Goal: Information Seeking & Learning: Find specific fact

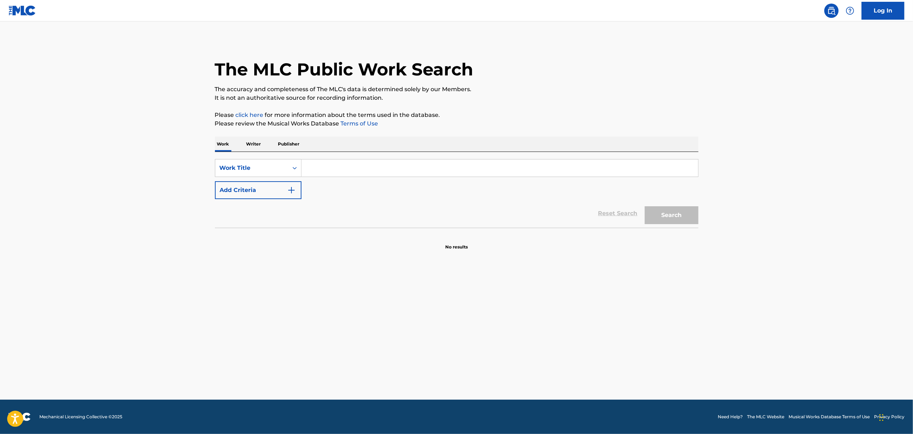
click at [402, 172] on input "Search Form" at bounding box center [499, 167] width 396 height 17
paste input "16 DOLLARS"
type input "16 DOLLARS"
click at [290, 196] on button "Add Criteria" at bounding box center [258, 190] width 87 height 18
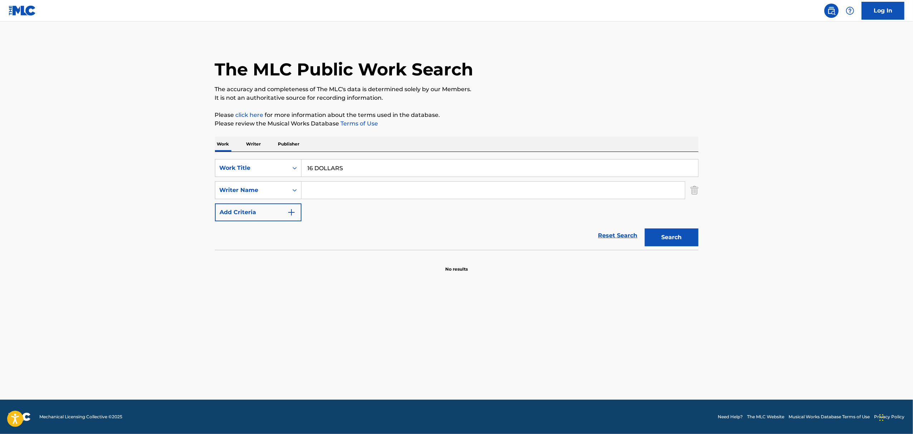
click at [335, 182] on input "Search Form" at bounding box center [492, 190] width 383 height 17
type input "poulsen"
click at [645, 228] on button "Search" at bounding box center [672, 237] width 54 height 18
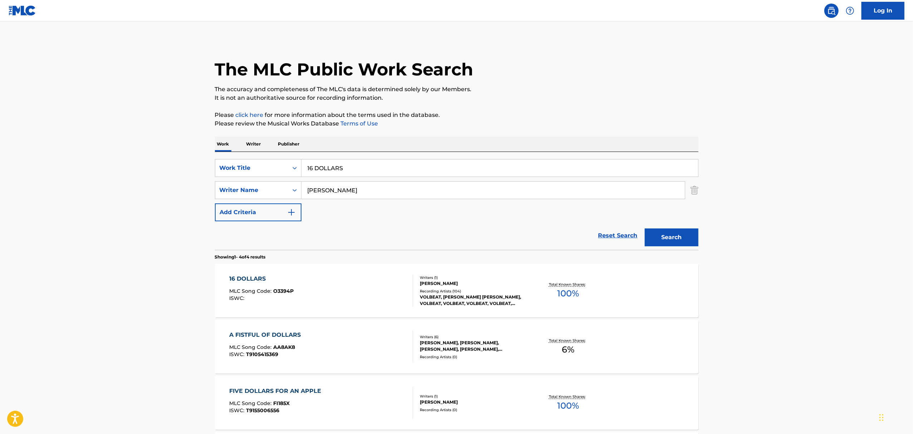
click at [437, 275] on div "Writers ( 1 )" at bounding box center [474, 277] width 108 height 5
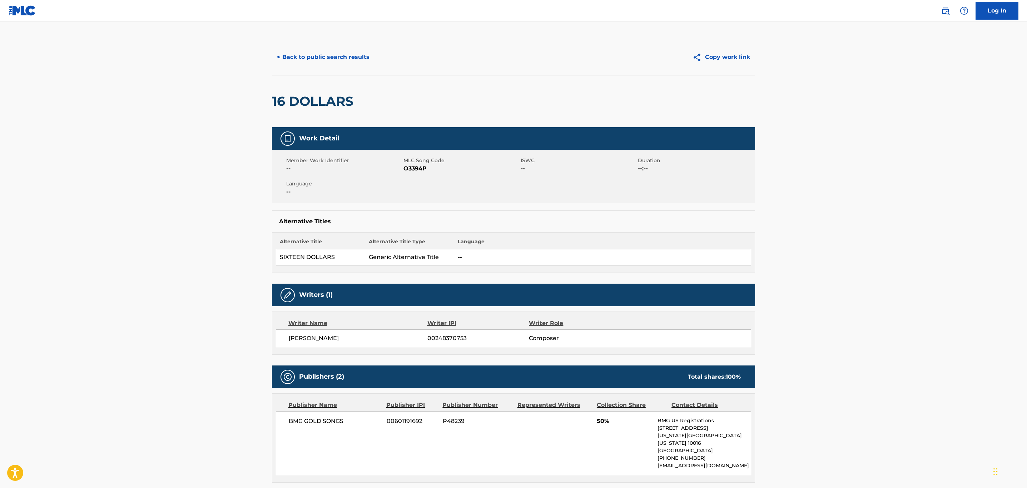
click at [287, 51] on button "< Back to public search results" at bounding box center [323, 57] width 103 height 18
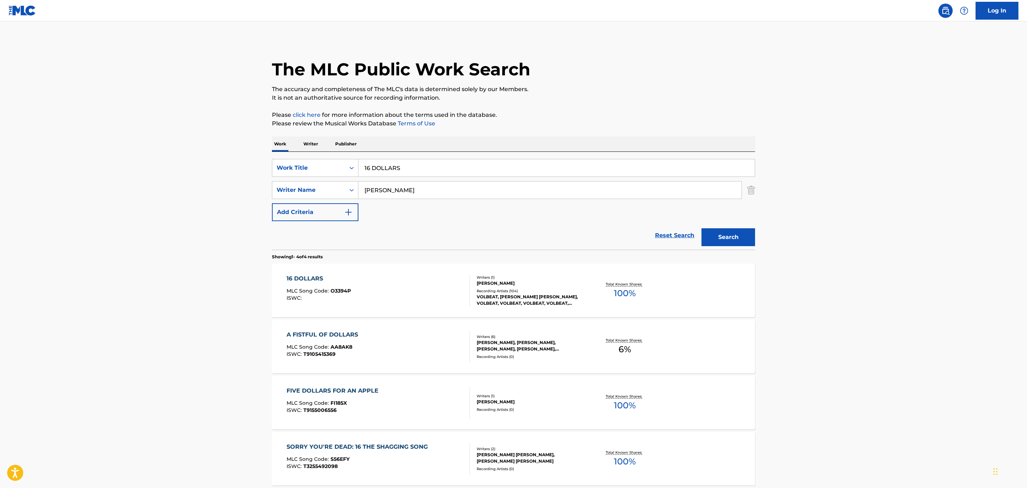
drag, startPoint x: 413, startPoint y: 164, endPoint x: 281, endPoint y: 181, distance: 132.5
click at [281, 181] on div "SearchWithCriteriaae2a9e9f-eeb8-4e44-a3d7-bc0b5655a4a1 Work Title 16 DOLLARS Se…" at bounding box center [513, 190] width 483 height 62
paste input "7 SHOT"
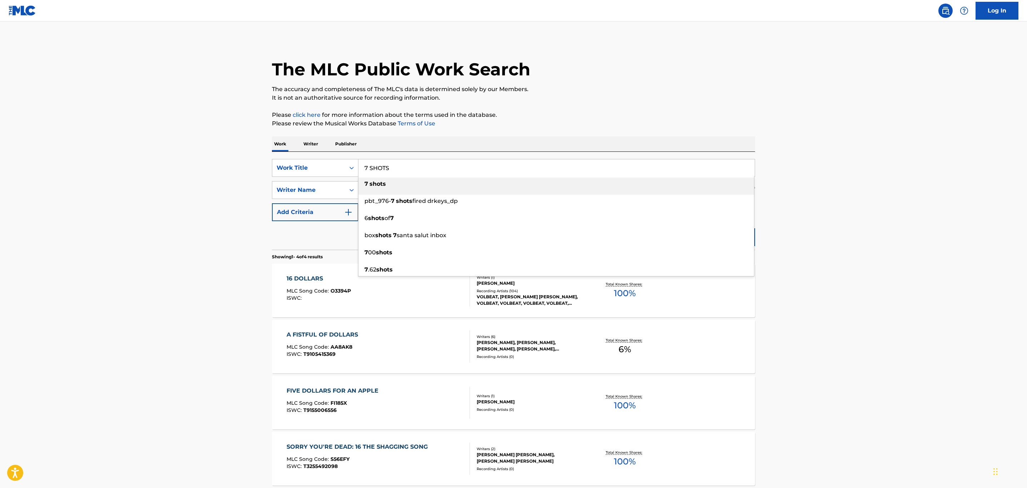
click at [457, 186] on div "7 shots" at bounding box center [557, 184] width 396 height 13
type input "7 shots"
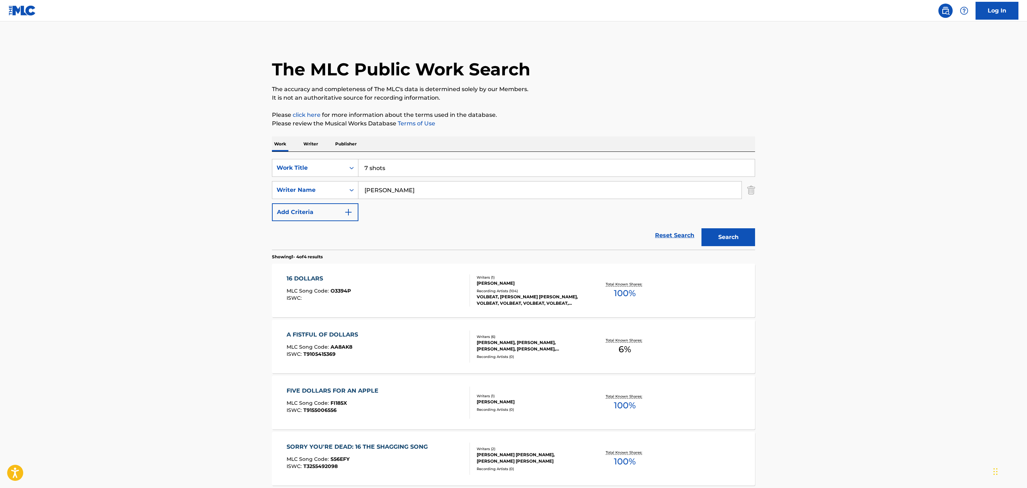
click at [738, 232] on button "Search" at bounding box center [729, 237] width 54 height 18
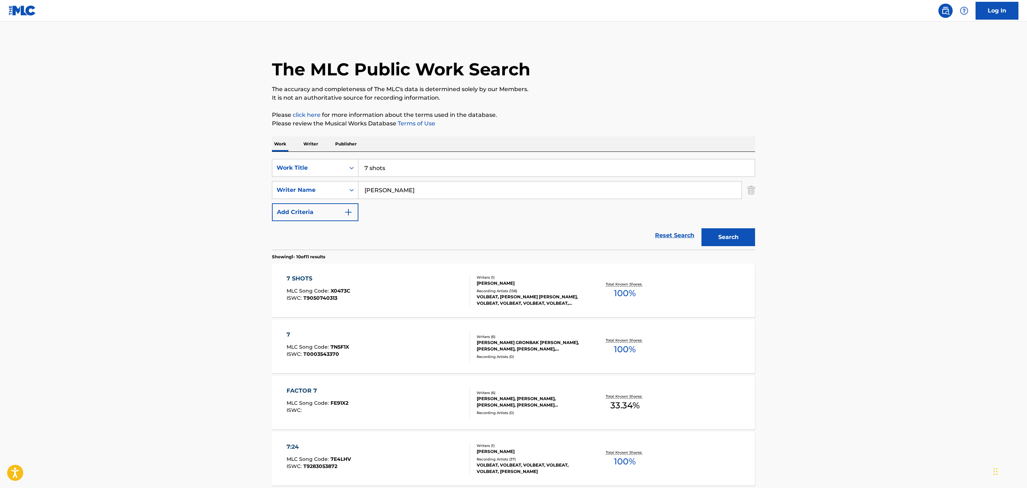
click at [573, 309] on div "7 SHOTS MLC Song Code : X0473C ISWC : T9050740313 Writers ( 1 ) MICHAEL POULSEN…" at bounding box center [513, 291] width 483 height 54
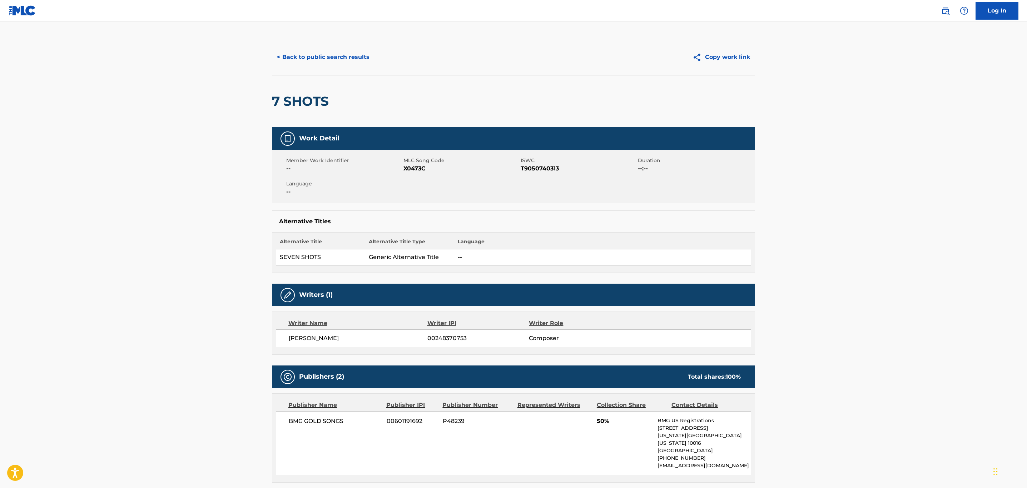
click at [322, 69] on div "< Back to public search results Copy work link" at bounding box center [513, 57] width 483 height 36
click at [320, 63] on button "< Back to public search results" at bounding box center [323, 57] width 103 height 18
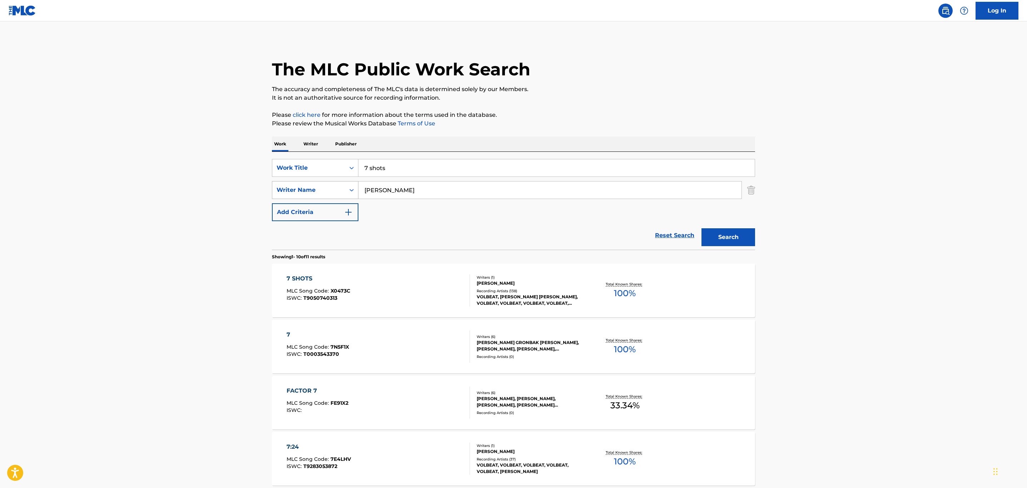
click at [285, 183] on div "SearchWithCriteriaae2a9e9f-eeb8-4e44-a3d7-bc0b5655a4a1 Work Title 7 shots Searc…" at bounding box center [513, 190] width 483 height 62
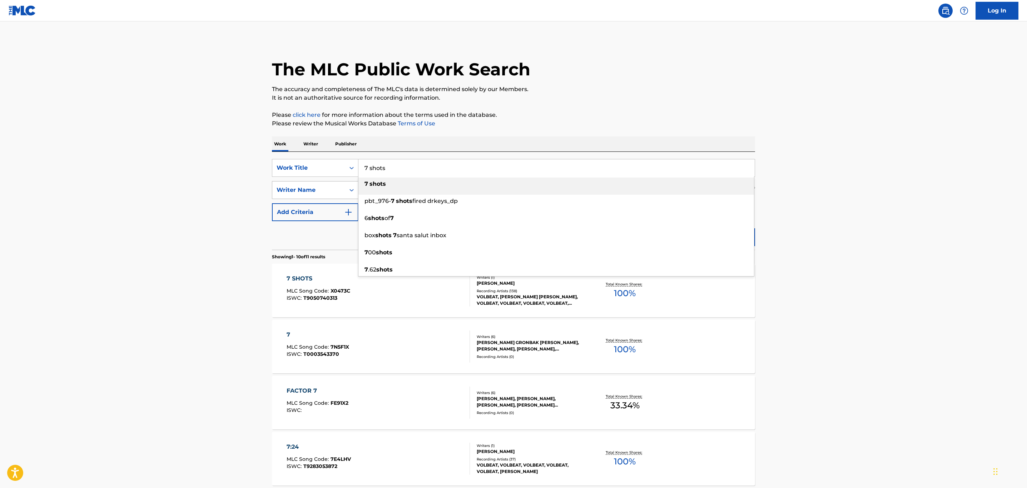
paste input ":24"
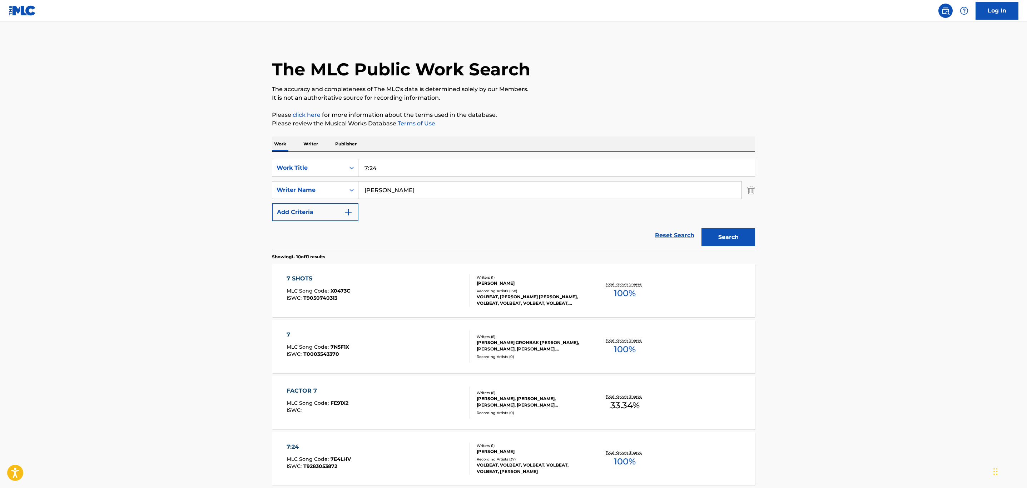
type input "7:24"
click at [719, 229] on button "Search" at bounding box center [729, 237] width 54 height 18
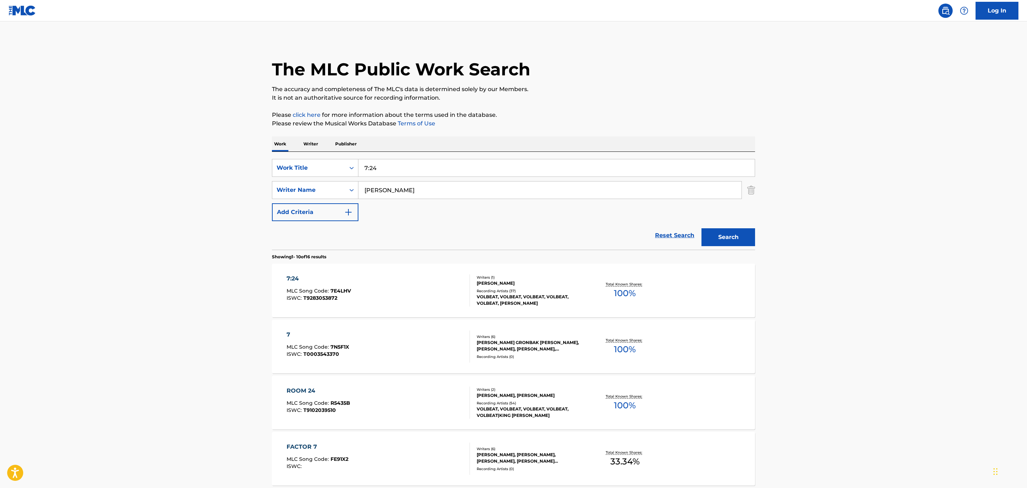
click at [538, 302] on div "VOLBEAT, VOLBEAT, VOLBEAT, VOLBEAT, VOLBEAT, JACOB HANSEN" at bounding box center [531, 300] width 108 height 13
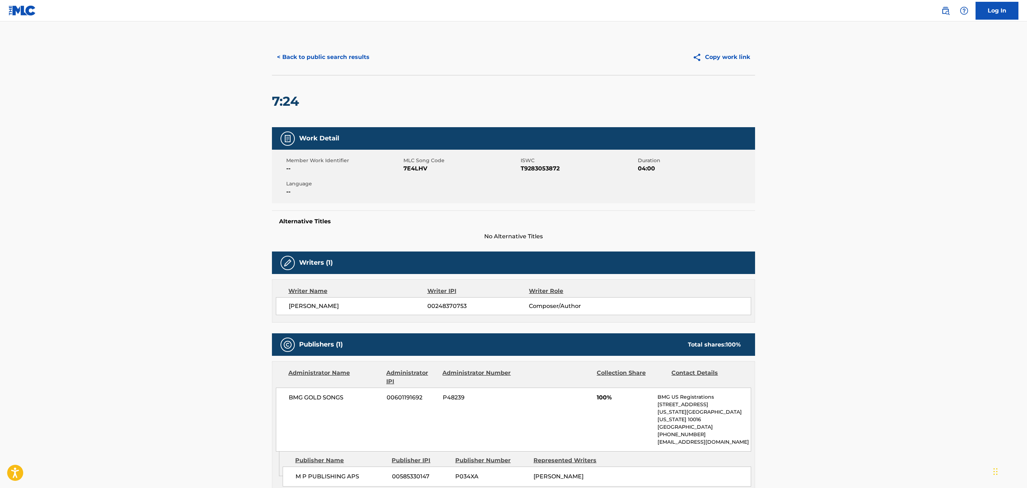
click at [298, 55] on button "< Back to public search results" at bounding box center [323, 57] width 103 height 18
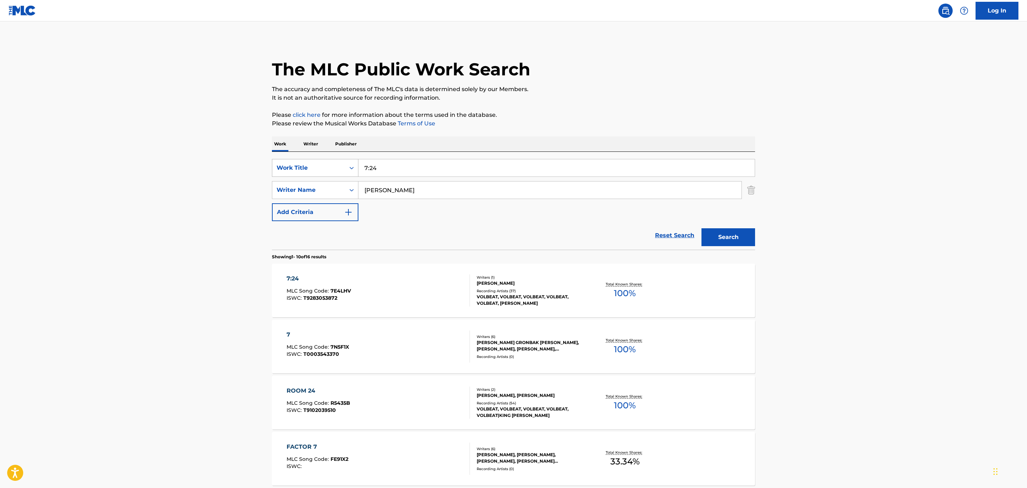
drag, startPoint x: 386, startPoint y: 168, endPoint x: 330, endPoint y: 177, distance: 57.2
click at [330, 177] on div "SearchWithCriteriaae2a9e9f-eeb8-4e44-a3d7-bc0b5655a4a1 Work Title 7:24" at bounding box center [513, 168] width 483 height 18
paste input "A BETTER BELIEVER"
type input "A BETTER BELIEVER"
click at [748, 228] on button "Search" at bounding box center [729, 237] width 54 height 18
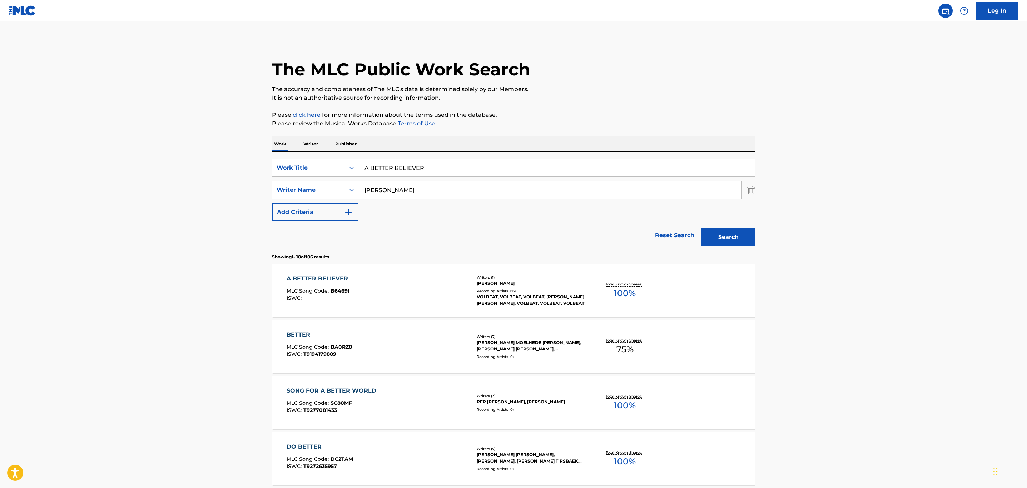
click at [421, 286] on div "A BETTER BELIEVER MLC Song Code : B6469I ISWC :" at bounding box center [379, 291] width 184 height 32
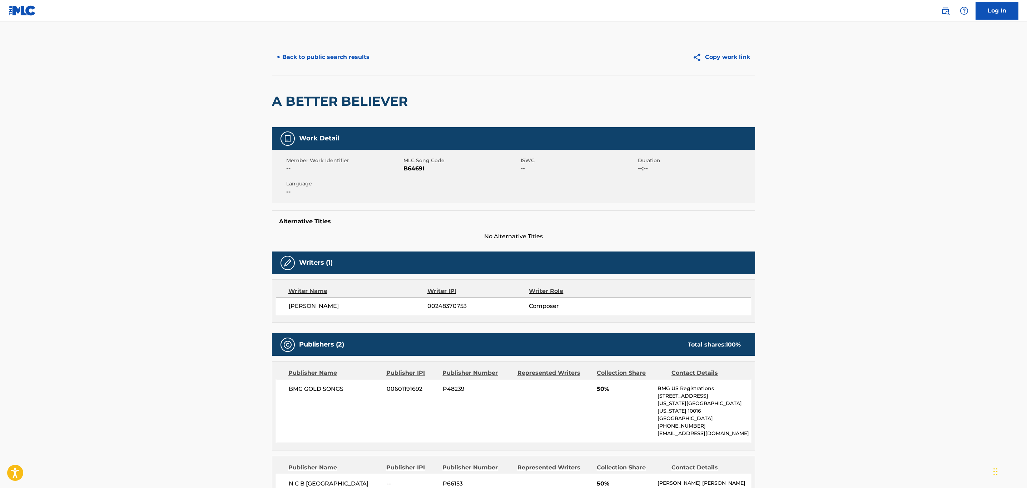
click at [298, 54] on button "< Back to public search results" at bounding box center [323, 57] width 103 height 18
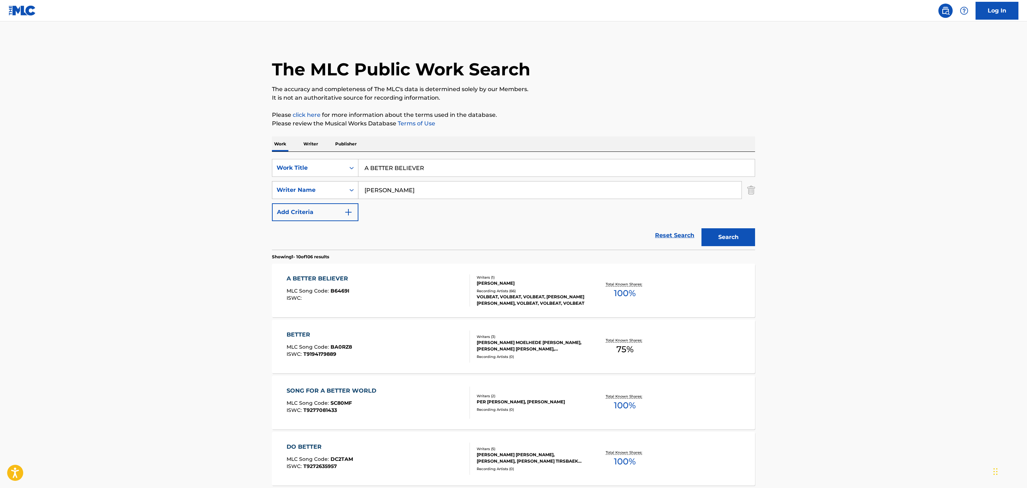
drag, startPoint x: 430, startPoint y: 164, endPoint x: 289, endPoint y: 182, distance: 142.3
click at [296, 185] on div "SearchWithCriteriaae2a9e9f-eeb8-4e44-a3d7-bc0b5655a4a1 Work Title A BETTER BELI…" at bounding box center [513, 190] width 483 height 62
paste input "NEW DAY"
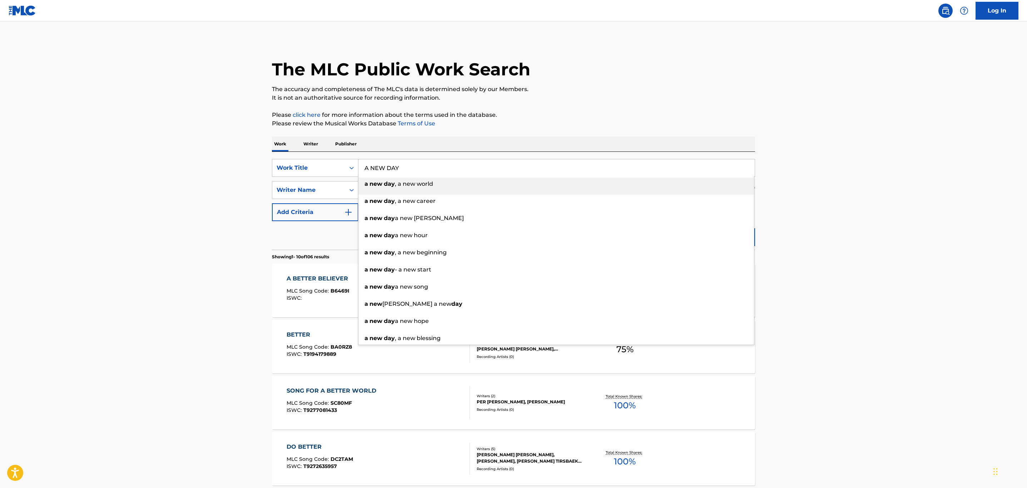
type input "A NEW DAY"
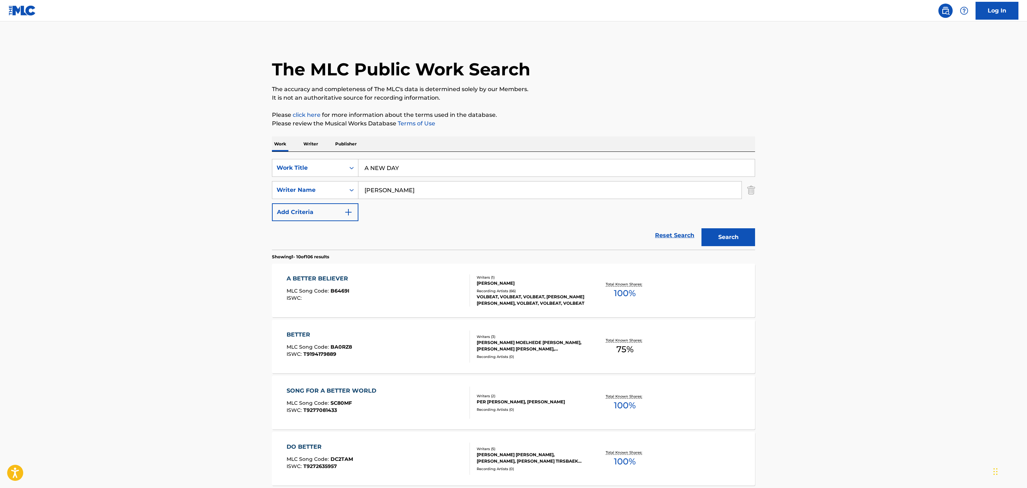
click at [229, 172] on main "The MLC Public Work Search The accuracy and completeness of The MLC's data is d…" at bounding box center [513, 441] width 1027 height 841
click at [753, 240] on button "Search" at bounding box center [729, 237] width 54 height 18
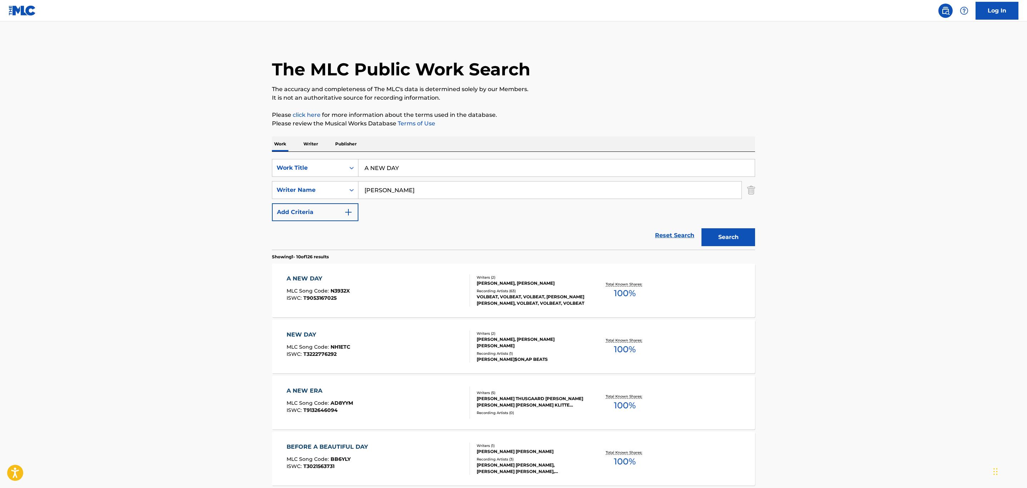
click at [440, 295] on div "A NEW DAY MLC Song Code : N3932X ISWC : T9053167025" at bounding box center [379, 291] width 184 height 32
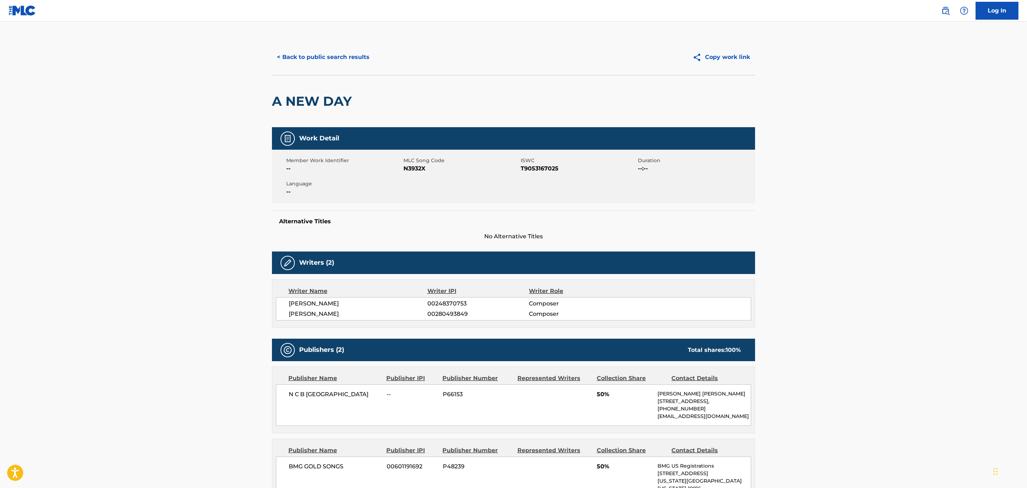
click at [325, 57] on button "< Back to public search results" at bounding box center [323, 57] width 103 height 18
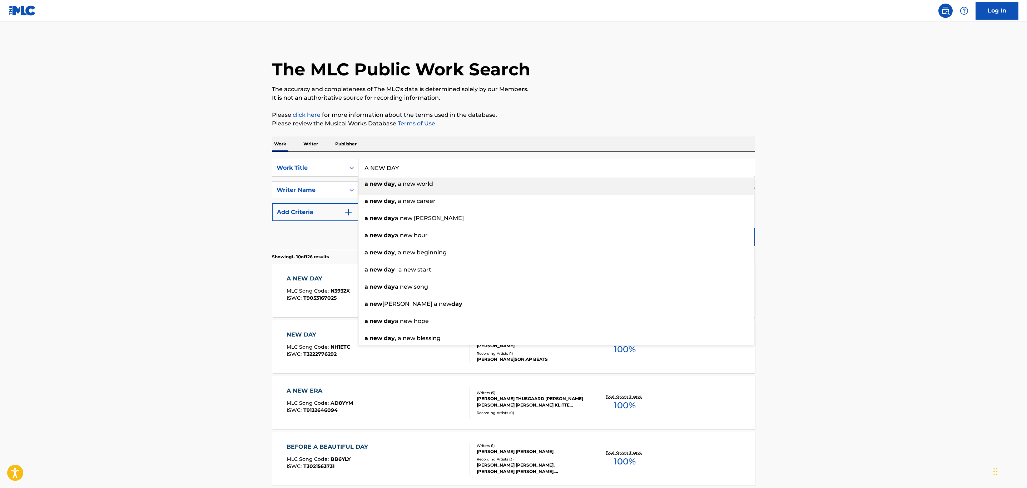
drag, startPoint x: 418, startPoint y: 162, endPoint x: 292, endPoint y: 187, distance: 128.2
click at [292, 187] on div "SearchWithCriteriaae2a9e9f-eeb8-4e44-a3d7-bc0b5655a4a1 Work Title A NEW DAY a n…" at bounding box center [513, 190] width 483 height 62
paste input "WARRIOR'S CALL"
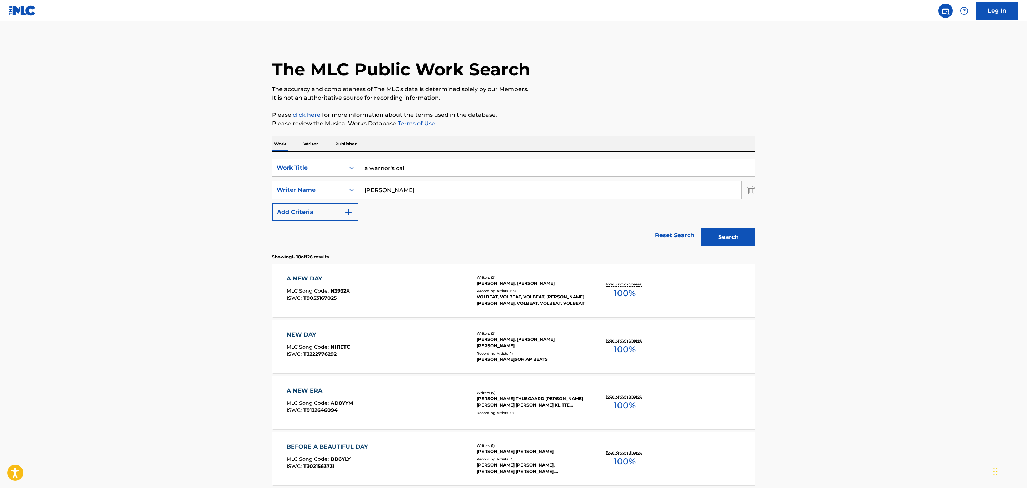
type input "a warrior's call"
click at [702, 228] on button "Search" at bounding box center [729, 237] width 54 height 18
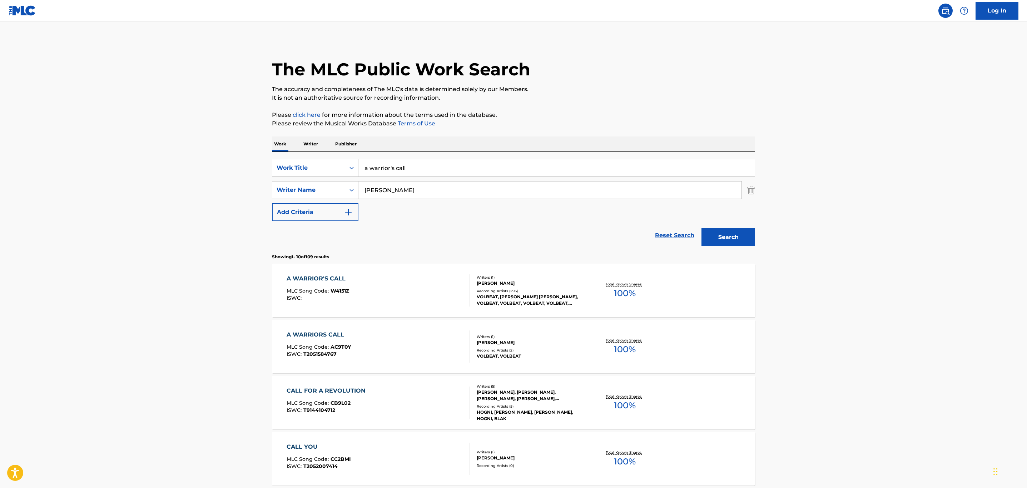
click at [391, 280] on div "A WARRIOR'S CALL MLC Song Code : W4151Z ISWC :" at bounding box center [379, 291] width 184 height 32
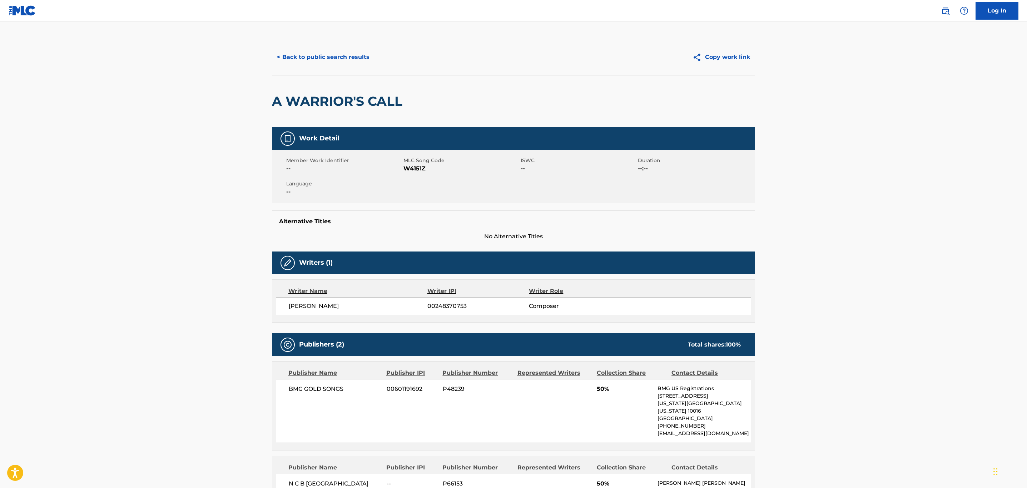
click at [288, 51] on button "< Back to public search results" at bounding box center [323, 57] width 103 height 18
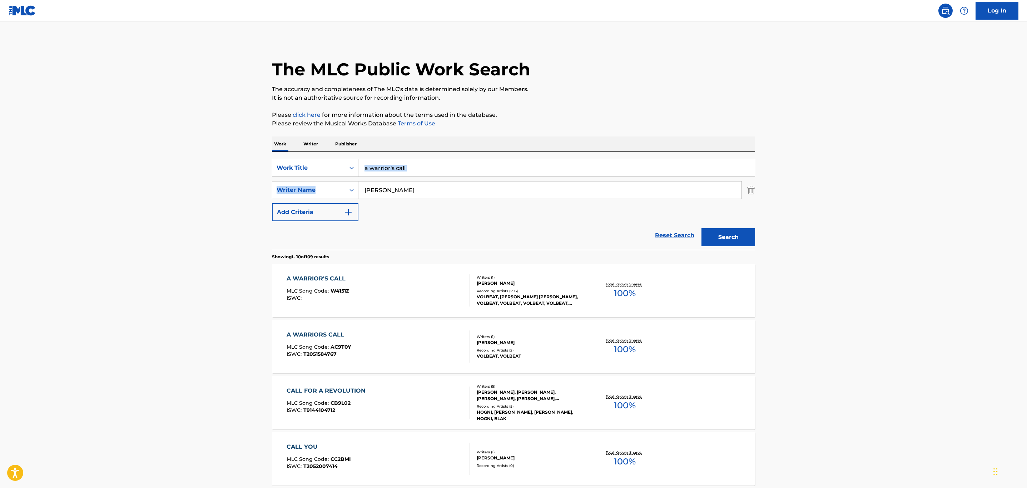
click at [431, 176] on div "SearchWithCriteriaae2a9e9f-eeb8-4e44-a3d7-bc0b5655a4a1 Work Title a warrior's c…" at bounding box center [513, 190] width 483 height 62
drag, startPoint x: 435, startPoint y: 166, endPoint x: 321, endPoint y: 176, distance: 114.1
click at [321, 176] on div "SearchWithCriteriaae2a9e9f-eeb8-4e44-a3d7-bc0b5655a4a1 Work Title a warrior's c…" at bounding box center [513, 168] width 483 height 18
paste input "Search Form"
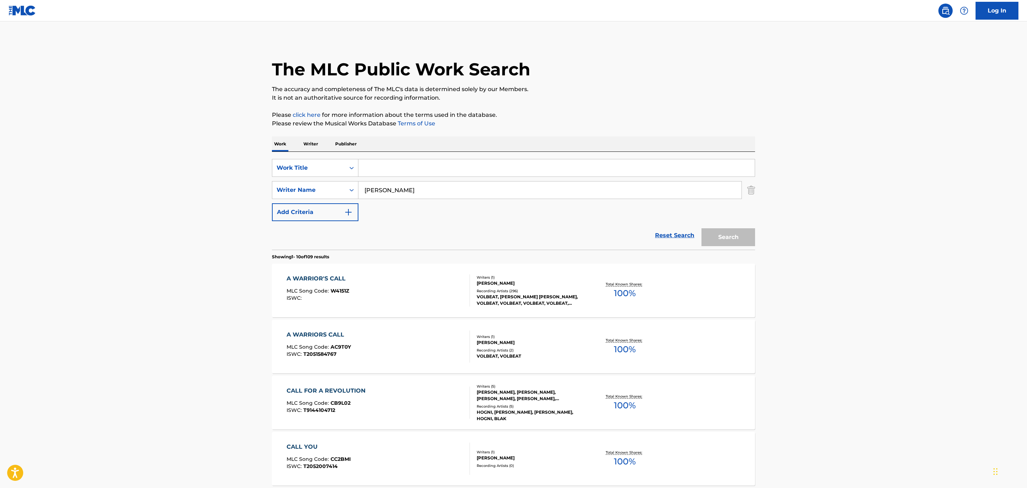
click at [579, 169] on input "Search Form" at bounding box center [557, 167] width 396 height 17
paste input "ANOTHER DAY, ANOTHER WAY (VIDEO)"
type input "ANOTHER DAY, ANOTHER WAY (VIDEO)"
click at [741, 235] on button "Search" at bounding box center [729, 237] width 54 height 18
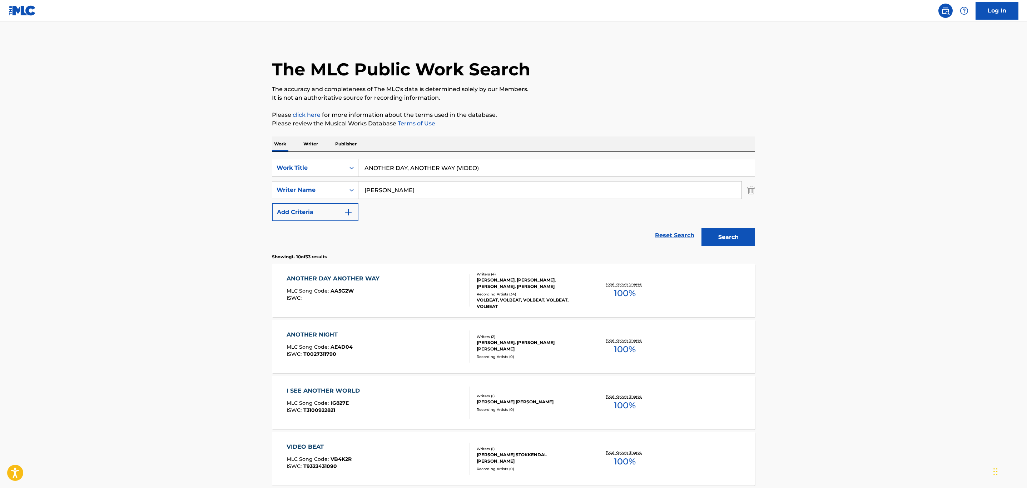
click at [457, 295] on div "ANOTHER DAY ANOTHER WAY MLC Song Code : AA5G2W ISWC :" at bounding box center [379, 291] width 184 height 32
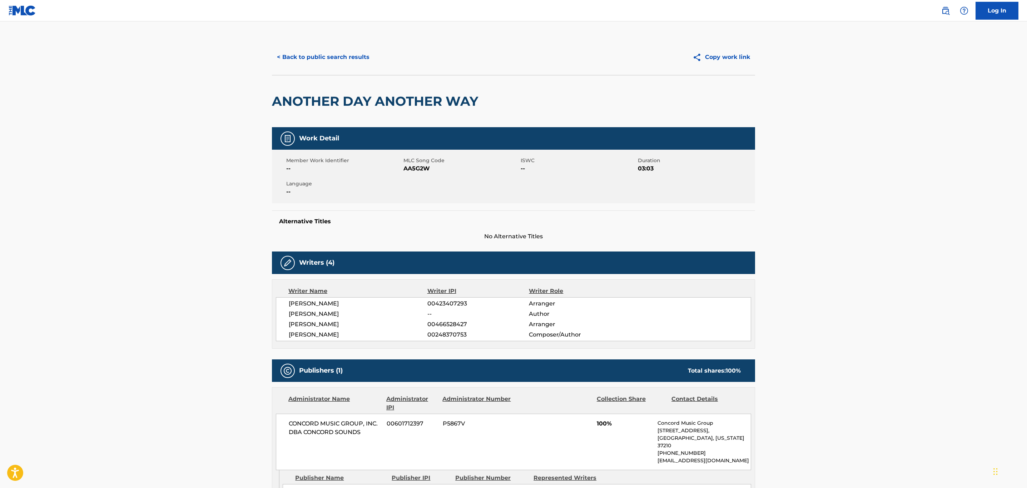
drag, startPoint x: 355, startPoint y: 52, endPoint x: 355, endPoint y: 58, distance: 6.1
click at [355, 57] on button "< Back to public search results" at bounding box center [323, 57] width 103 height 18
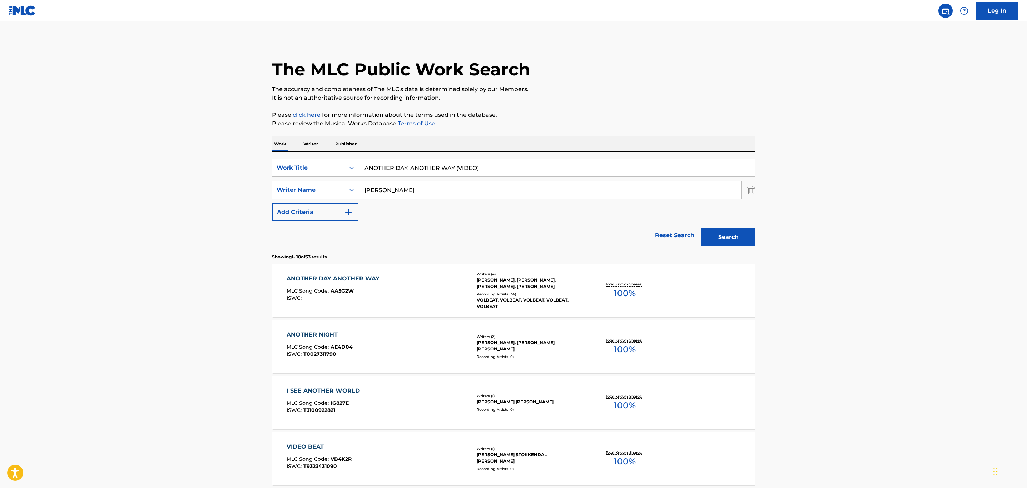
drag, startPoint x: 495, startPoint y: 160, endPoint x: 350, endPoint y: 184, distance: 147.7
click at [350, 184] on div "SearchWithCriteriaae2a9e9f-eeb8-4e44-a3d7-bc0b5655a4a1 Work Title ANOTHER DAY, …" at bounding box center [513, 190] width 483 height 62
paste input "BECOMING"
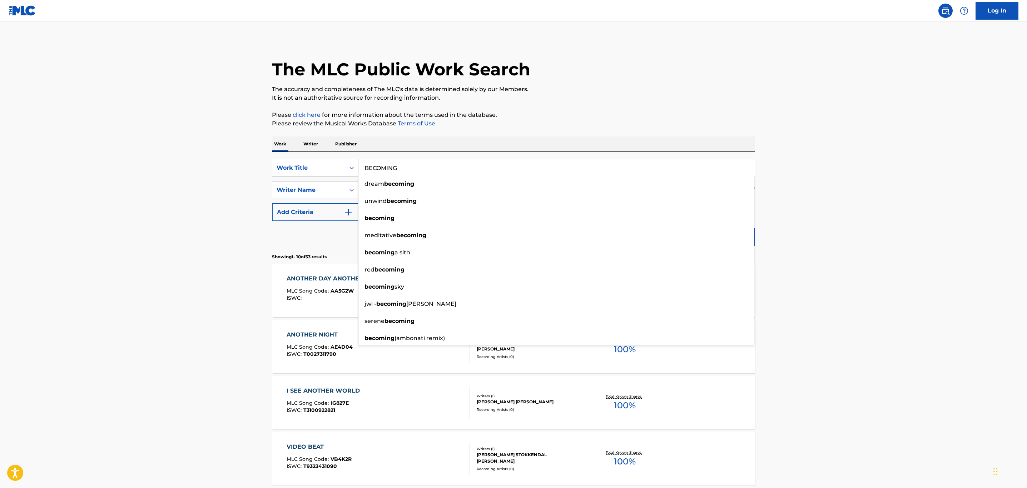
click at [443, 163] on input "BECOMING" at bounding box center [557, 167] width 396 height 17
type input "BECOMING"
click at [566, 96] on p "It is not an authoritative source for recording information." at bounding box center [513, 98] width 483 height 9
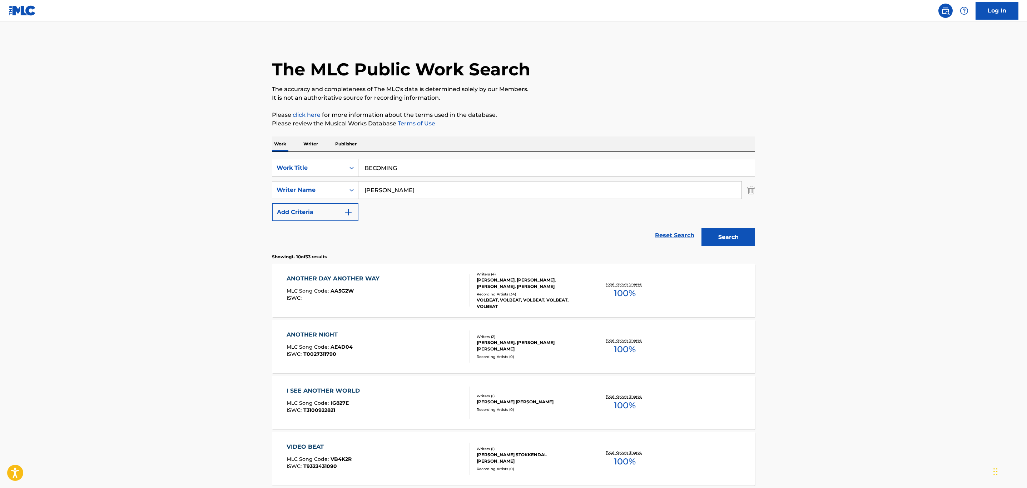
click at [726, 235] on button "Search" at bounding box center [729, 237] width 54 height 18
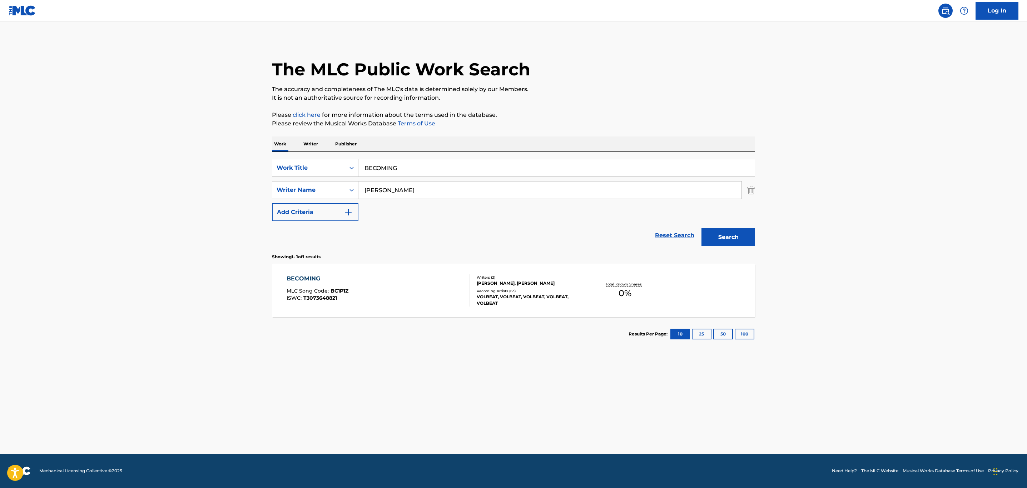
click at [392, 290] on div "BECOMING MLC Song Code : BC1P1Z ISWC : T3073648821" at bounding box center [379, 291] width 184 height 32
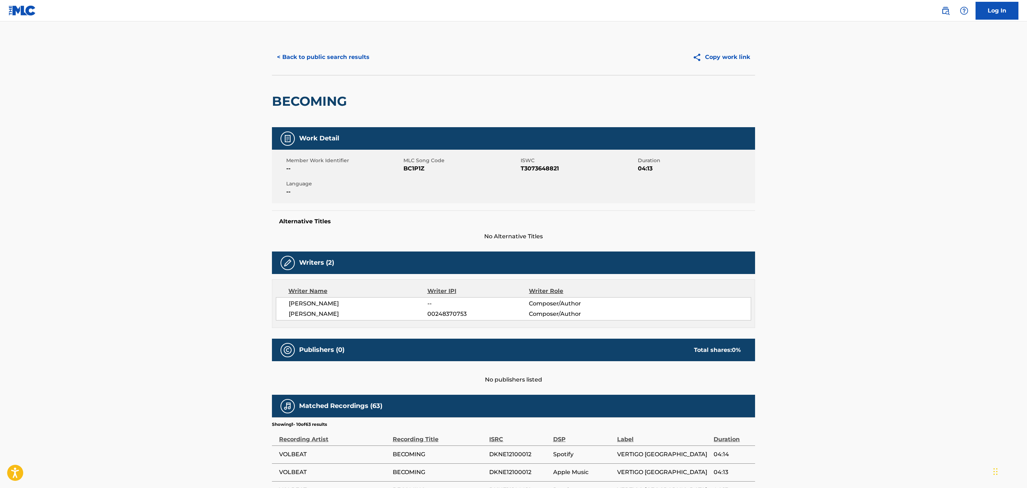
click at [335, 68] on div "< Back to public search results Copy work link" at bounding box center [513, 57] width 483 height 36
click at [334, 59] on button "< Back to public search results" at bounding box center [323, 57] width 103 height 18
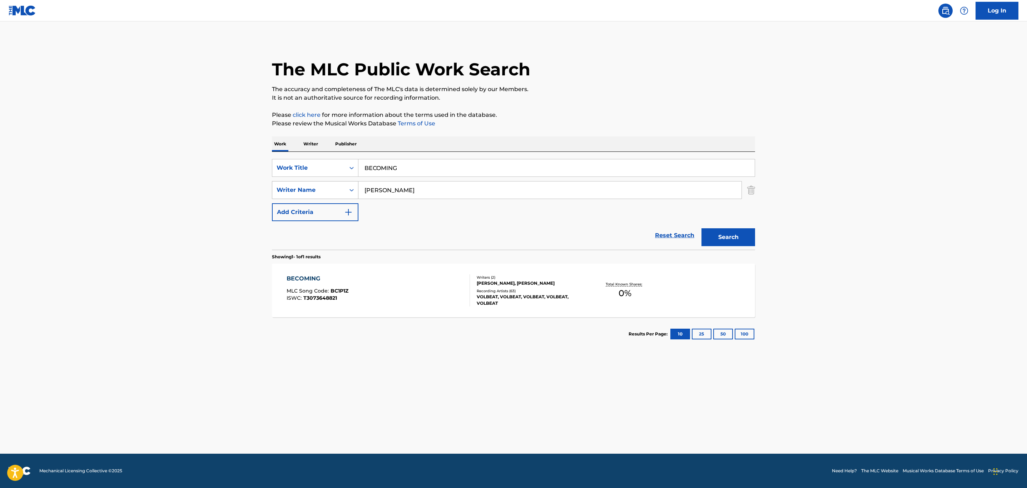
drag, startPoint x: 399, startPoint y: 175, endPoint x: 334, endPoint y: 186, distance: 66.2
click at [334, 186] on div "SearchWithCriteriaae2a9e9f-eeb8-4e44-a3d7-bc0b5655a4a1 Work Title BECOMING Sear…" at bounding box center [513, 190] width 483 height 62
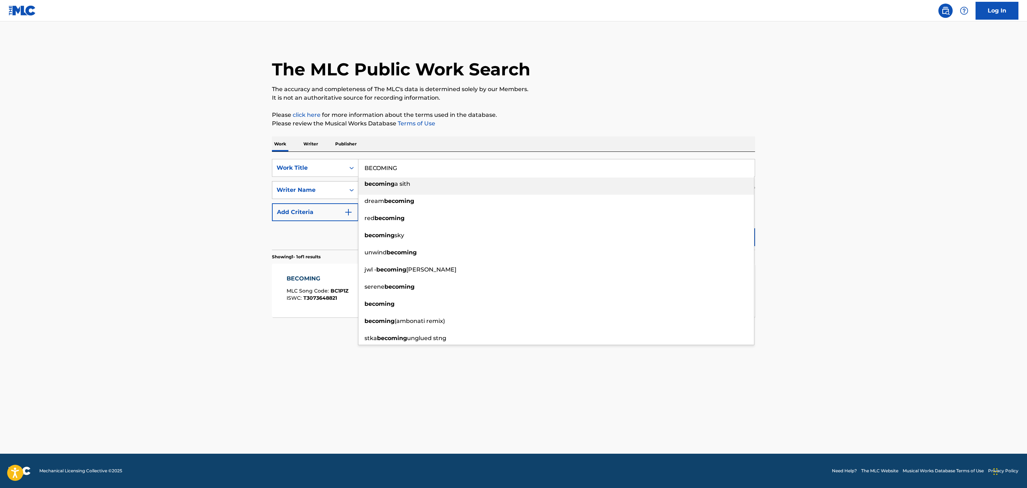
paste input "ING 1"
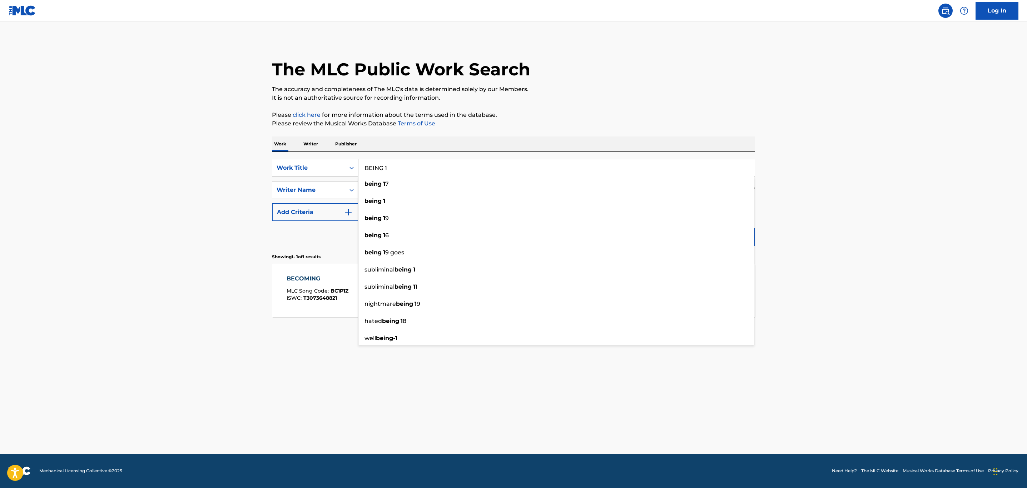
type input "BEING 1"
click at [801, 91] on main "The MLC Public Work Search The accuracy and completeness of The MLC's data is d…" at bounding box center [513, 237] width 1027 height 433
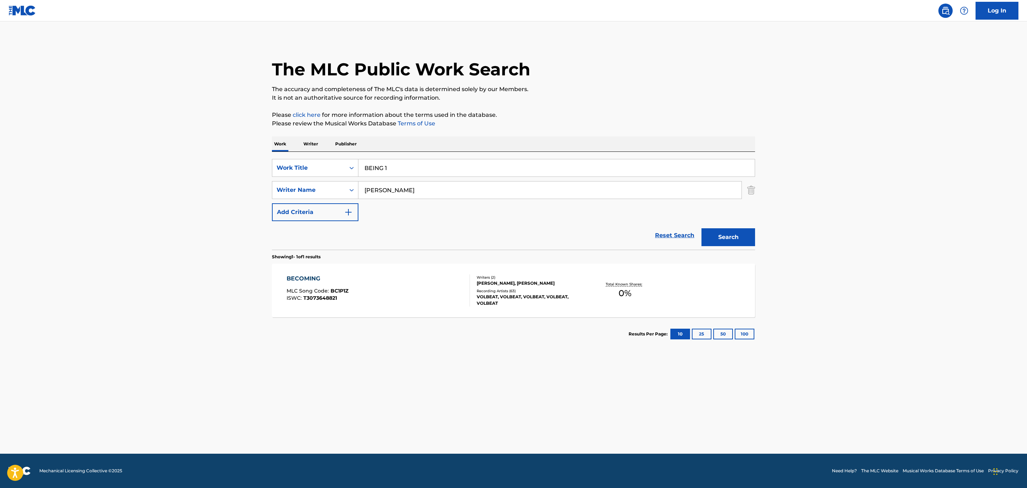
click at [719, 237] on button "Search" at bounding box center [729, 237] width 54 height 18
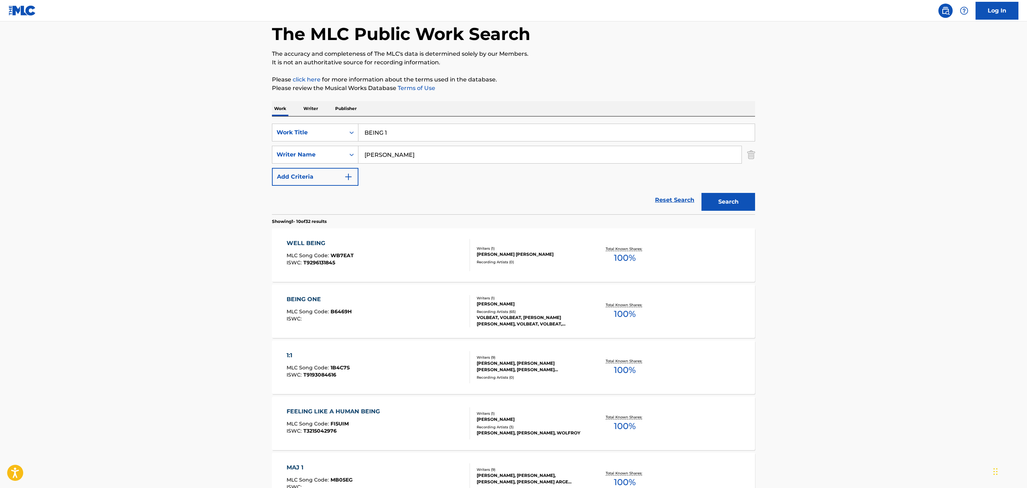
scroll to position [54, 0]
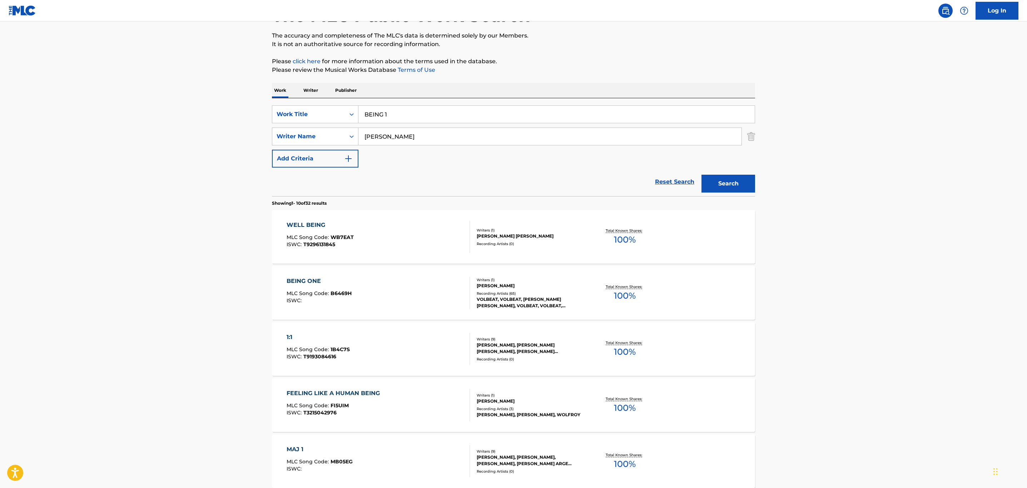
click at [390, 298] on div "BEING ONE MLC Song Code : B6469H ISWC :" at bounding box center [379, 293] width 184 height 32
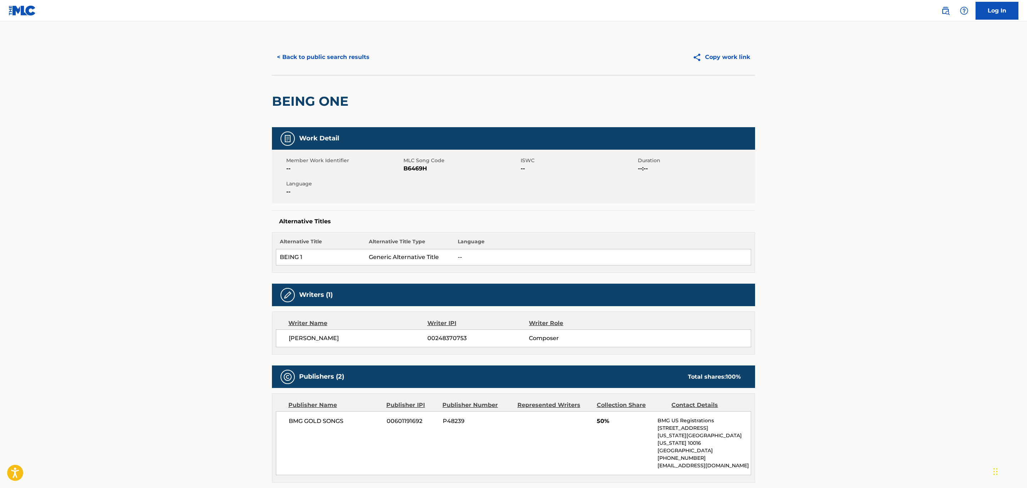
click at [292, 53] on button "< Back to public search results" at bounding box center [323, 57] width 103 height 18
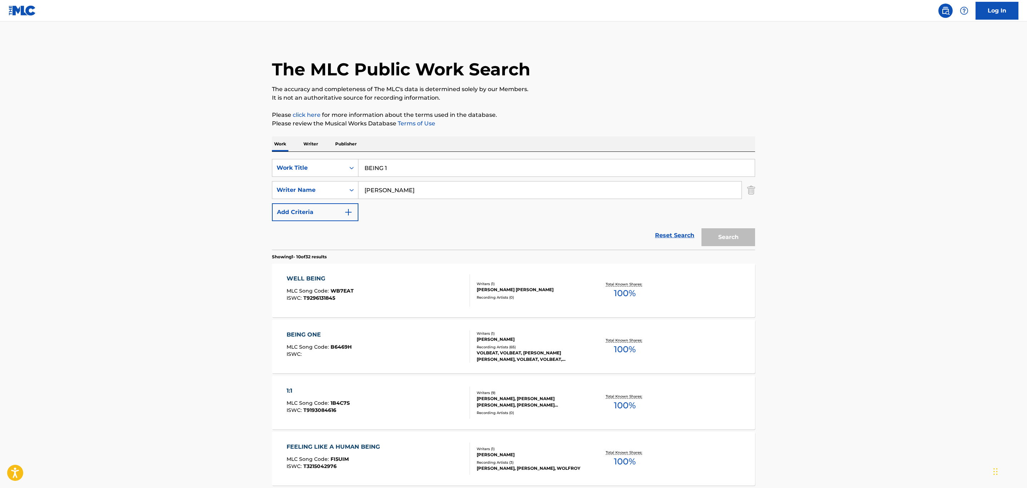
scroll to position [54, 0]
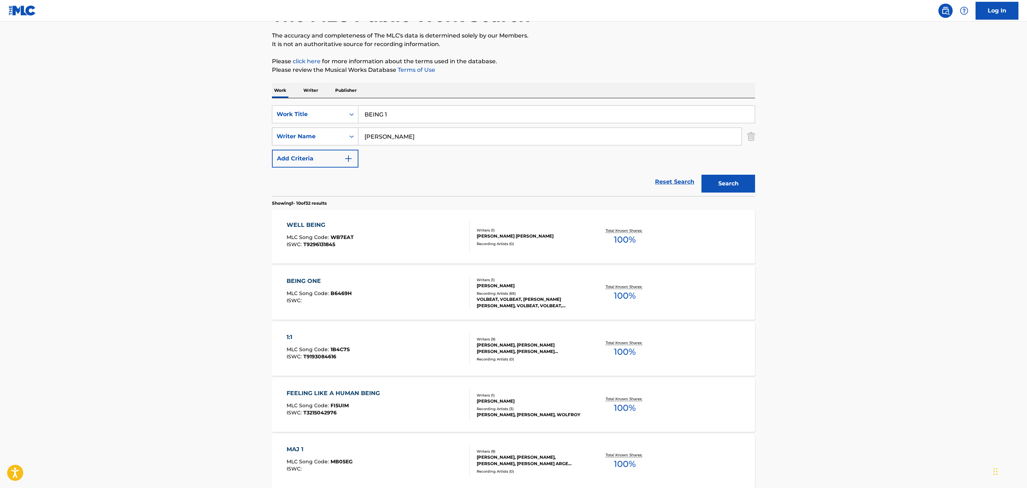
drag, startPoint x: 444, startPoint y: 116, endPoint x: 282, endPoint y: 129, distance: 162.4
click at [282, 129] on div "SearchWithCriteriaae2a9e9f-eeb8-4e44-a3d7-bc0b5655a4a1 Work Title BEING 1 Searc…" at bounding box center [513, 136] width 483 height 62
paste input "LACK BART"
type input "black bart"
click at [729, 184] on button "Search" at bounding box center [729, 184] width 54 height 18
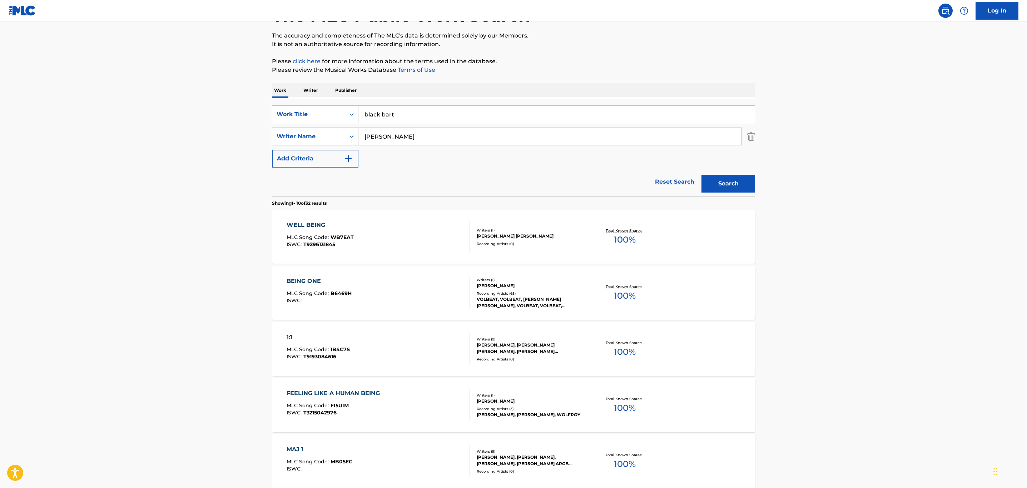
scroll to position [0, 0]
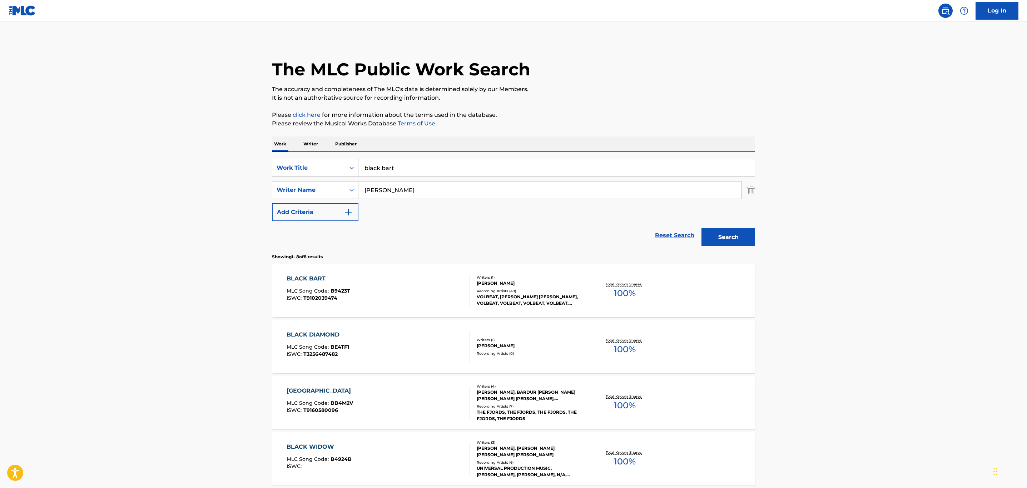
click at [429, 297] on div "BLACK BART MLC Song Code : B9423T ISWC : T9102039474" at bounding box center [379, 291] width 184 height 32
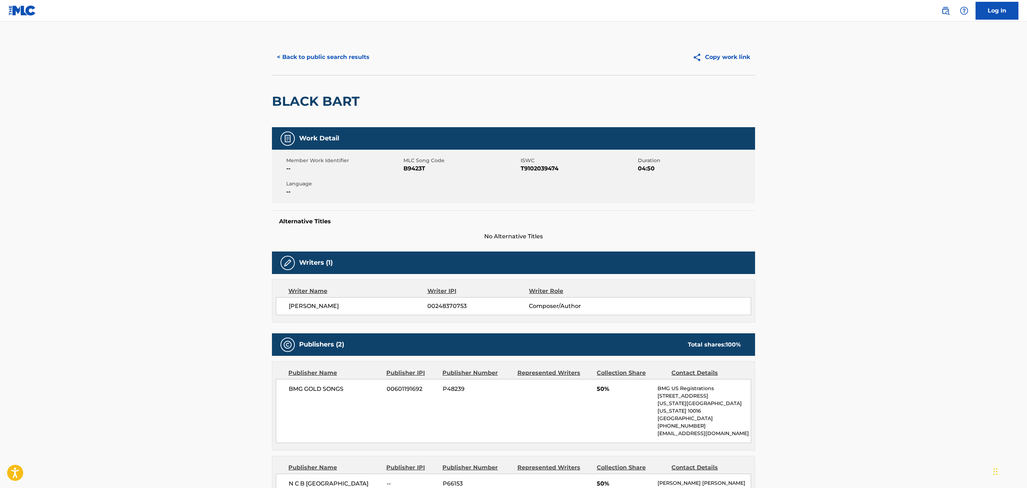
click at [329, 58] on button "< Back to public search results" at bounding box center [323, 57] width 103 height 18
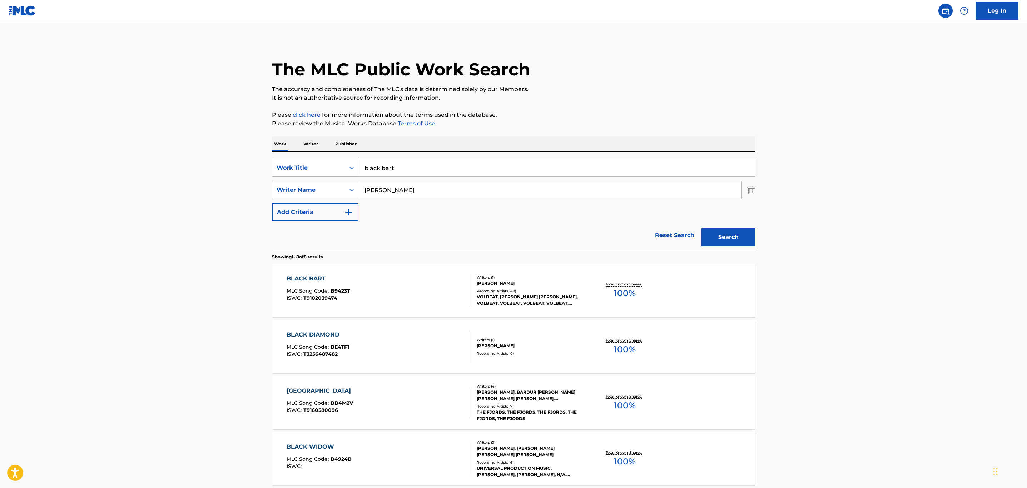
drag, startPoint x: 398, startPoint y: 166, endPoint x: 293, endPoint y: 175, distance: 105.9
click at [293, 175] on div "SearchWithCriteriaae2a9e9f-eeb8-4e44-a3d7-bc0b5655a4a1 Work Title black bart" at bounding box center [513, 168] width 483 height 18
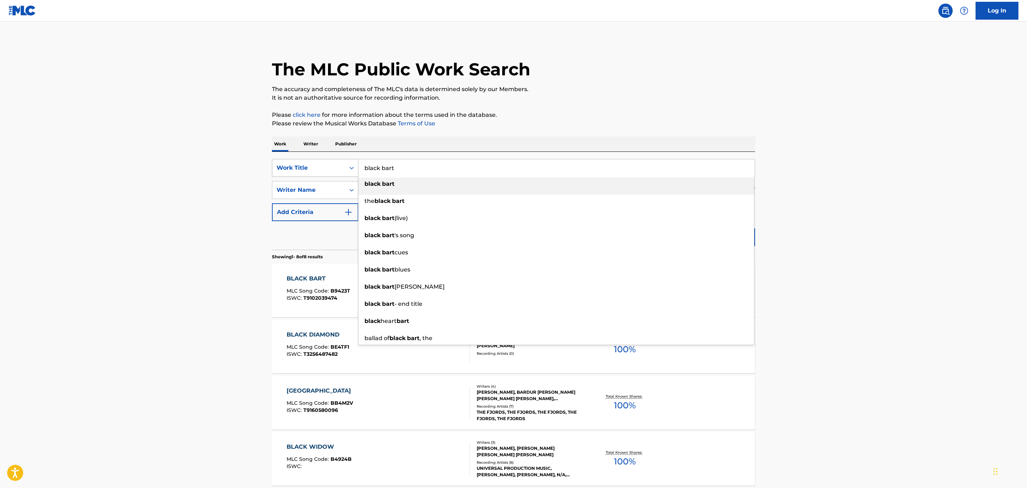
paste input "BLACK ROSE"
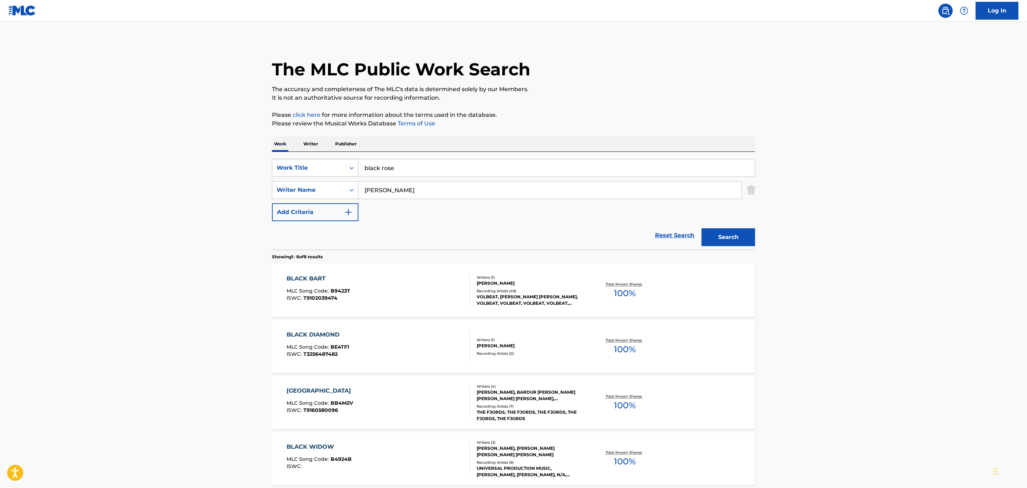
type input "black rose"
click at [702, 228] on button "Search" at bounding box center [729, 237] width 54 height 18
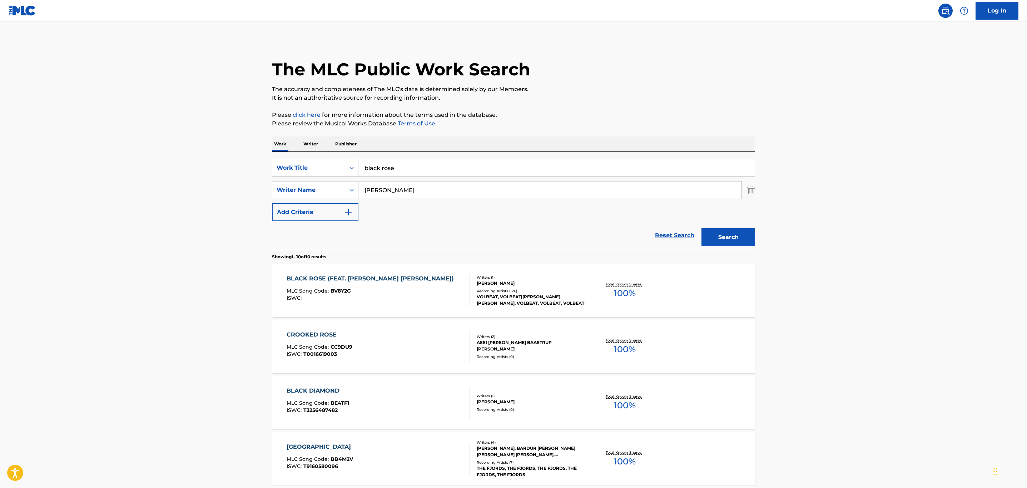
click at [412, 289] on div "BLACK ROSE (FEAT. DANKO JONES) MLC Song Code : BV8Y2G ISWC :" at bounding box center [379, 291] width 184 height 32
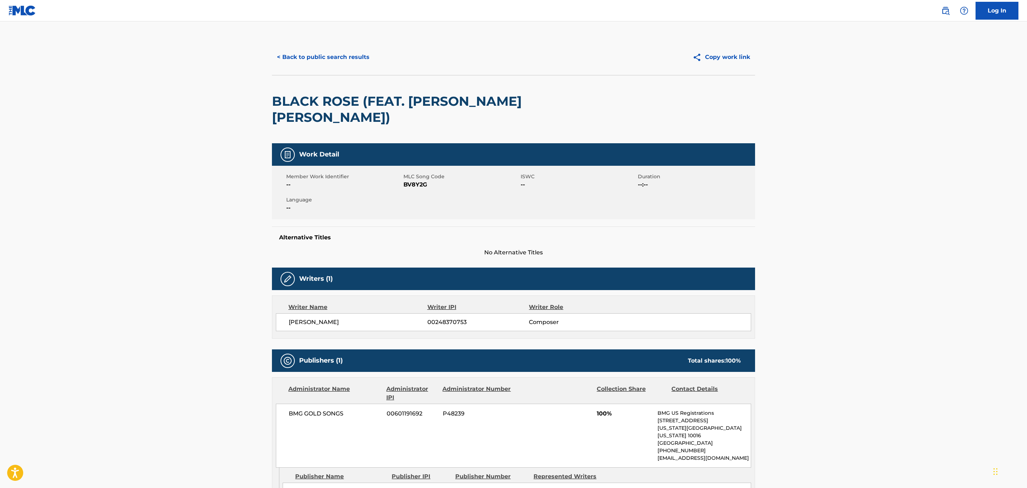
click at [319, 54] on button "< Back to public search results" at bounding box center [323, 57] width 103 height 18
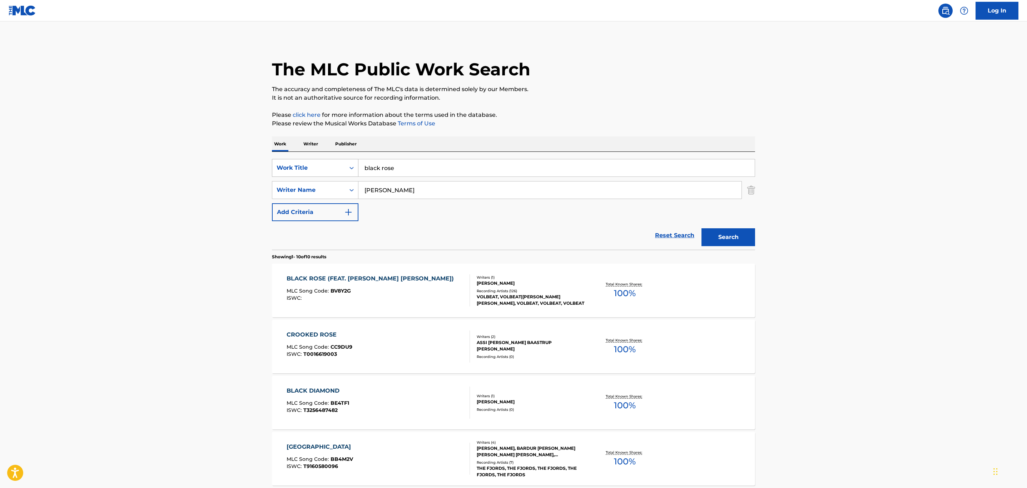
drag, startPoint x: 409, startPoint y: 166, endPoint x: 326, endPoint y: 176, distance: 83.3
click at [326, 176] on div "SearchWithCriteriaae2a9e9f-eeb8-4e44-a3d7-bc0b5655a4a1 Work Title black rose" at bounding box center [513, 168] width 483 height 18
click at [702, 228] on button "Search" at bounding box center [729, 237] width 54 height 18
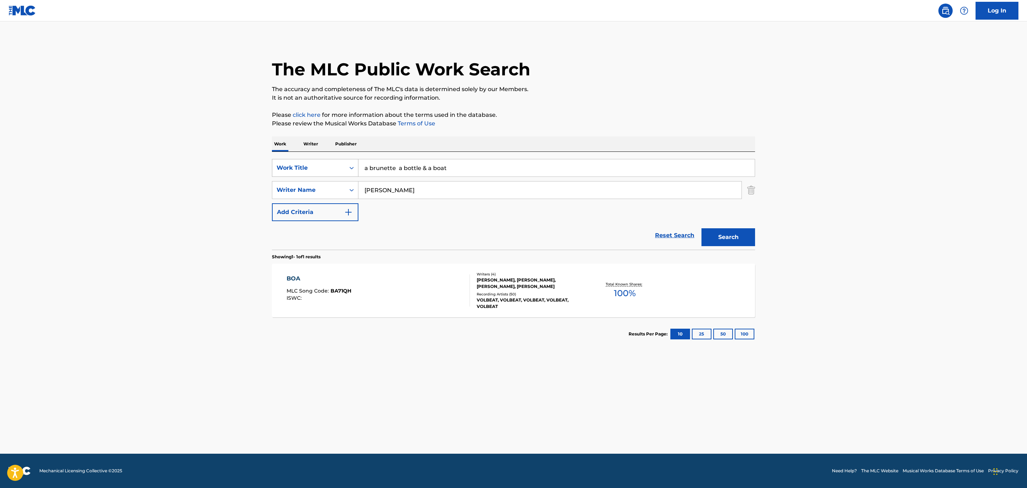
click at [702, 228] on button "Search" at bounding box center [729, 237] width 54 height 18
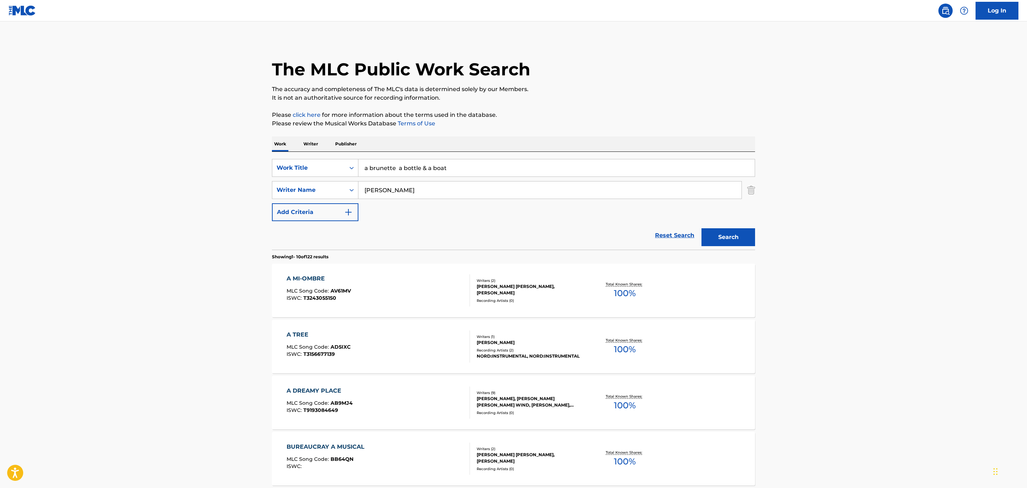
drag, startPoint x: 512, startPoint y: 162, endPoint x: 291, endPoint y: 201, distance: 223.9
click at [291, 201] on div "SearchWithCriteriaae2a9e9f-eeb8-4e44-a3d7-bc0b5655a4a1 Work Title a brunette a …" at bounding box center [513, 190] width 483 height 62
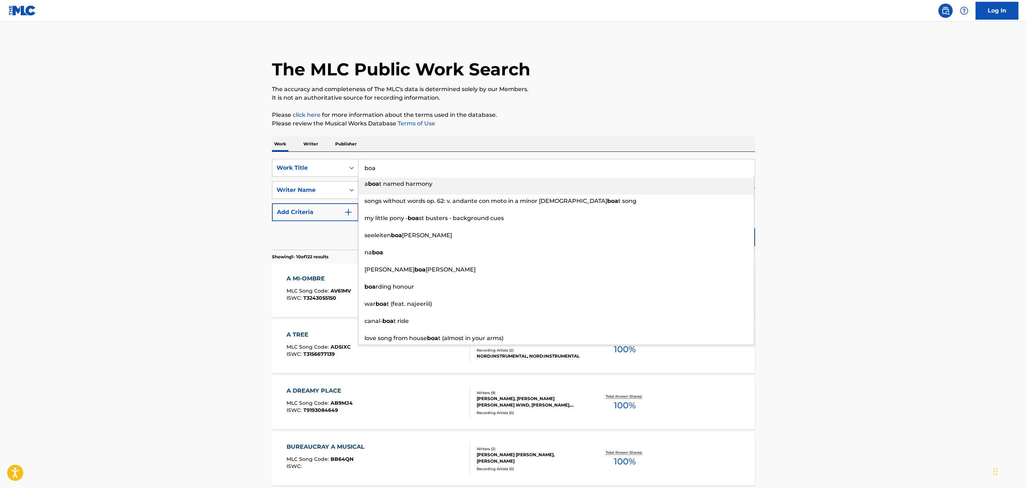
type input "boa"
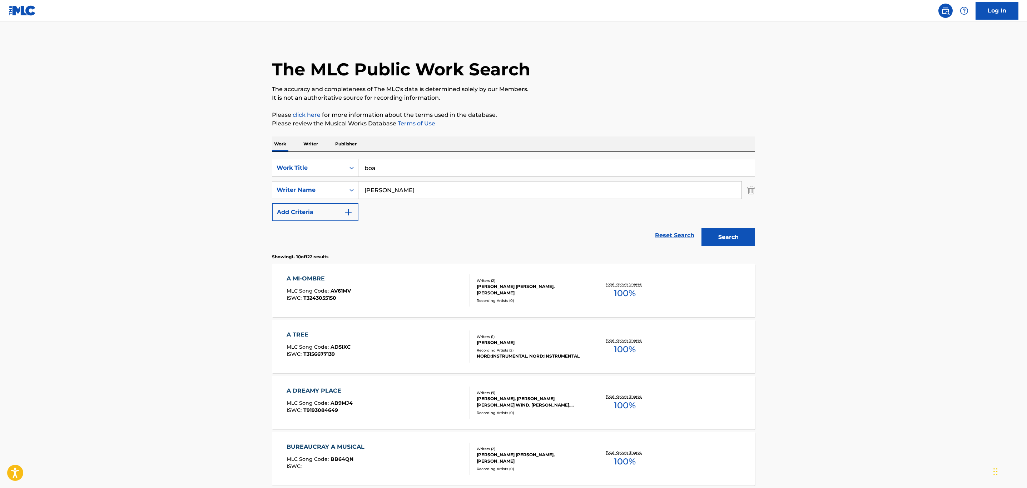
click at [515, 97] on p "It is not an authoritative source for recording information." at bounding box center [513, 98] width 483 height 9
click at [723, 237] on button "Search" at bounding box center [729, 237] width 54 height 18
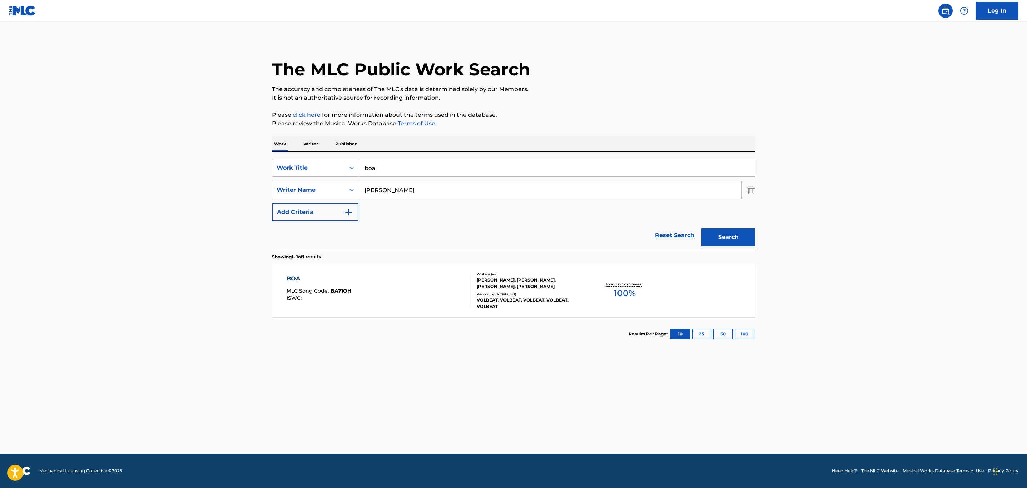
click at [515, 296] on div "Recording Artists ( 50 )" at bounding box center [531, 294] width 108 height 5
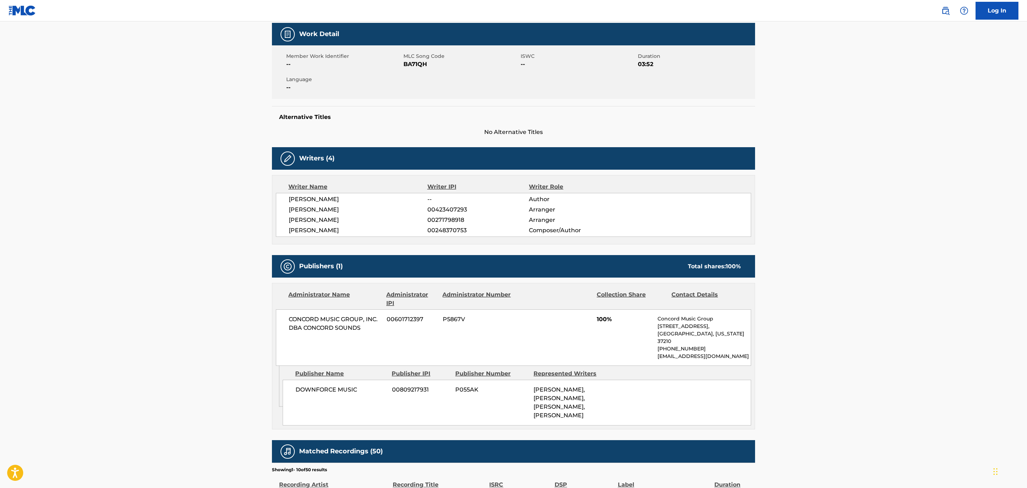
scroll to position [107, 0]
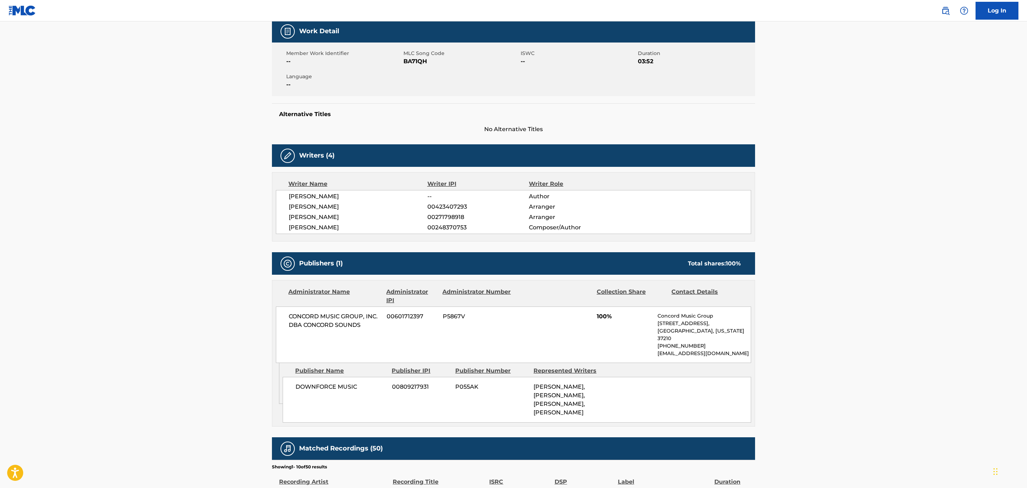
click at [868, 204] on main "< Back to public search results Copy work link BOA Work Detail Member Work Iden…" at bounding box center [513, 309] width 1027 height 790
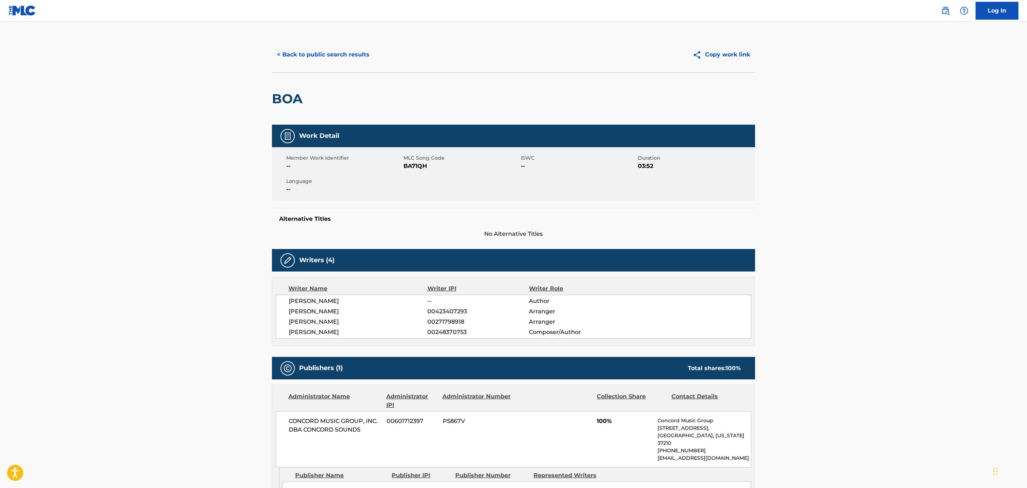
scroll to position [0, 0]
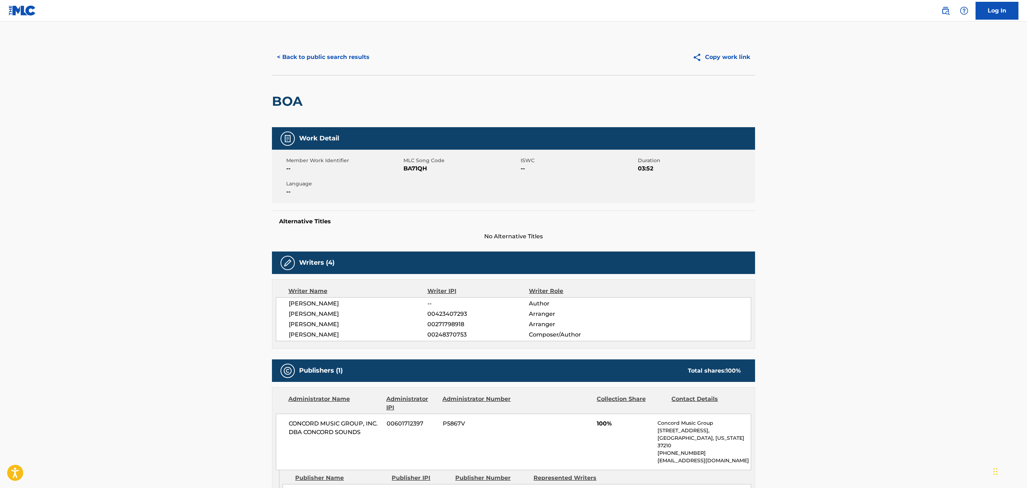
click at [344, 48] on button "< Back to public search results" at bounding box center [323, 57] width 103 height 18
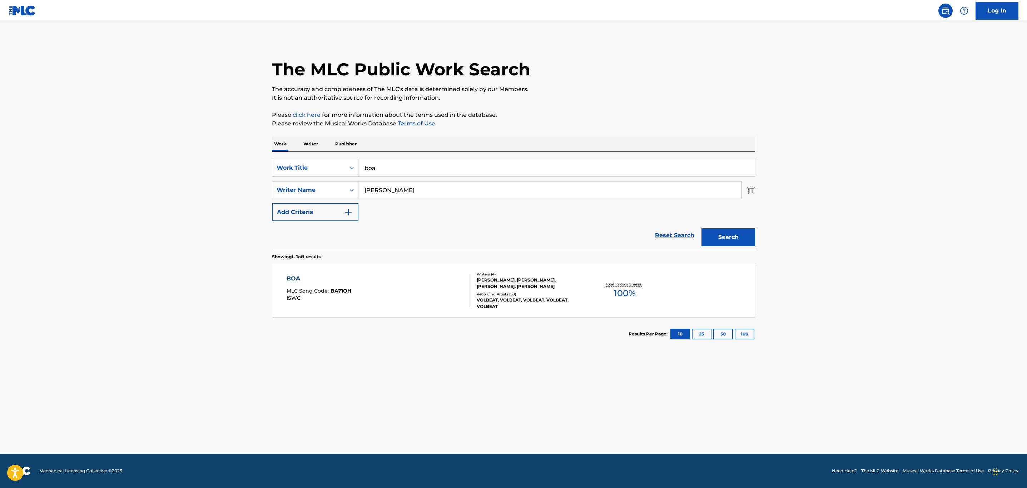
drag, startPoint x: 447, startPoint y: 171, endPoint x: 297, endPoint y: 179, distance: 150.0
click at [297, 179] on div "SearchWithCriteriaae2a9e9f-eeb8-4e44-a3d7-bc0b5655a4a1 Work Title boa SearchWit…" at bounding box center [513, 190] width 483 height 62
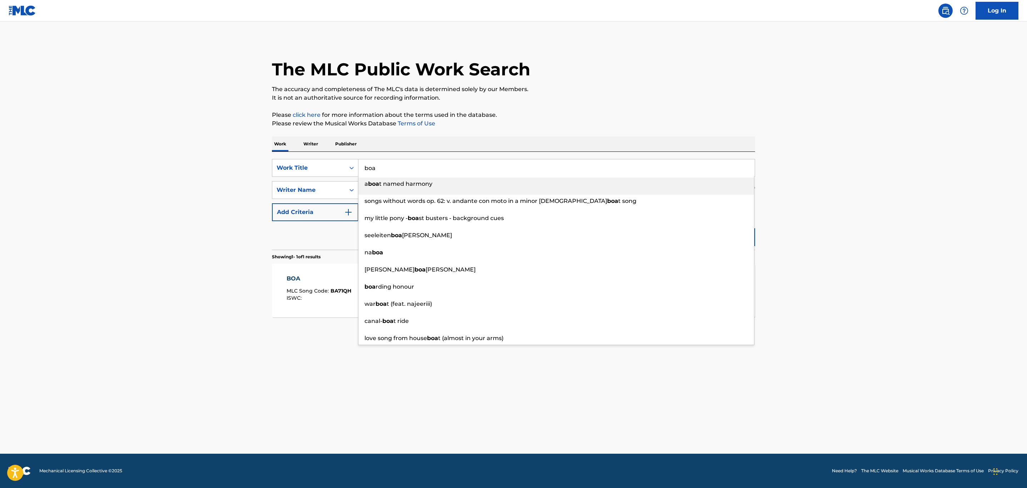
paste input "CAPE OF OUT HERO"
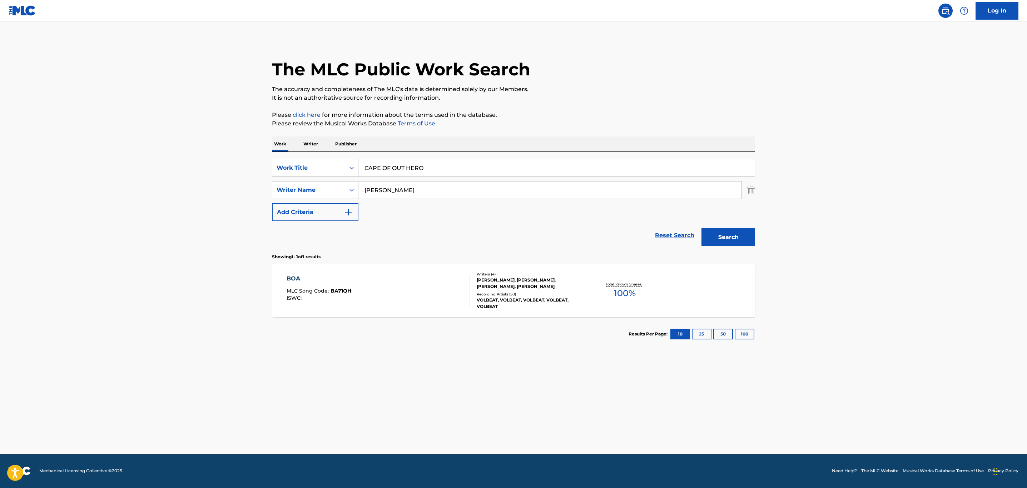
type input "CAPE OF OUT HERO"
click at [702, 228] on button "Search" at bounding box center [729, 237] width 54 height 18
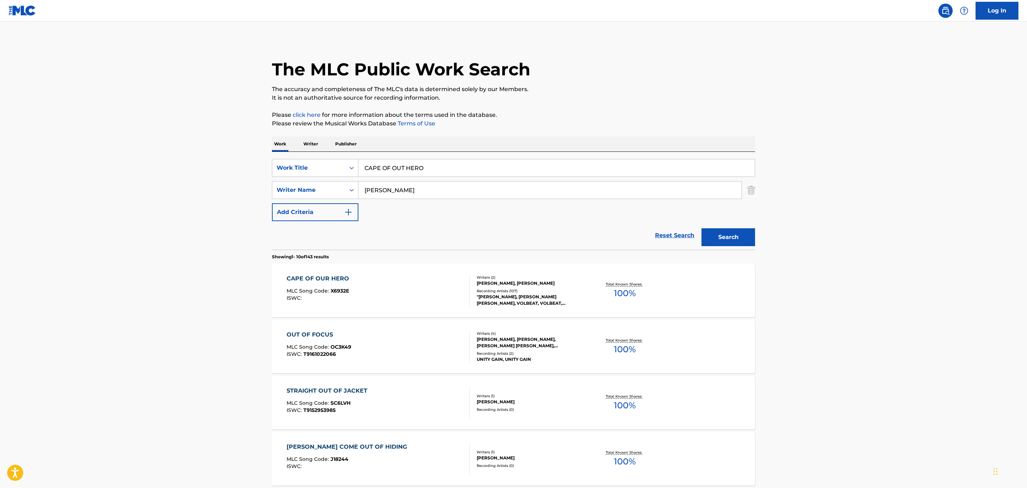
click at [364, 295] on div "CAPE OF OUR HERO MLC Song Code : X6932E ISWC :" at bounding box center [379, 291] width 184 height 32
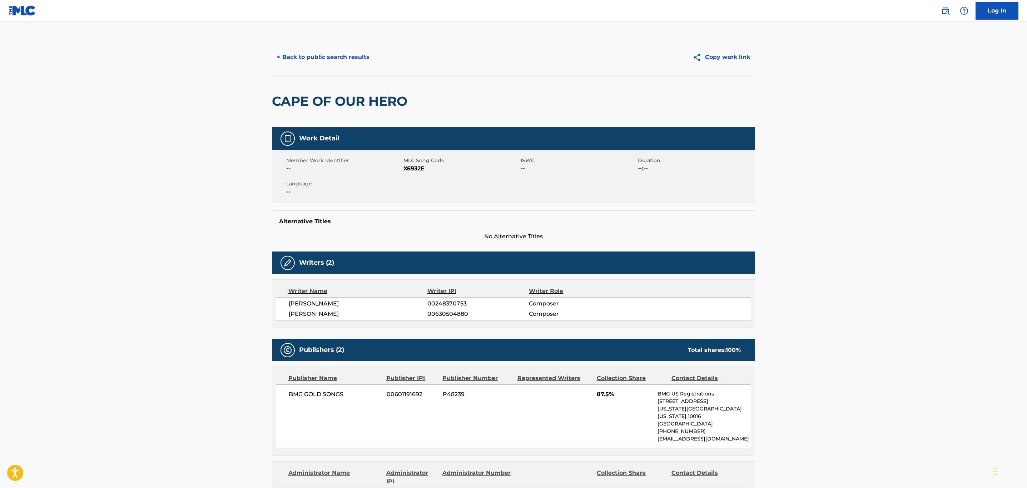
click at [292, 57] on button "< Back to public search results" at bounding box center [323, 57] width 103 height 18
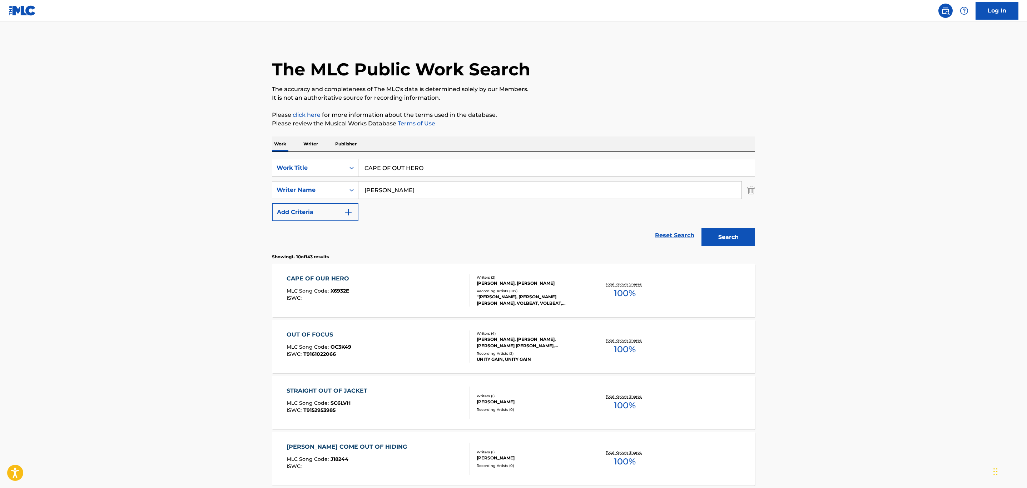
drag, startPoint x: 456, startPoint y: 163, endPoint x: 236, endPoint y: 200, distance: 222.5
click at [240, 200] on main "The MLC Public Work Search The accuracy and completeness of The MLC's data is d…" at bounding box center [513, 441] width 1027 height 841
paste input "HEAPSIDE SLOGGERS"
type input "cheapside sloggers"
click at [104, 207] on main "The MLC Public Work Search The accuracy and completeness of The MLC's data is d…" at bounding box center [513, 441] width 1027 height 841
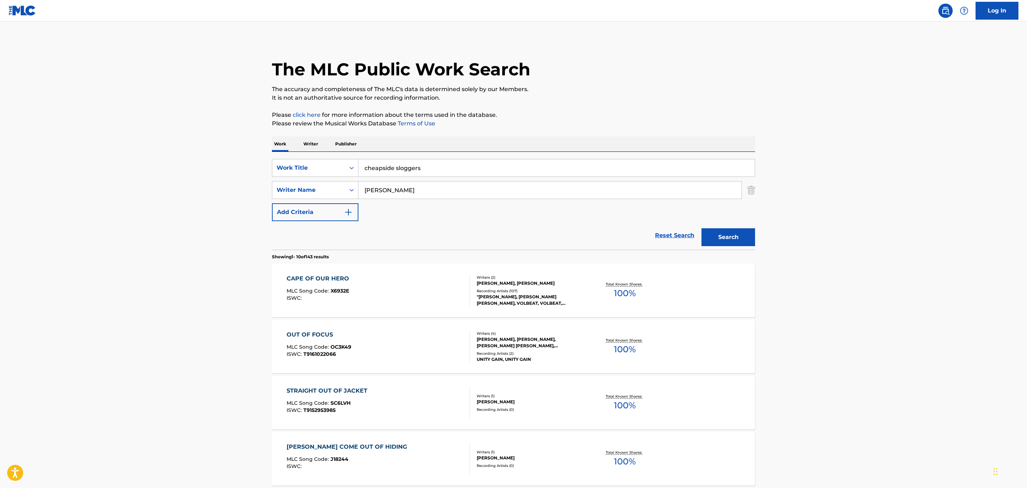
click at [733, 233] on button "Search" at bounding box center [729, 237] width 54 height 18
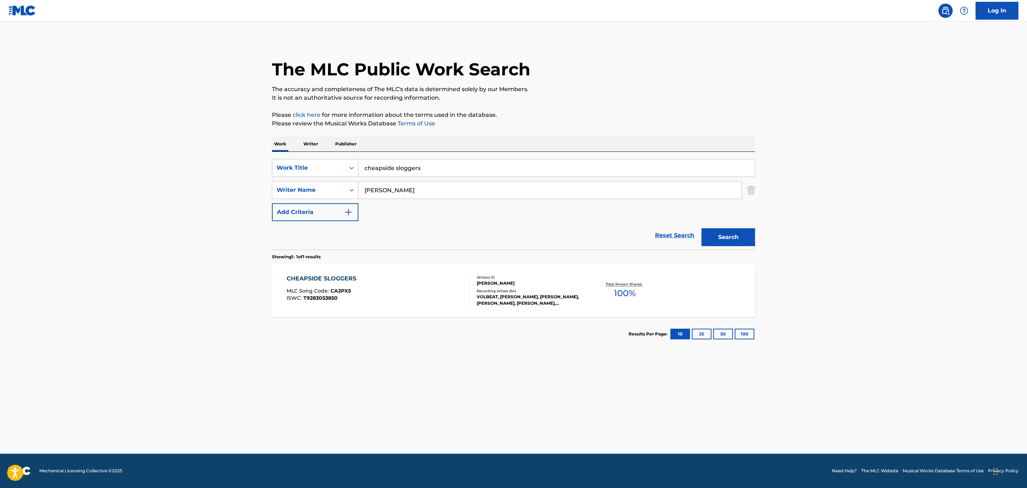
click at [450, 295] on div "CHEAPSIDE SLOGGERS MLC Song Code : CA2PX5 ISWC : T9283053850" at bounding box center [379, 291] width 184 height 32
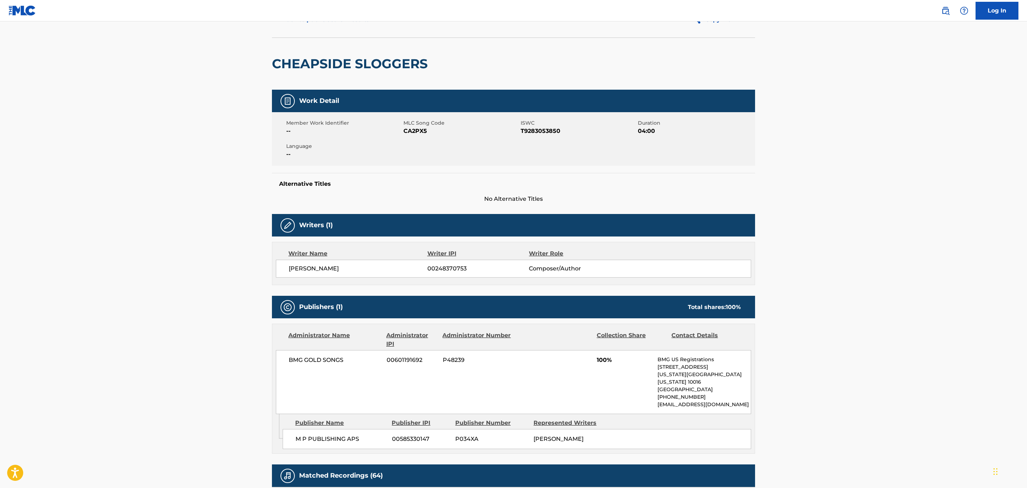
scroll to position [54, 0]
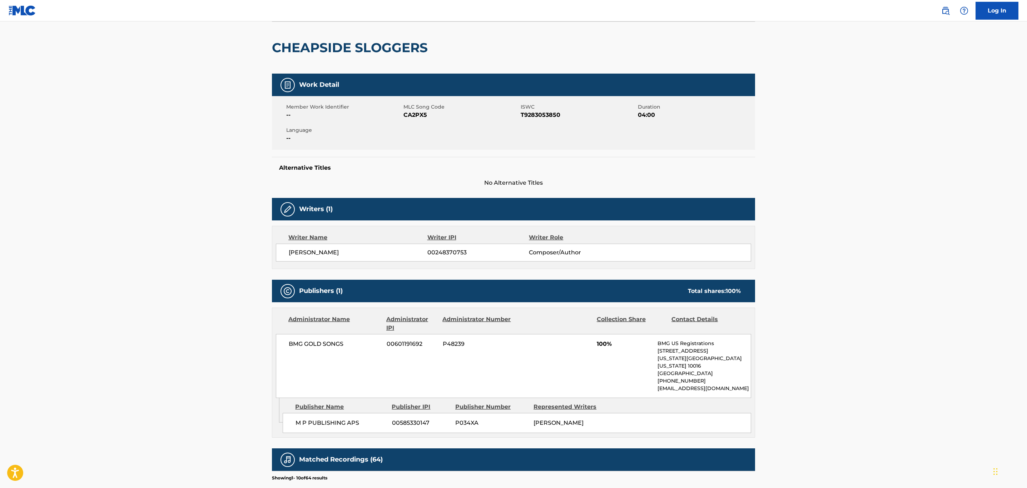
click at [906, 261] on main "< Back to public search results Copy work link CHEAPSIDE SLOGGERS Work Detail M…" at bounding box center [513, 350] width 1027 height 764
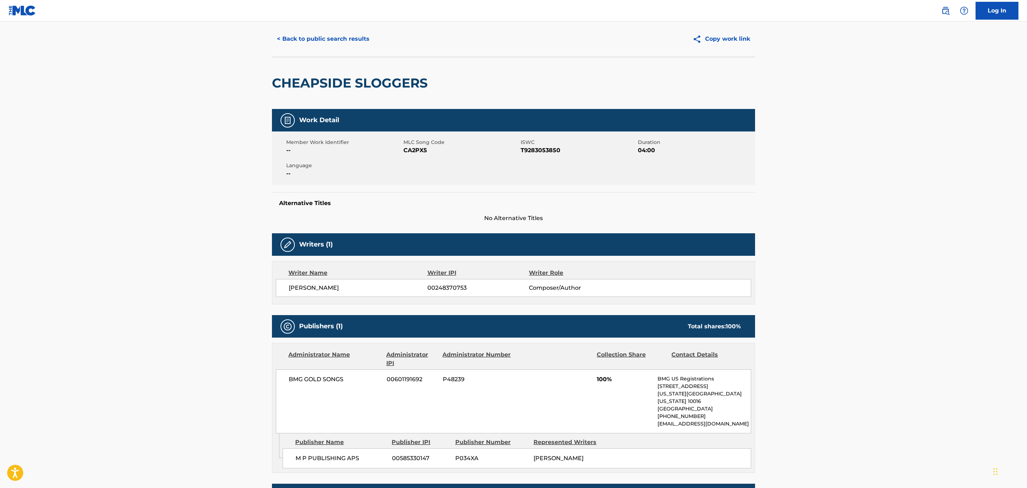
scroll to position [0, 0]
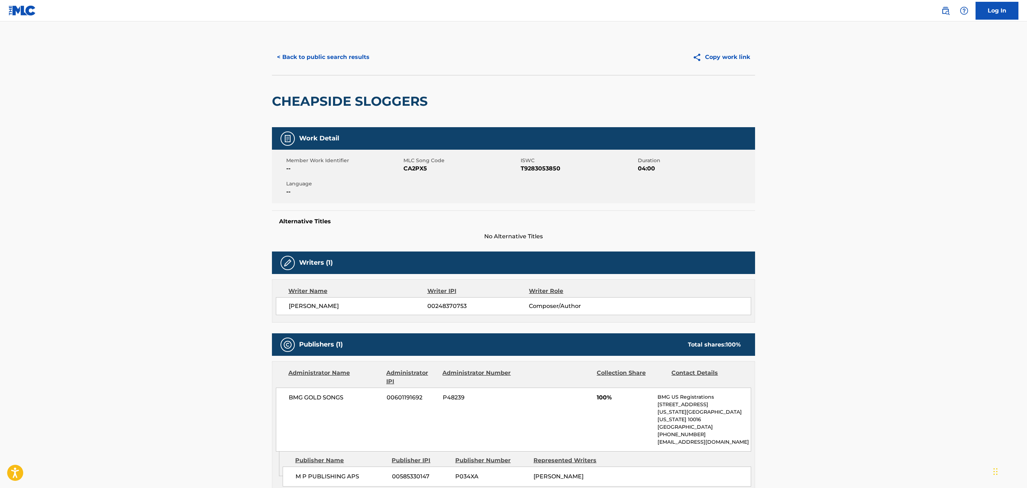
click at [327, 61] on button "< Back to public search results" at bounding box center [323, 57] width 103 height 18
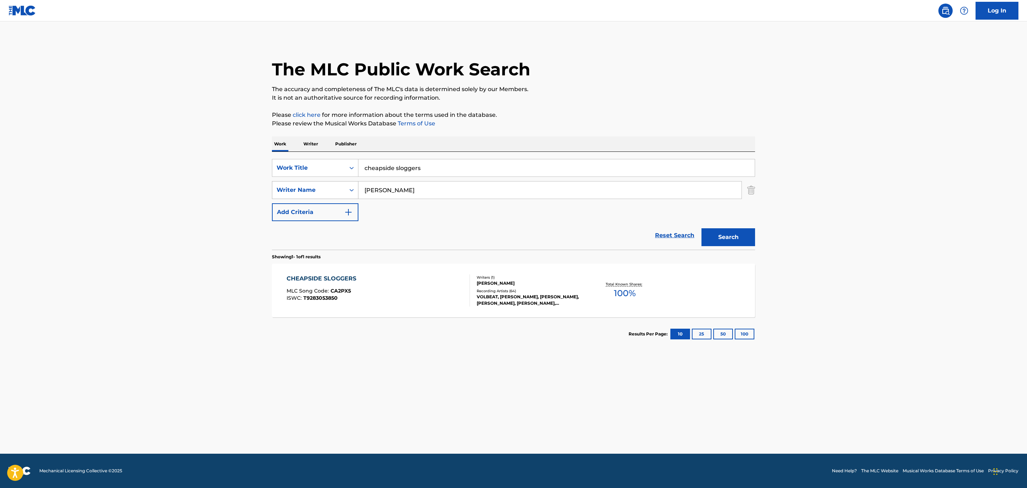
drag, startPoint x: 443, startPoint y: 161, endPoint x: 286, endPoint y: 186, distance: 158.5
click at [286, 186] on div "SearchWithCriteriaae2a9e9f-eeb8-4e44-a3d7-bc0b5655a4a1 Work Title cheapside slo…" at bounding box center [513, 190] width 483 height 62
paste input "CLOSING CREDITS"
click at [702, 228] on button "Search" at bounding box center [729, 237] width 54 height 18
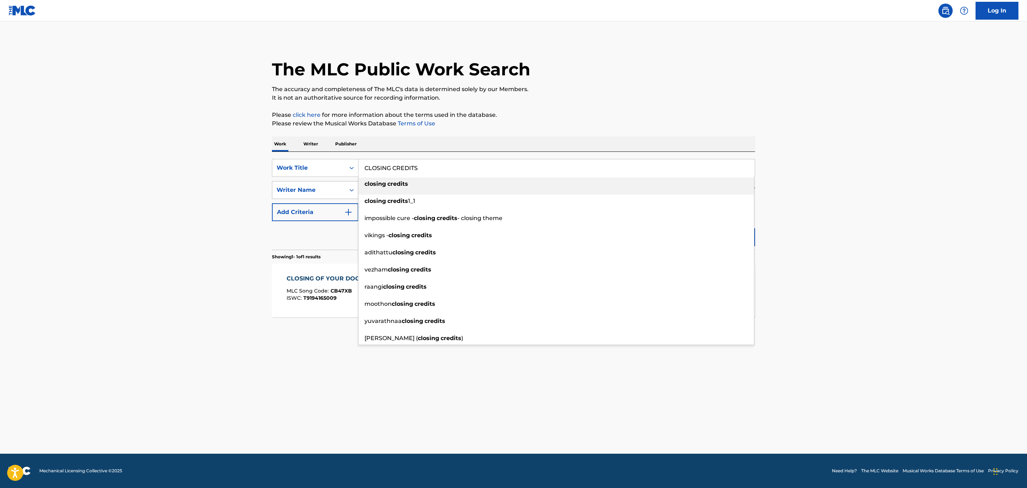
type input "closing credits"
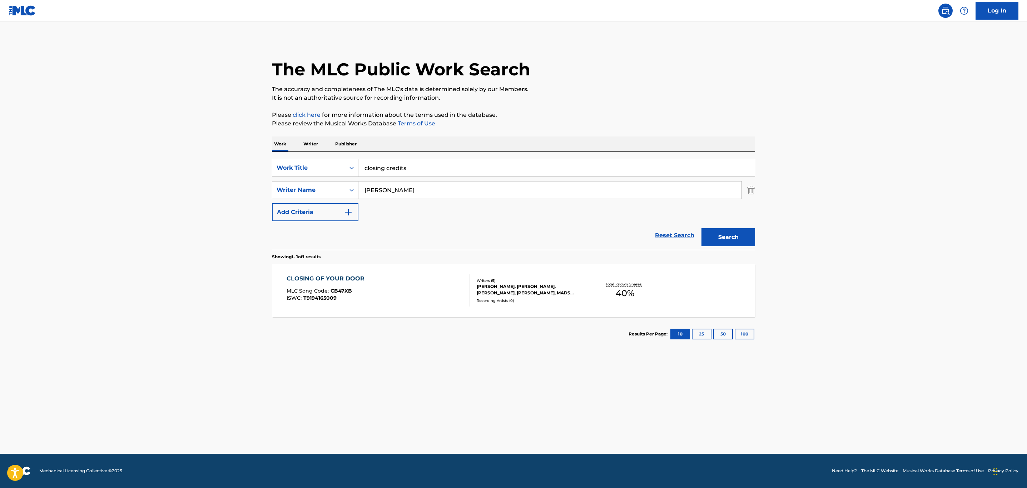
click at [702, 228] on button "Search" at bounding box center [729, 237] width 54 height 18
click at [389, 303] on div "CLOSING OF YOUR DOOR MLC Song Code : CB47XB ISWC : T9194165009" at bounding box center [379, 291] width 184 height 32
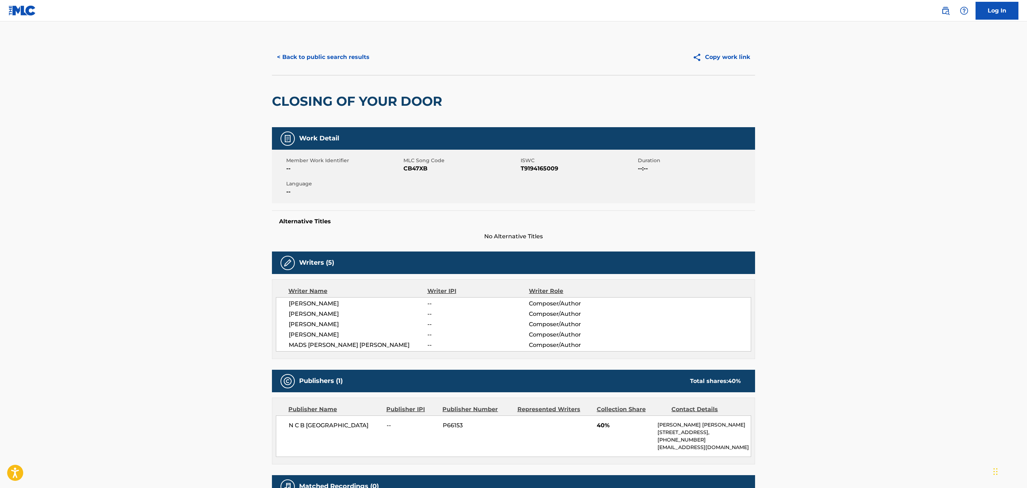
click at [326, 47] on div "< Back to public search results Copy work link" at bounding box center [513, 57] width 483 height 36
click at [335, 63] on button "< Back to public search results" at bounding box center [323, 57] width 103 height 18
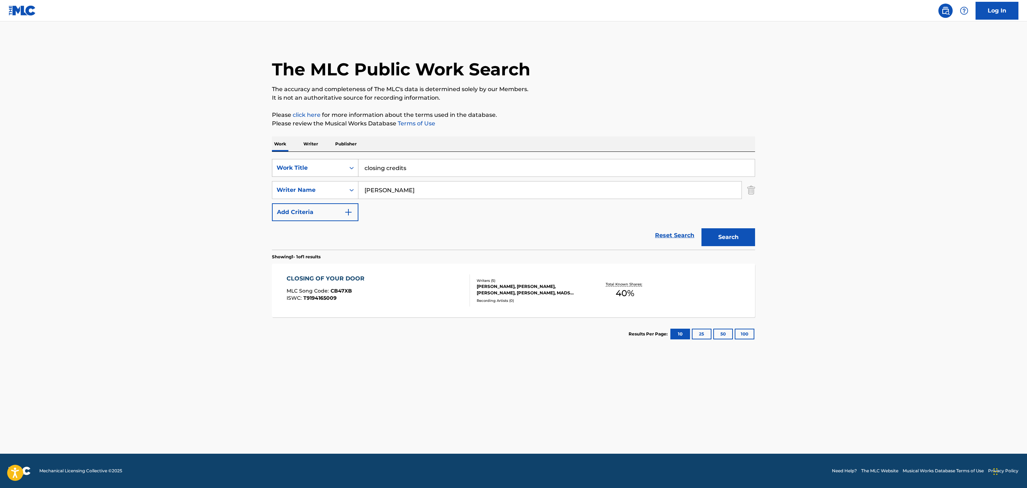
drag, startPoint x: 411, startPoint y: 174, endPoint x: 328, endPoint y: 173, distance: 82.9
click at [330, 173] on div "SearchWithCriteriaae2a9e9f-eeb8-4e44-a3d7-bc0b5655a4a1 Work Title closing credi…" at bounding box center [513, 168] width 483 height 18
paste input "CLOUD 9"
type input "cloud nine"
click at [702, 228] on button "Search" at bounding box center [729, 237] width 54 height 18
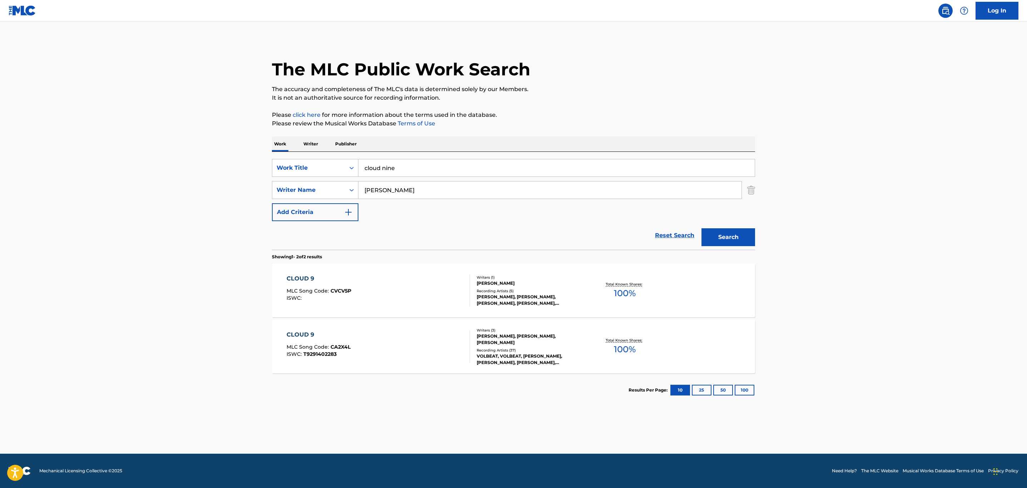
click at [446, 352] on div "CLOUD 9 MLC Song Code : CA2X4L ISWC : T9291402283" at bounding box center [379, 347] width 184 height 32
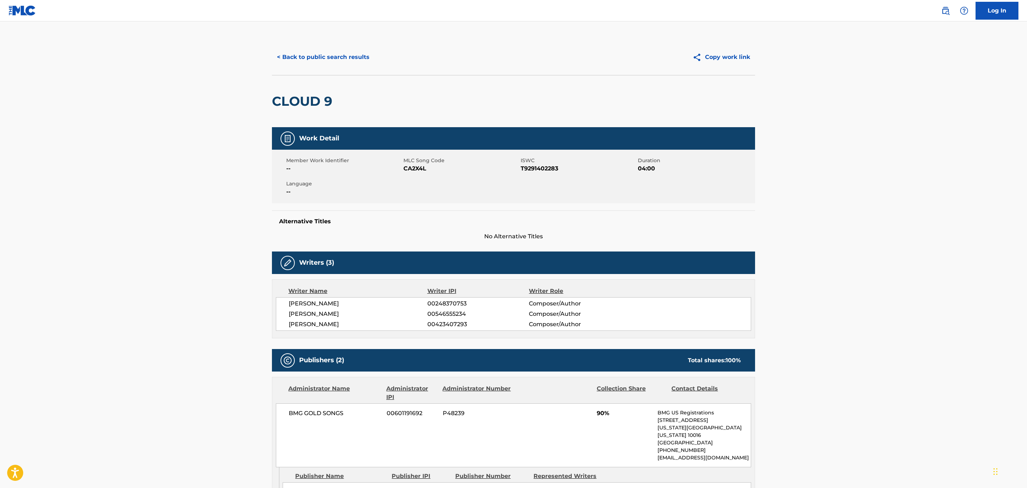
click at [326, 59] on button "< Back to public search results" at bounding box center [323, 57] width 103 height 18
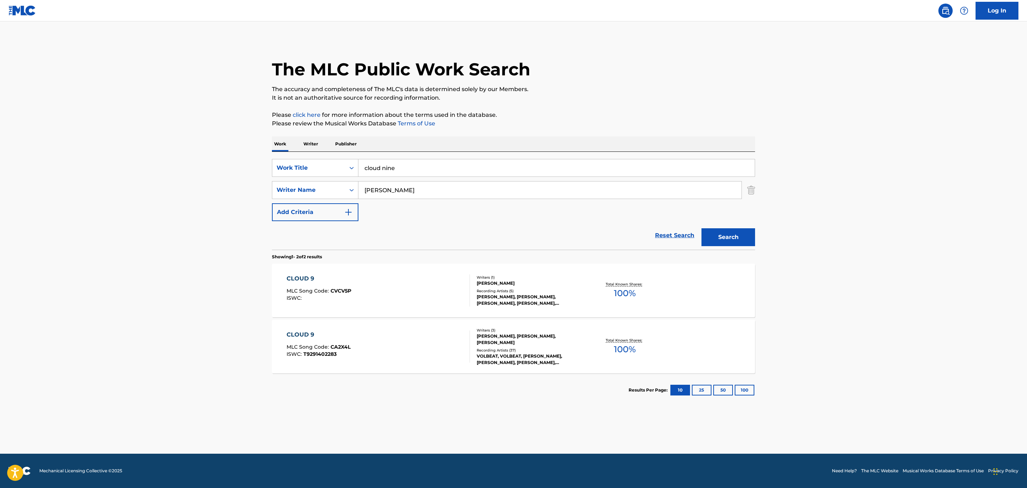
drag, startPoint x: 441, startPoint y: 167, endPoint x: 265, endPoint y: 187, distance: 177.3
click at [271, 189] on div "The MLC Public Work Search The accuracy and completeness of The MLC's data is d…" at bounding box center [513, 223] width 500 height 368
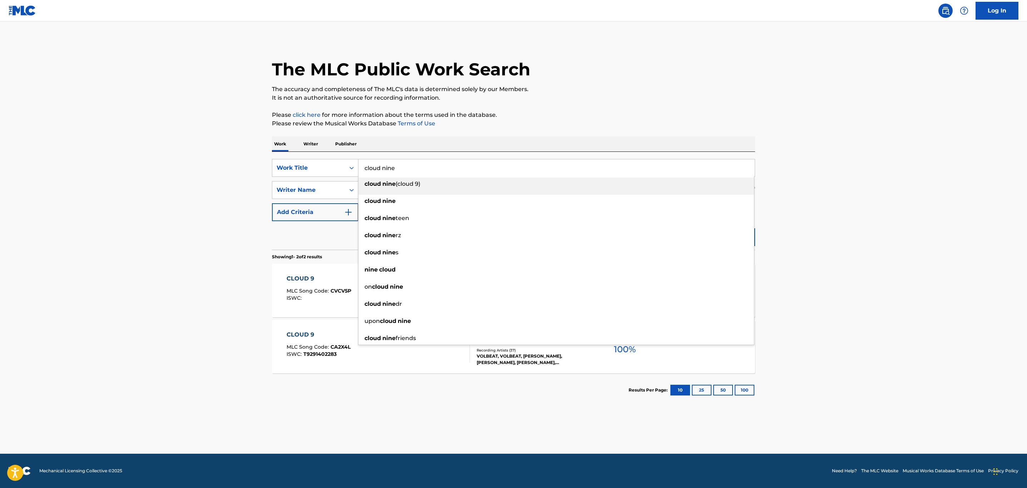
paste input "DEAD BUT RISING"
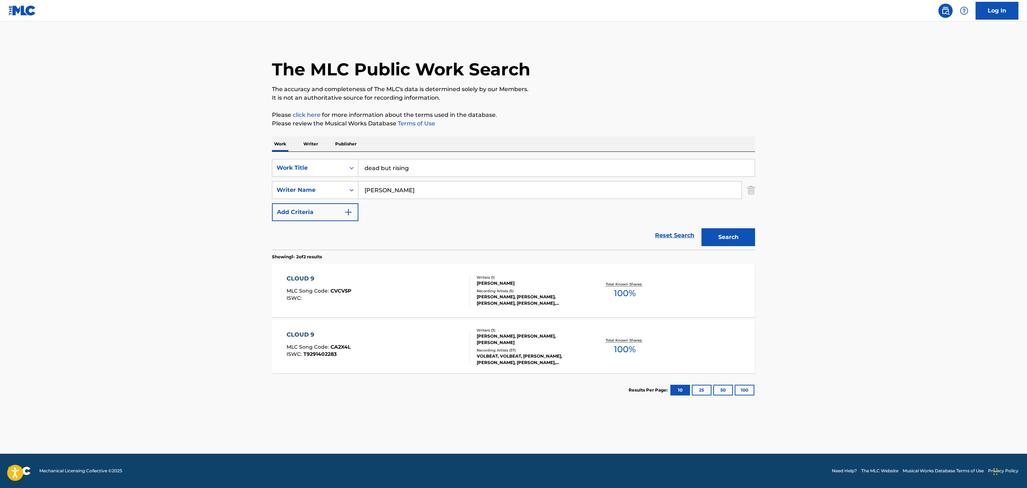
type input "dead but rising"
click at [702, 228] on button "Search" at bounding box center [729, 237] width 54 height 18
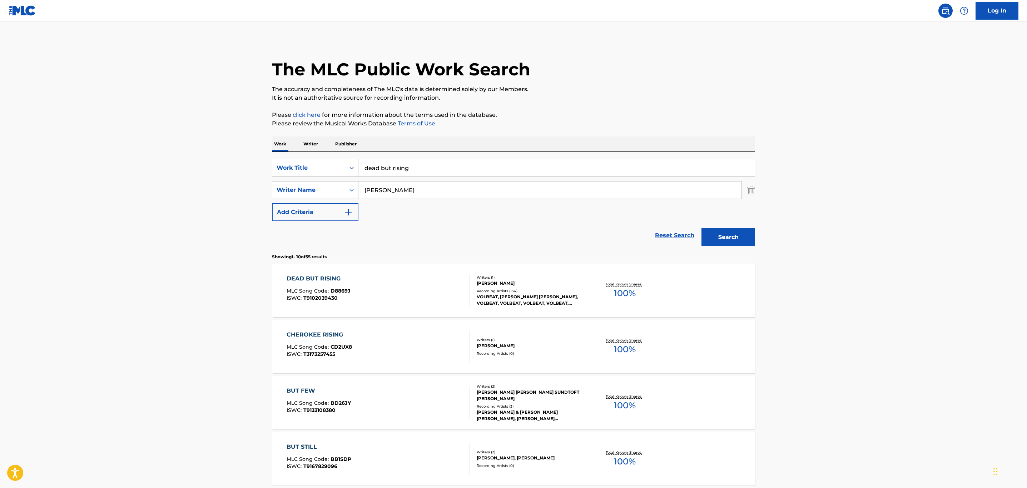
click at [448, 279] on div "DEAD BUT RISING MLC Song Code : D8869J ISWC : T9102039430" at bounding box center [379, 291] width 184 height 32
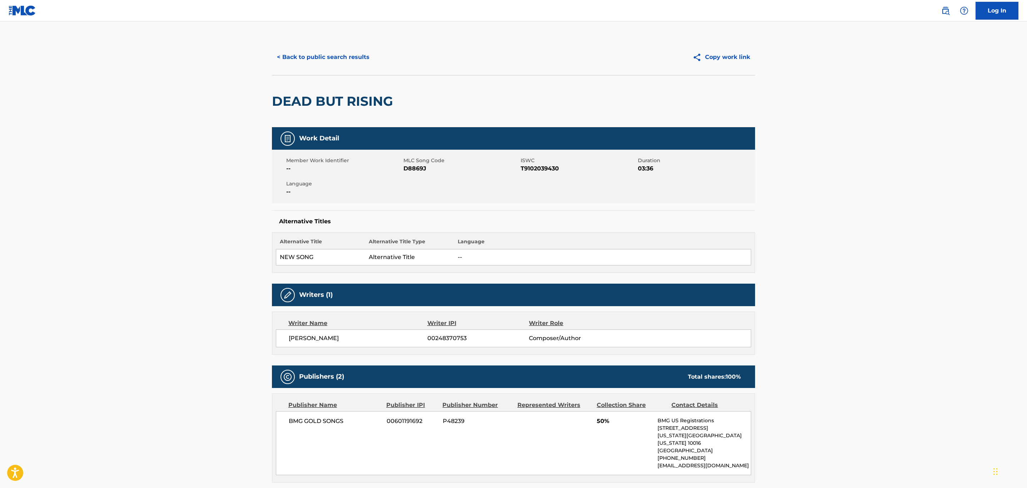
click at [311, 53] on button "< Back to public search results" at bounding box center [323, 57] width 103 height 18
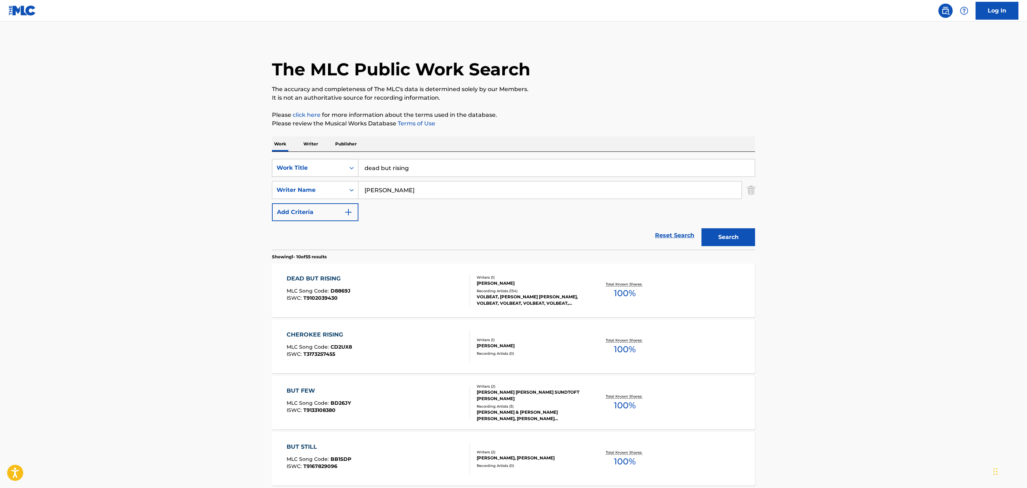
drag, startPoint x: 415, startPoint y: 164, endPoint x: 307, endPoint y: 171, distance: 108.5
click at [307, 171] on div "SearchWithCriteriaae2a9e9f-eeb8-4e44-a3d7-bc0b5655a4a1 Work Title dead but risi…" at bounding box center [513, 168] width 483 height 18
paste input "DIE TO LIVE"
type input "die to live"
click at [702, 228] on button "Search" at bounding box center [729, 237] width 54 height 18
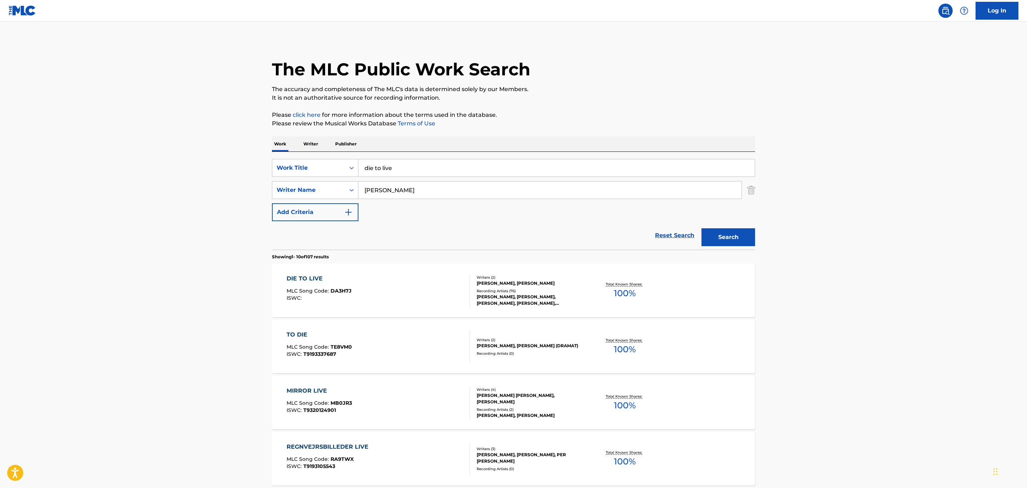
click at [456, 280] on div "DIE TO LIVE MLC Song Code : DA3H7J ISWC :" at bounding box center [379, 291] width 184 height 32
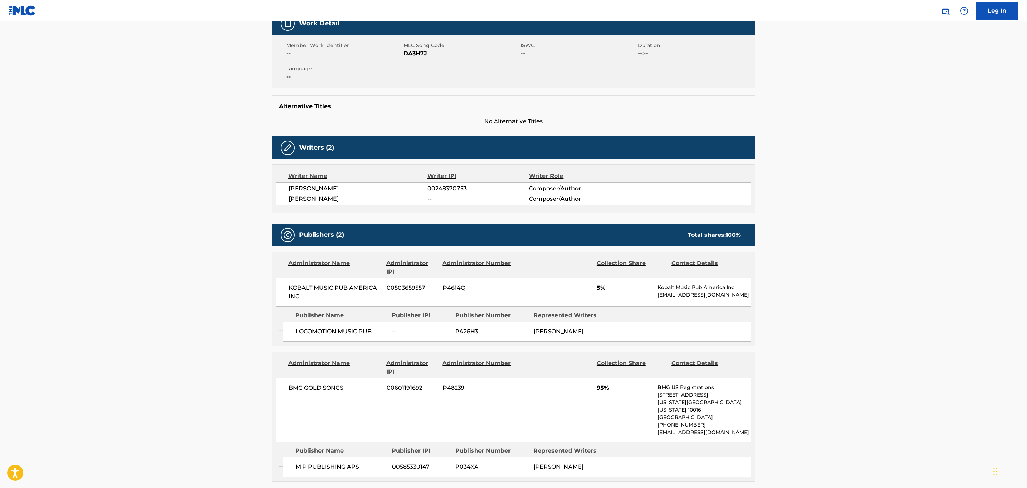
scroll to position [8, 0]
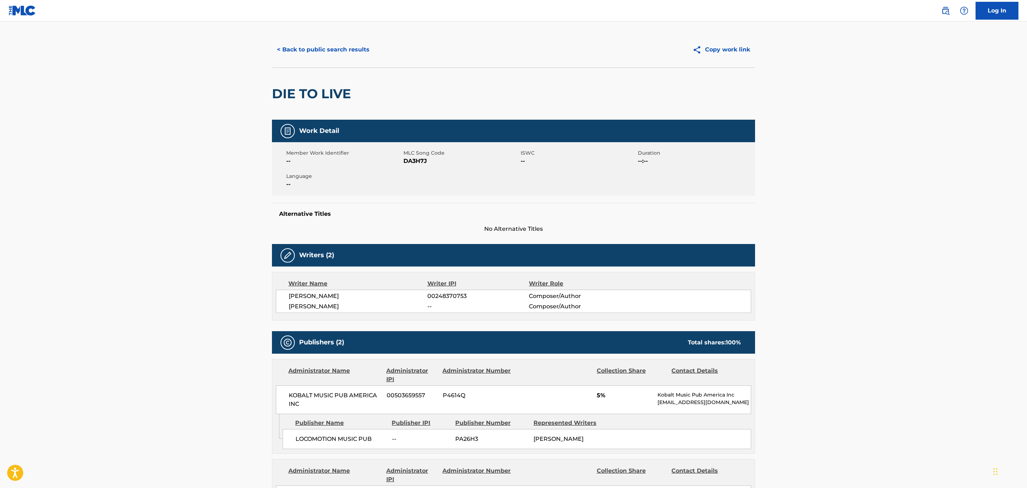
click at [292, 49] on button "< Back to public search results" at bounding box center [323, 50] width 103 height 18
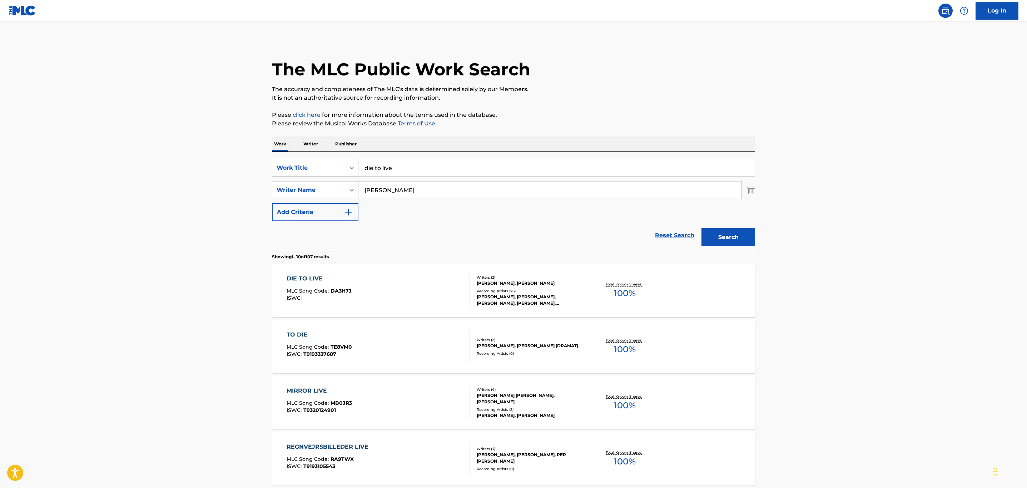
drag, startPoint x: 402, startPoint y: 171, endPoint x: 316, endPoint y: 171, distance: 86.5
click at [316, 171] on div "SearchWithCriteriaae2a9e9f-eeb8-4e44-a3d7-bc0b5655a4a1 Work Title die to live" at bounding box center [513, 168] width 483 height 18
paste input "DOC HOLLIDAY"
type input "doc holliday"
click at [702, 228] on button "Search" at bounding box center [729, 237] width 54 height 18
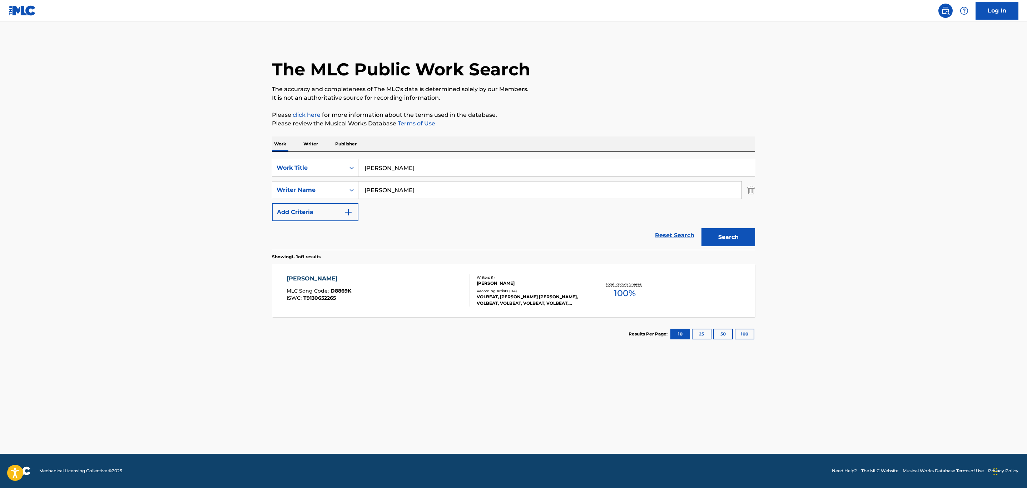
click at [582, 295] on div "VOLBEAT, MICHAEL SCHØN POULSEN, VOLBEAT, VOLBEAT, VOLBEAT, VOLBEAT, VOLBEAT" at bounding box center [531, 300] width 108 height 13
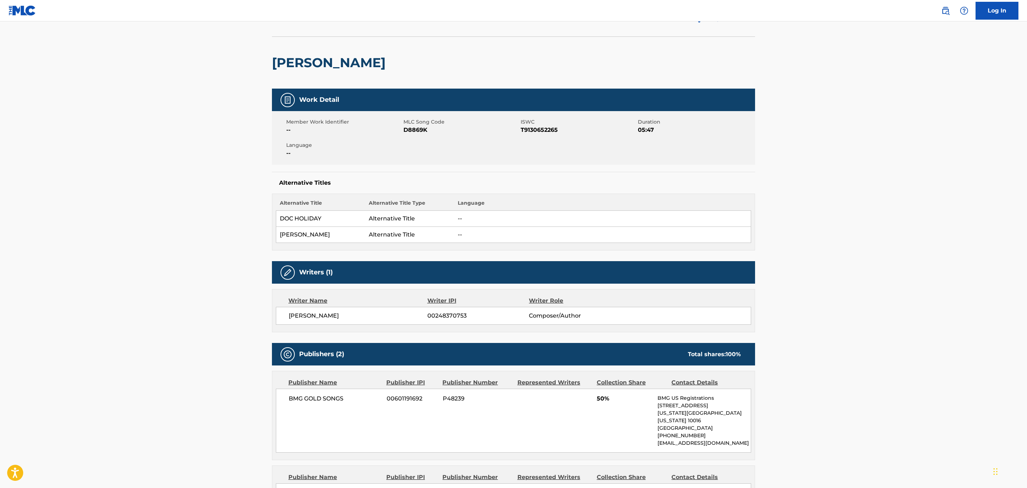
scroll to position [21, 0]
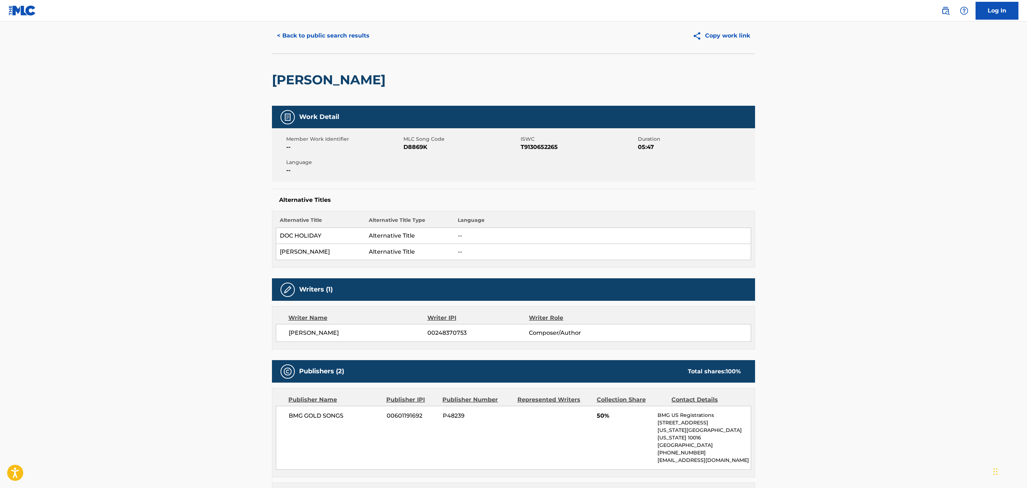
click at [339, 41] on button "< Back to public search results" at bounding box center [323, 36] width 103 height 18
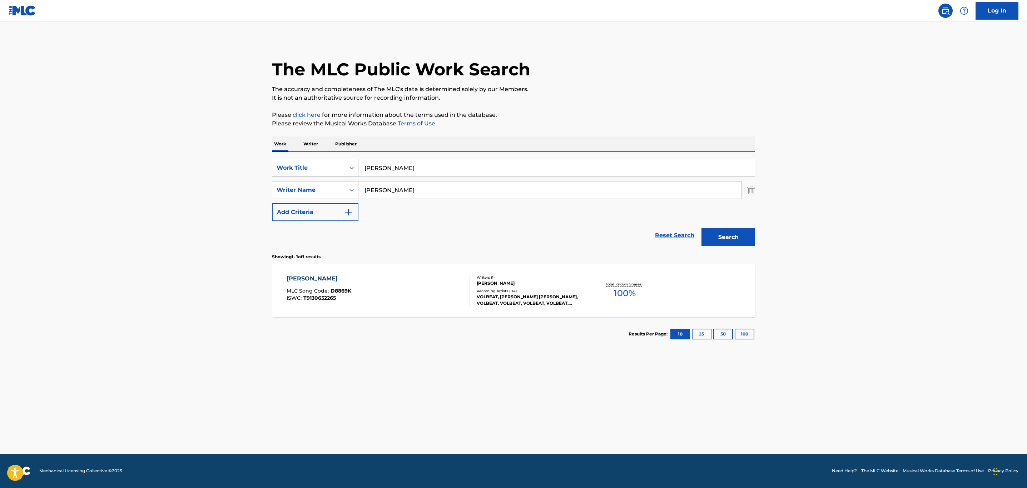
drag, startPoint x: 418, startPoint y: 167, endPoint x: 329, endPoint y: 173, distance: 89.2
click at [329, 173] on div "SearchWithCriteriaae2a9e9f-eeb8-4e44-a3d7-bc0b5655a4a1 Work Title doc holliday" at bounding box center [513, 168] width 483 height 18
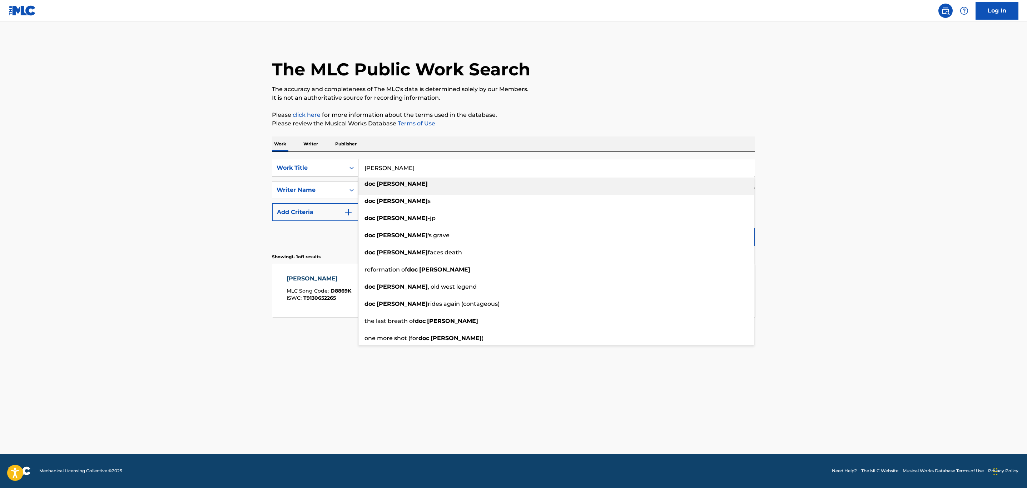
paste input "ECOTONE"
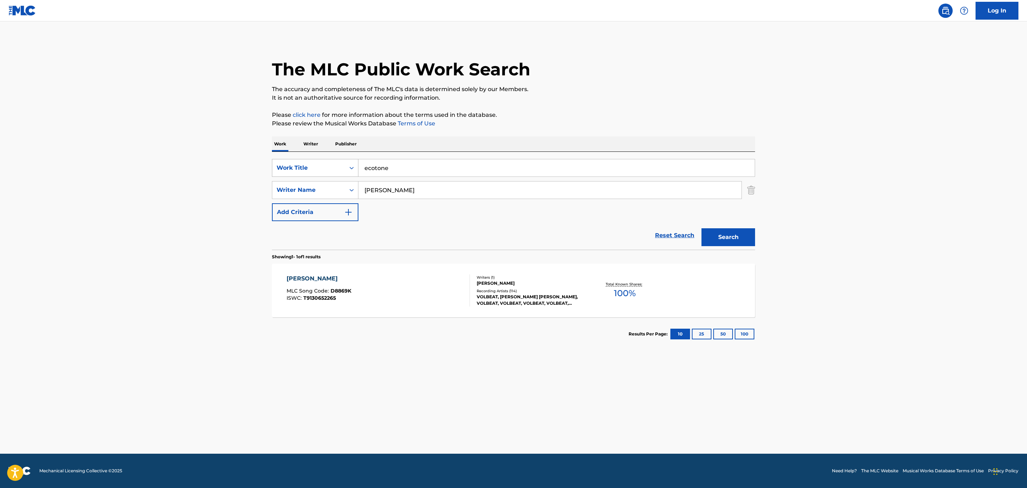
type input "ecotone"
click at [702, 228] on button "Search" at bounding box center [729, 237] width 54 height 18
click at [586, 290] on div "Total Known Shares: 100 %" at bounding box center [625, 291] width 80 height 22
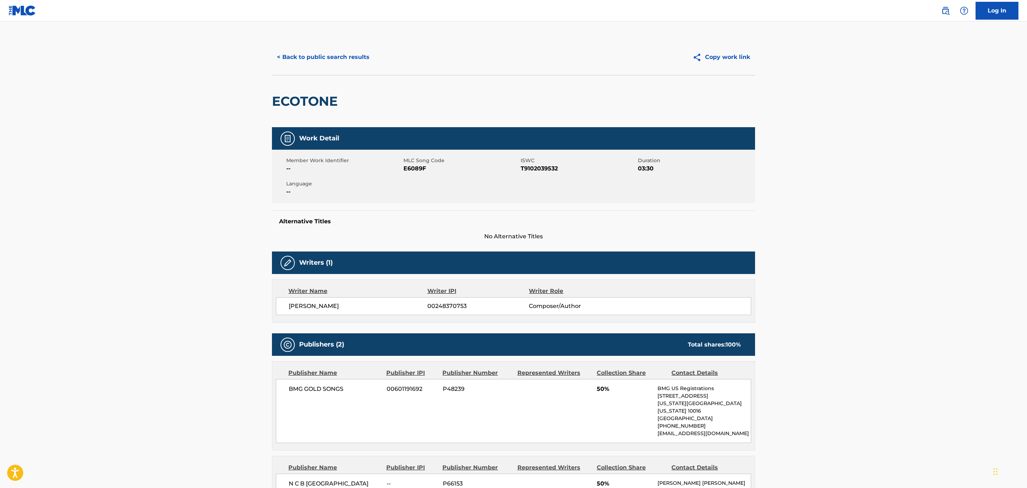
click at [341, 61] on button "< Back to public search results" at bounding box center [323, 57] width 103 height 18
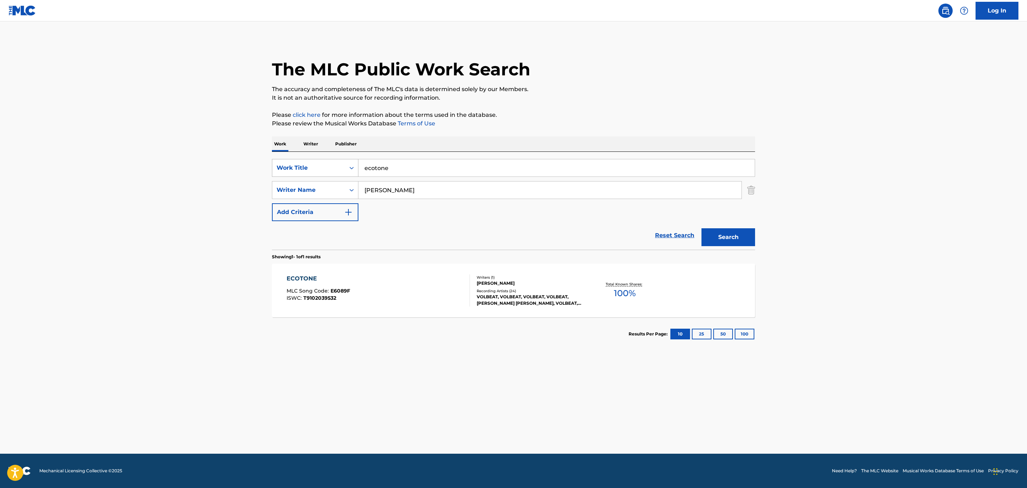
drag, startPoint x: 402, startPoint y: 162, endPoint x: 339, endPoint y: 162, distance: 62.9
click at [339, 162] on div "SearchWithCriteriaae2a9e9f-eeb8-4e44-a3d7-bc0b5655a4a1 Work Title ecotone" at bounding box center [513, 168] width 483 height 18
paste input "EVELYN"
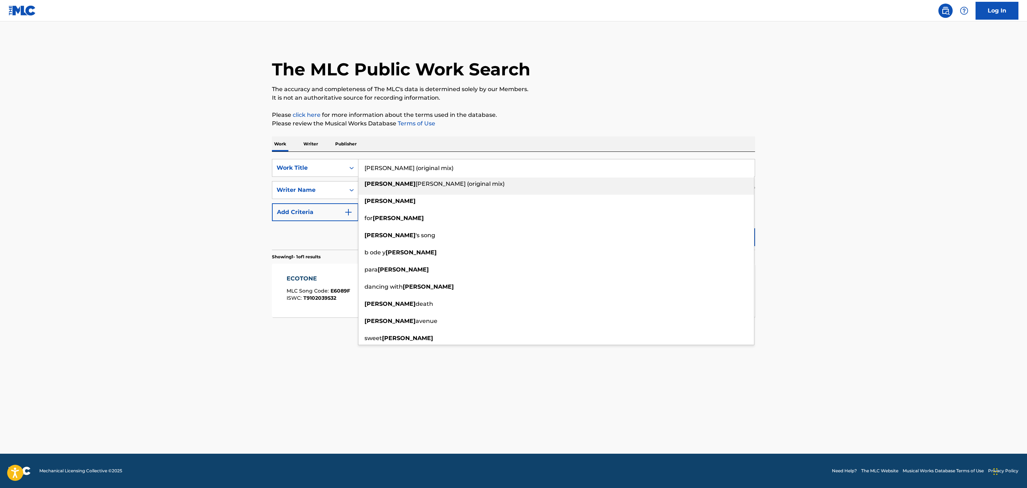
click at [702, 228] on button "Search" at bounding box center [729, 237] width 54 height 18
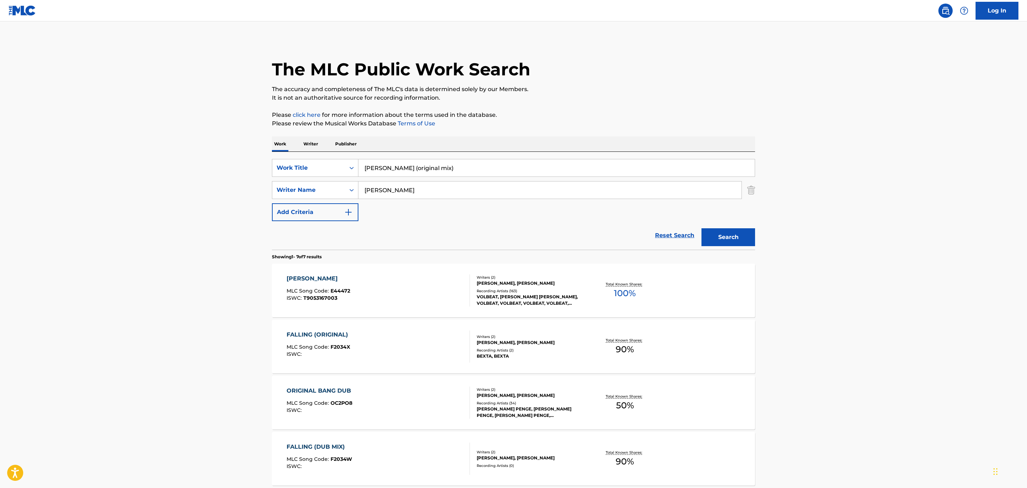
drag, startPoint x: 458, startPoint y: 167, endPoint x: 383, endPoint y: 176, distance: 75.3
click at [383, 176] on input "evelyn glennie (original mix)" at bounding box center [557, 167] width 396 height 17
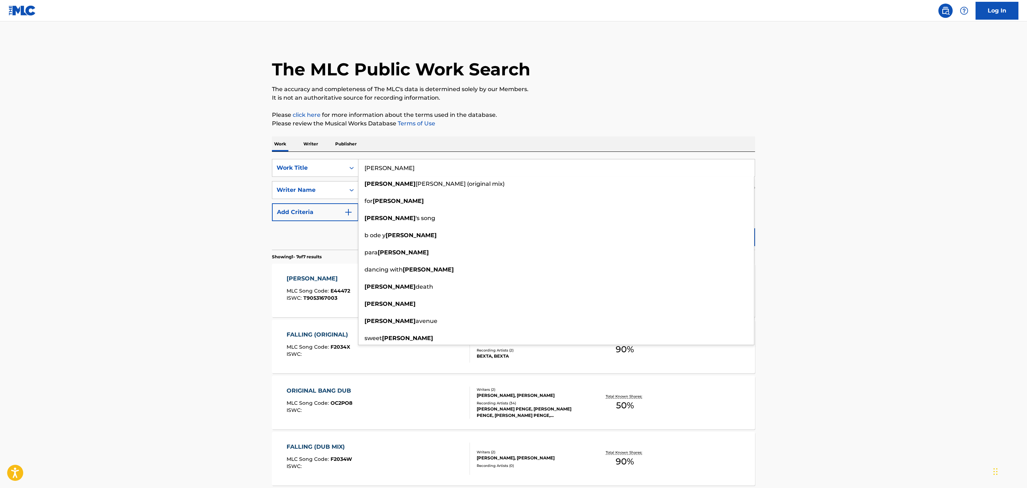
type input "evelyn"
click at [549, 101] on p "It is not an authoritative source for recording information." at bounding box center [513, 98] width 483 height 9
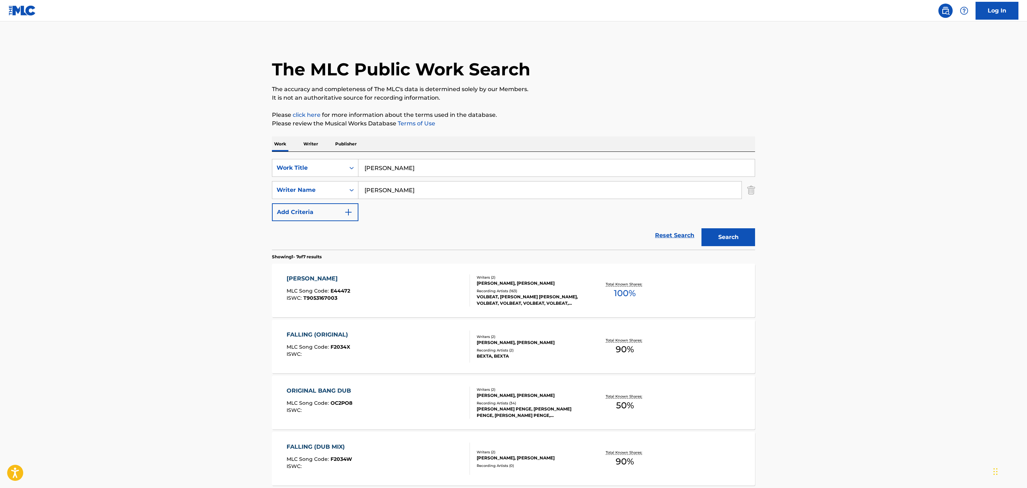
drag, startPoint x: 549, startPoint y: 101, endPoint x: 571, endPoint y: 109, distance: 23.1
click at [550, 101] on p "It is not an authoritative source for recording information." at bounding box center [513, 98] width 483 height 9
click at [731, 244] on button "Search" at bounding box center [729, 237] width 54 height 18
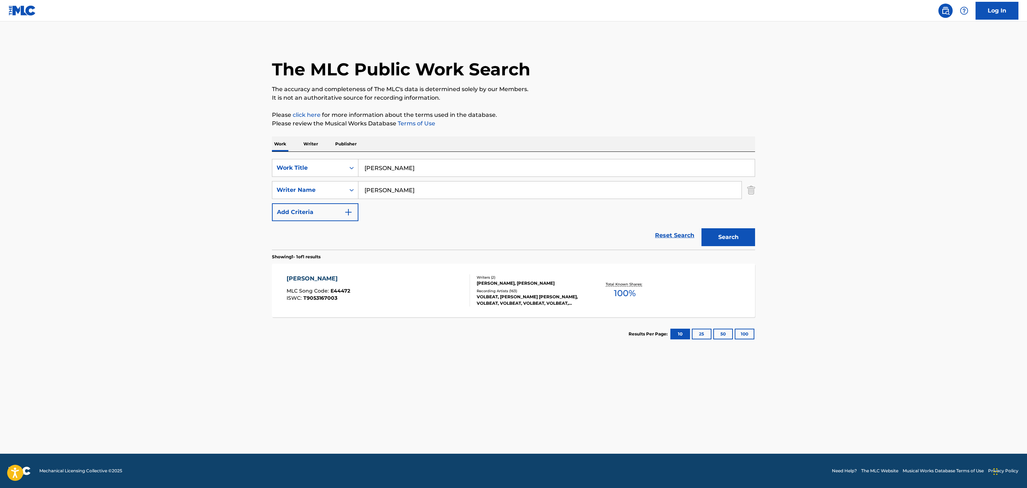
click at [460, 285] on div "EVELYN MLC Song Code : E44472 ISWC : T9053167003" at bounding box center [379, 291] width 184 height 32
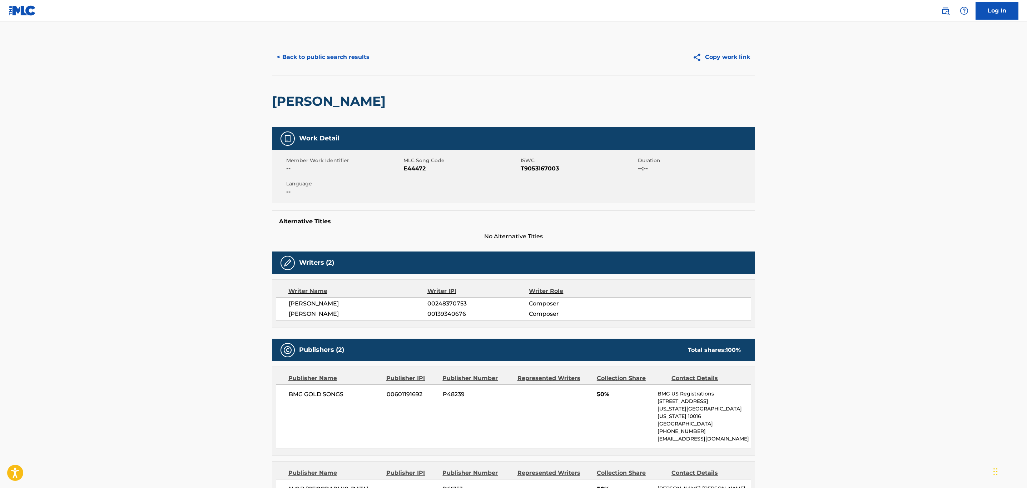
click at [339, 64] on button "< Back to public search results" at bounding box center [323, 57] width 103 height 18
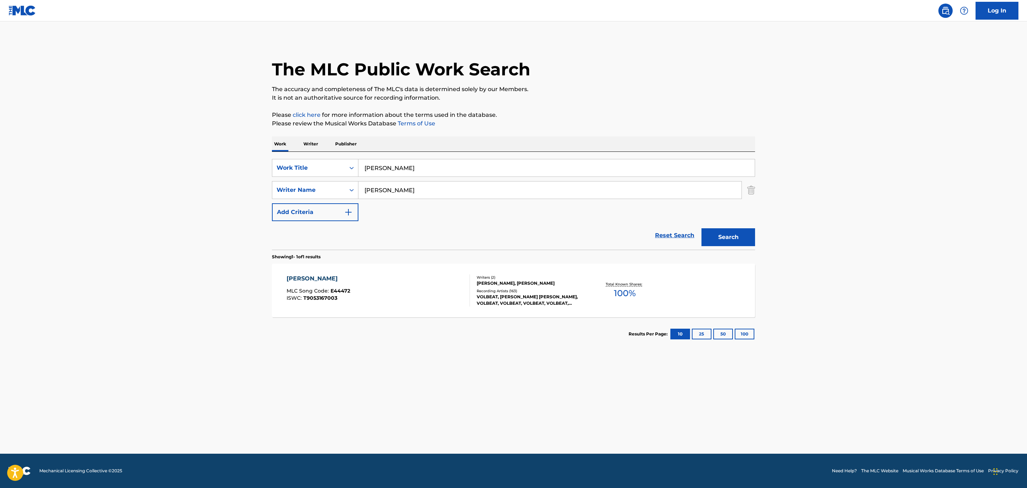
drag, startPoint x: 433, startPoint y: 169, endPoint x: 238, endPoint y: 173, distance: 194.9
click at [238, 173] on main "The MLC Public Work Search The accuracy and completeness of The MLC's data is d…" at bounding box center [513, 237] width 1027 height 433
paste input "FALLEN"
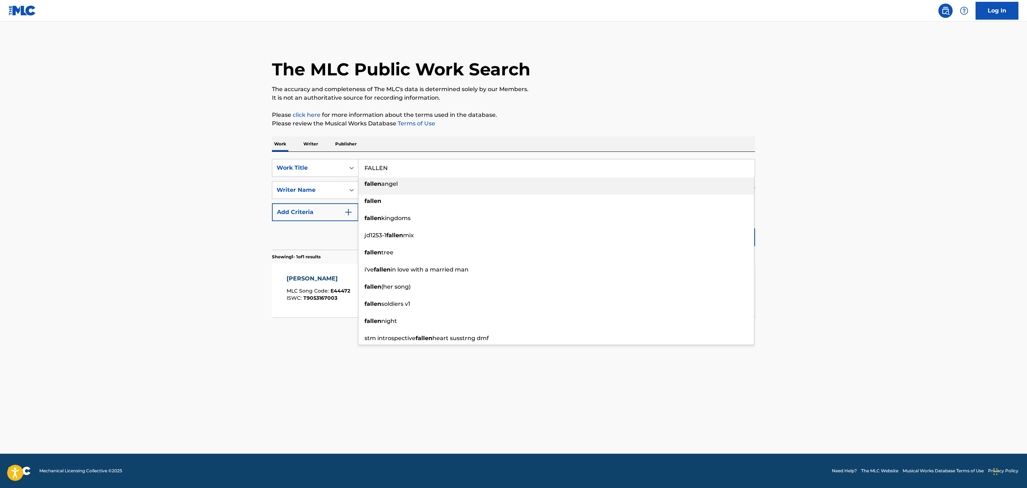
click at [380, 193] on li "fallen angel" at bounding box center [557, 186] width 396 height 17
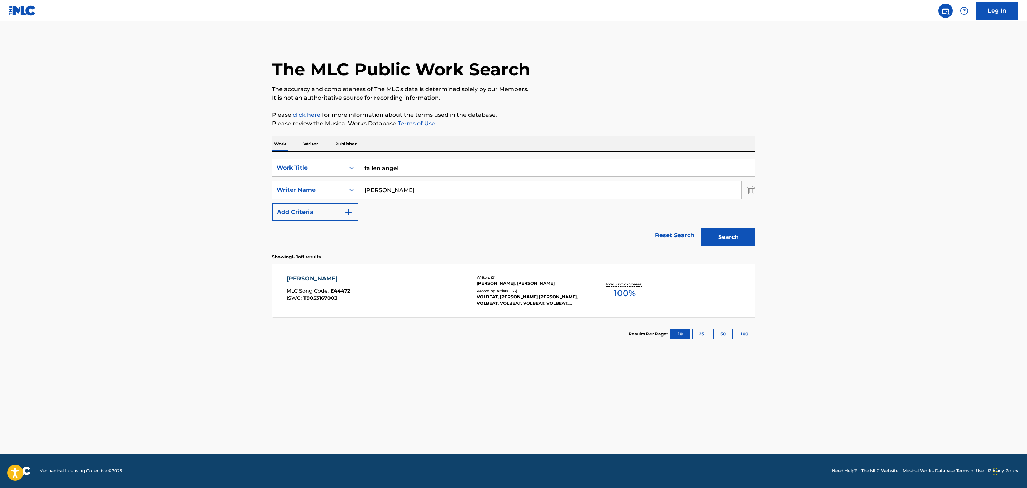
drag, startPoint x: 406, startPoint y: 169, endPoint x: 379, endPoint y: 174, distance: 27.9
click at [379, 174] on input "fallen angel" at bounding box center [557, 167] width 396 height 17
type input "fallen"
click at [702, 228] on button "Search" at bounding box center [729, 237] width 54 height 18
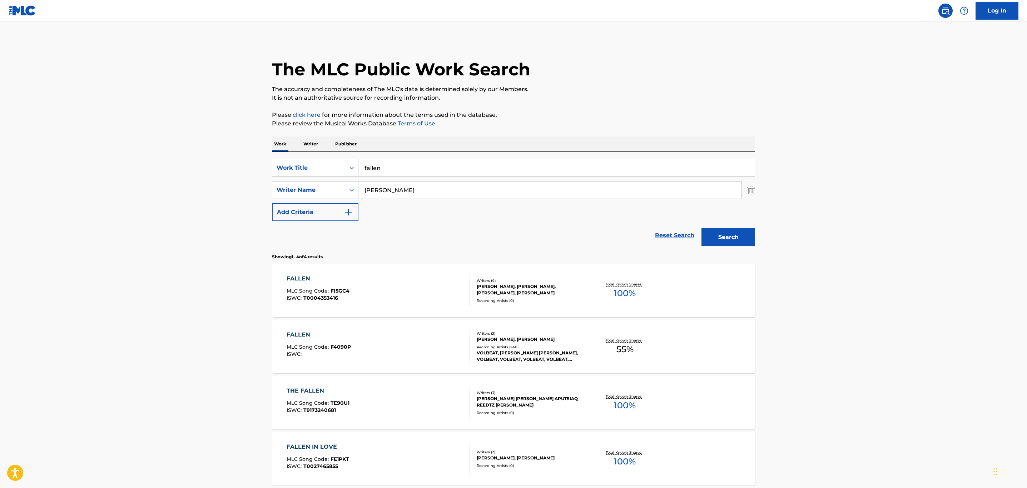
click at [430, 306] on div "FALLEN MLC Song Code : FI5GC4 ISWC : T0004353416" at bounding box center [379, 291] width 184 height 32
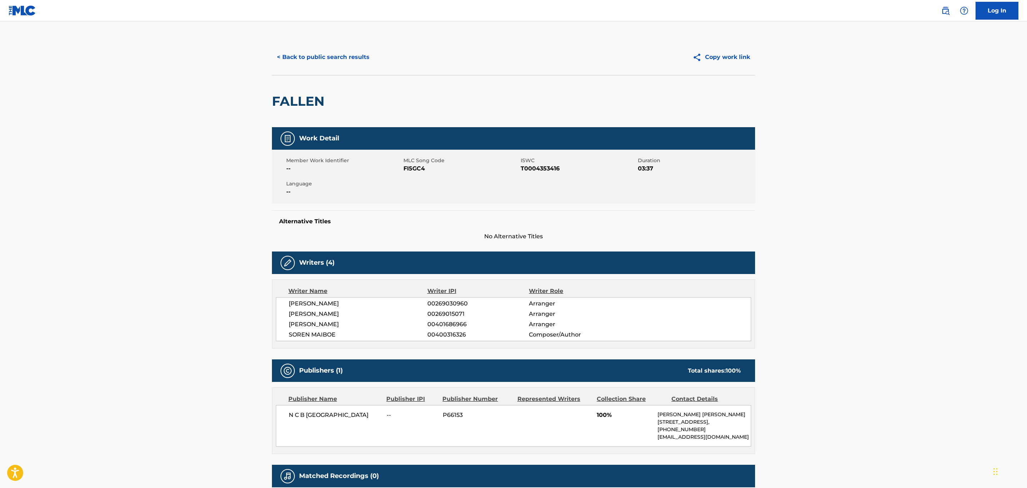
click at [291, 70] on div "< Back to public search results Copy work link" at bounding box center [513, 57] width 483 height 36
click at [292, 58] on button "< Back to public search results" at bounding box center [323, 57] width 103 height 18
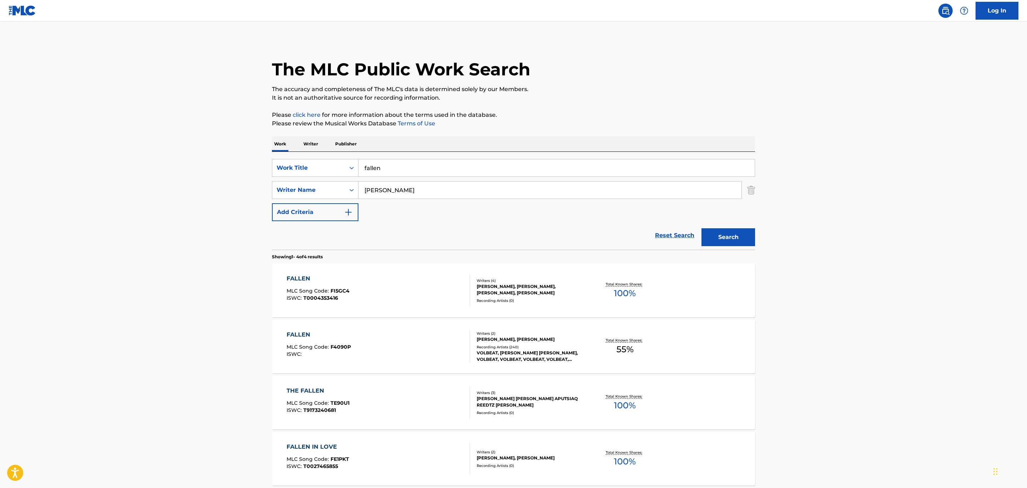
click at [389, 335] on div "FALLEN MLC Song Code : F4090P ISWC :" at bounding box center [379, 347] width 184 height 32
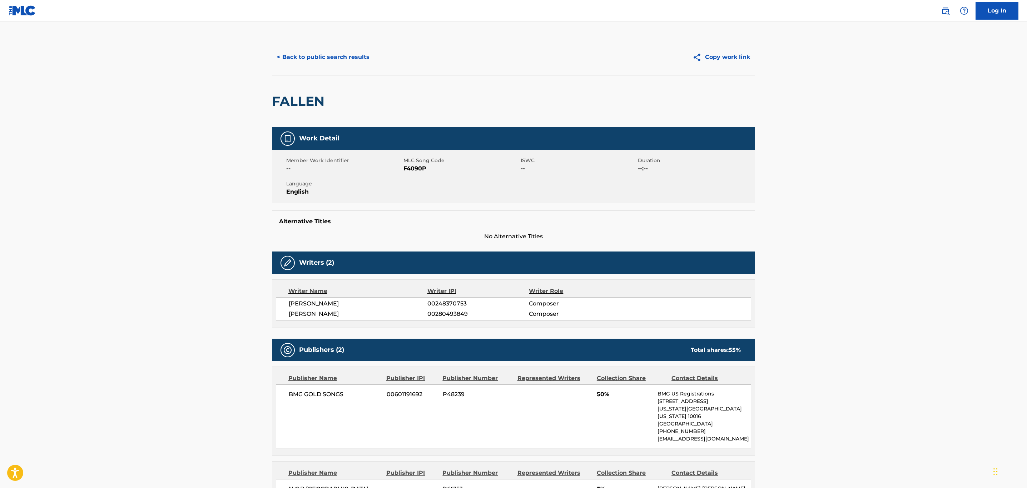
click at [357, 65] on button "< Back to public search results" at bounding box center [323, 57] width 103 height 18
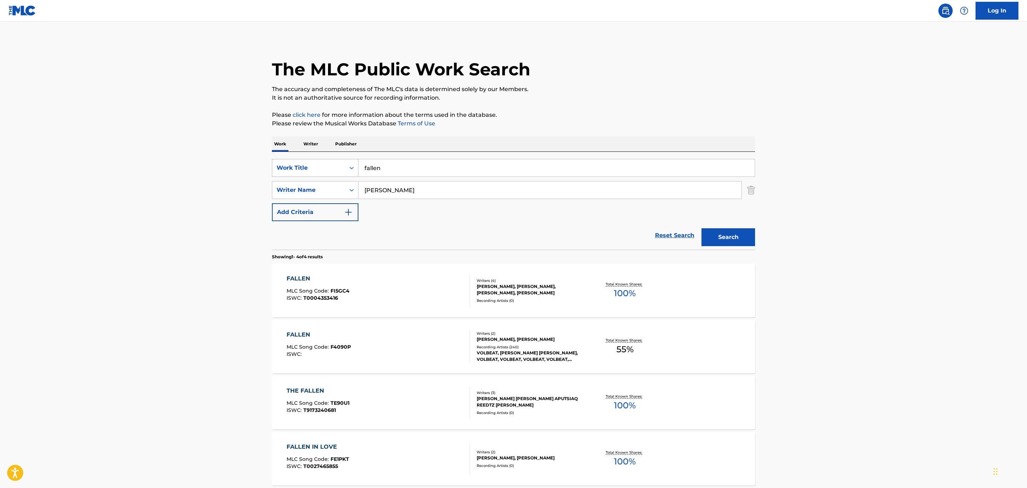
drag, startPoint x: 405, startPoint y: 167, endPoint x: 342, endPoint y: 173, distance: 62.4
click at [342, 173] on div "SearchWithCriteriaae2a9e9f-eeb8-4e44-a3d7-bc0b5655a4a1 Work Title fallen" at bounding box center [513, 168] width 483 height 18
paste input "FOR EVIGT"
type input "for evigt"
click at [702, 228] on button "Search" at bounding box center [729, 237] width 54 height 18
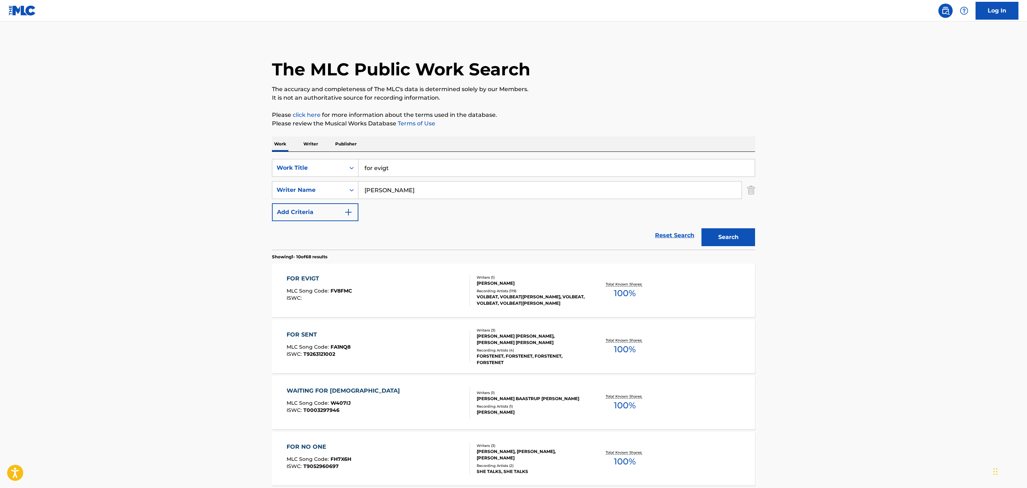
click at [450, 286] on div "FOR EVIGT MLC Song Code : FV8FMC ISWC :" at bounding box center [379, 291] width 184 height 32
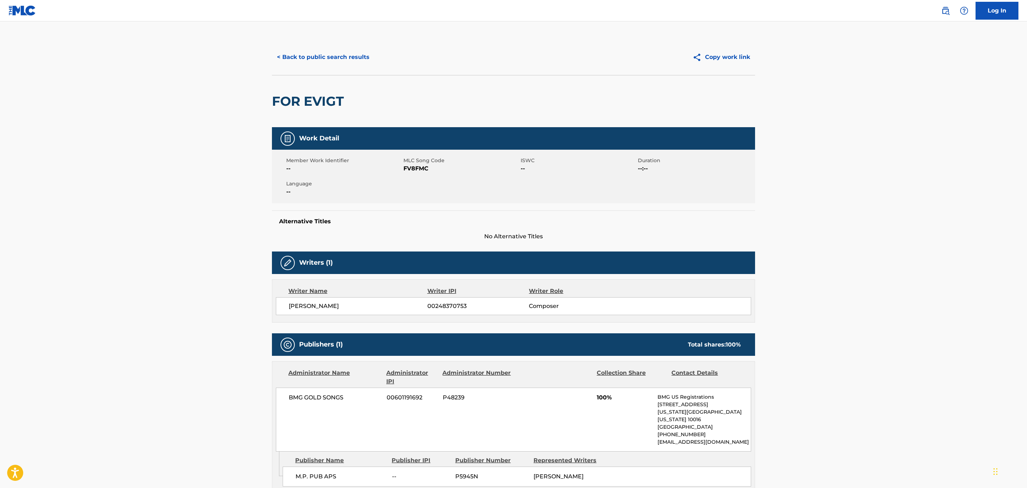
click at [358, 65] on button "< Back to public search results" at bounding box center [323, 57] width 103 height 18
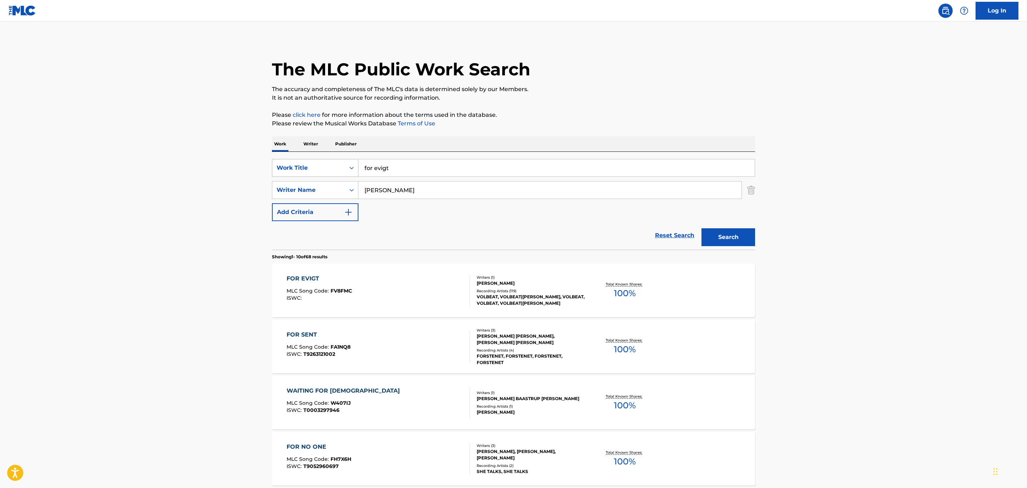
drag, startPoint x: 412, startPoint y: 168, endPoint x: 326, endPoint y: 162, distance: 86.3
click at [334, 172] on div "SearchWithCriteriaae2a9e9f-eeb8-4e44-a3d7-bc0b5655a4a1 Work Title for evigt" at bounding box center [513, 168] width 483 height 18
paste input "GUITAR GANGSTERS & CADILLAC BL"
click at [702, 228] on button "Search" at bounding box center [729, 237] width 54 height 18
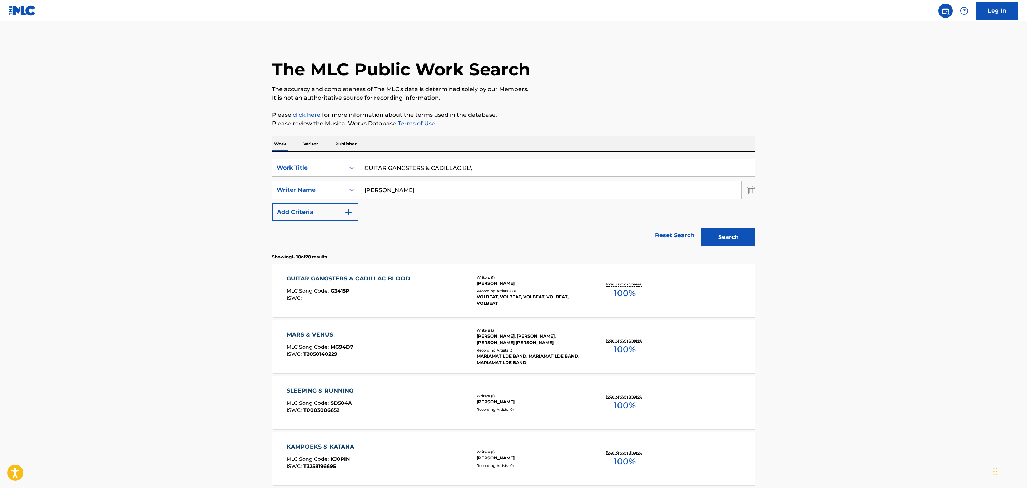
type input "GUITAR GANGSTERS & CADILLAC BL"
click at [702, 228] on button "Search" at bounding box center [729, 237] width 54 height 18
click at [378, 282] on div "GUITAR GANGSTERS & CADILLAC BLOOD" at bounding box center [350, 279] width 127 height 9
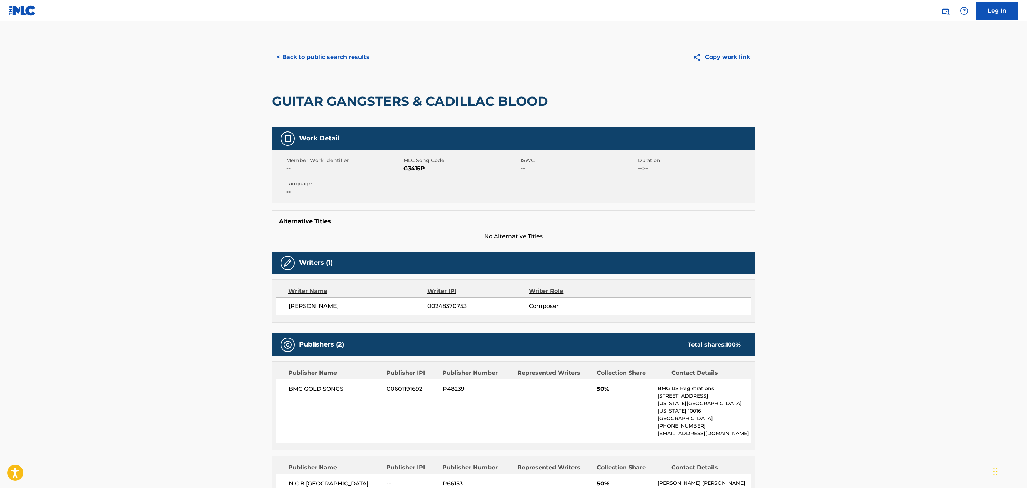
click at [305, 62] on button "< Back to public search results" at bounding box center [323, 57] width 103 height 18
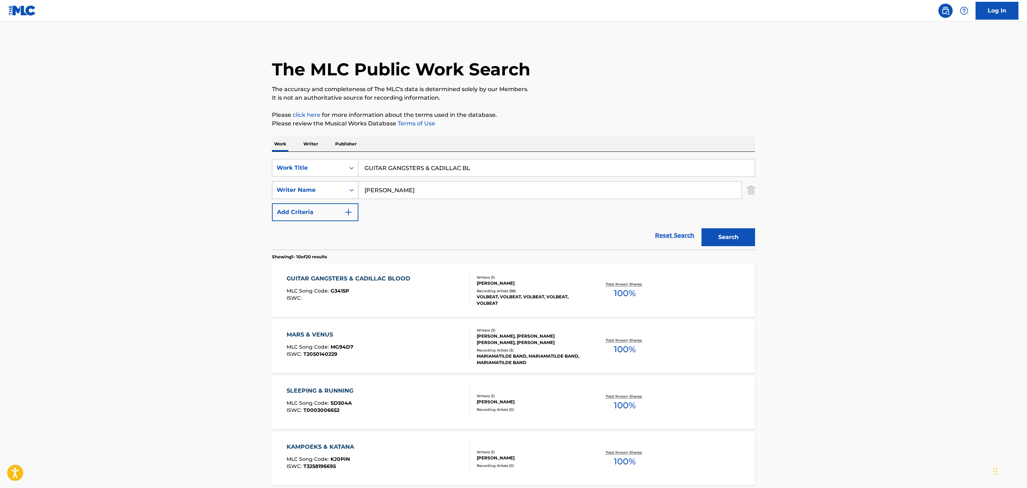
drag, startPoint x: 491, startPoint y: 162, endPoint x: 301, endPoint y: 198, distance: 193.3
click at [301, 198] on div "SearchWithCriteriaae2a9e9f-eeb8-4e44-a3d7-bc0b5655a4a1 Work Title GUITAR GANGST…" at bounding box center [513, 190] width 483 height 62
paste input "HALLELUJAH GOAT (VIDEO)"
drag, startPoint x: 486, startPoint y: 163, endPoint x: 421, endPoint y: 176, distance: 66.3
click at [421, 176] on input "HALLELUJAH GOAT (VIDEO)" at bounding box center [557, 167] width 396 height 17
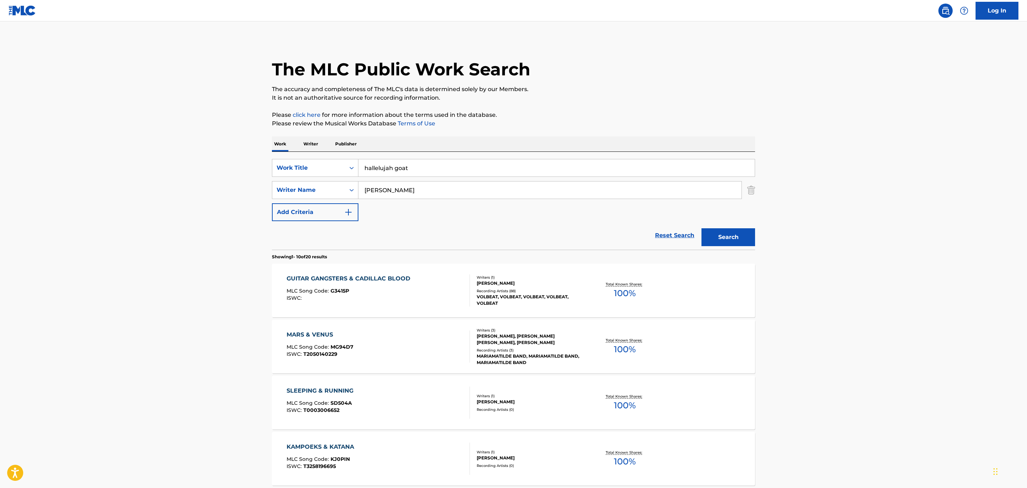
type input "hallelujah goat"
click at [702, 228] on button "Search" at bounding box center [729, 237] width 54 height 18
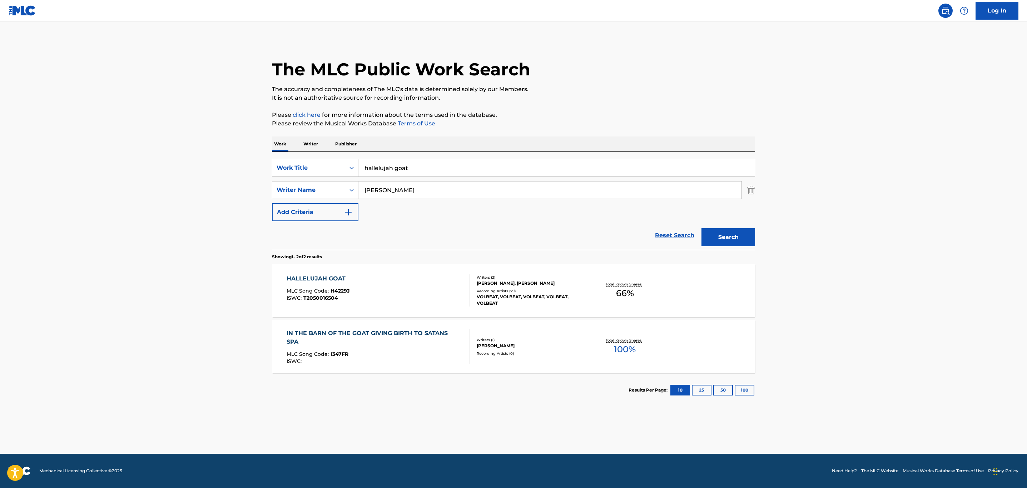
click at [427, 281] on div "HALLELUJAH GOAT MLC Song Code : H4229J ISWC : T2050016504" at bounding box center [379, 291] width 184 height 32
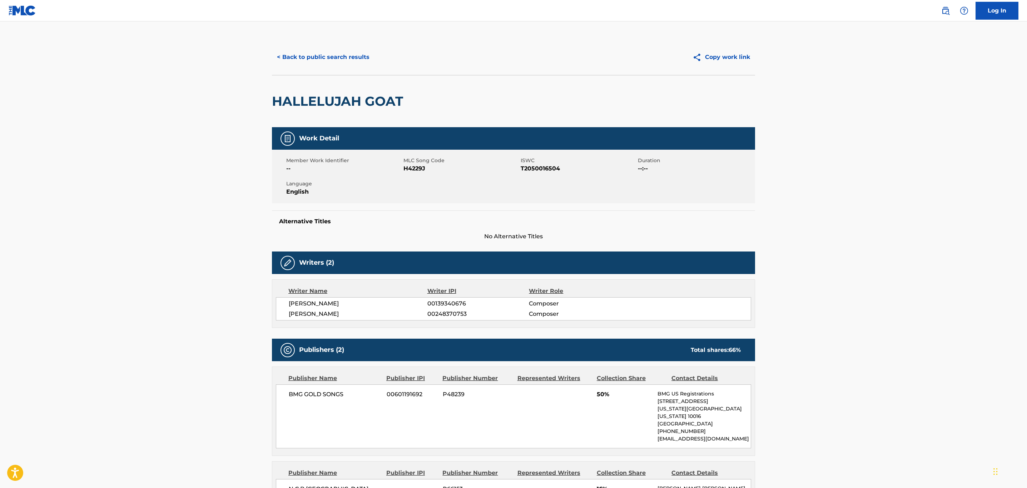
click at [298, 44] on div "< Back to public search results Copy work link" at bounding box center [513, 57] width 483 height 36
click at [295, 54] on button "< Back to public search results" at bounding box center [323, 57] width 103 height 18
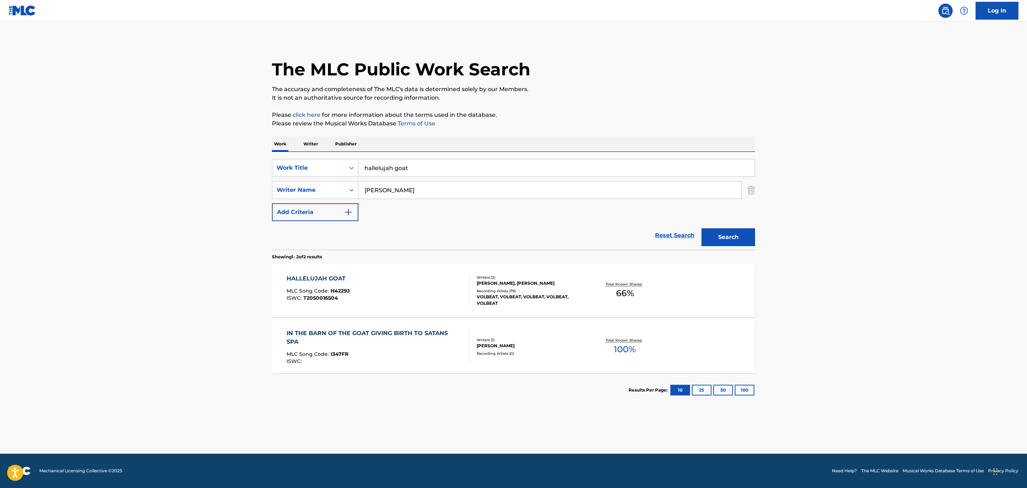
drag, startPoint x: 428, startPoint y: 167, endPoint x: 380, endPoint y: 171, distance: 48.4
click at [384, 171] on input "hallelujah goat" at bounding box center [557, 167] width 396 height 17
click at [327, 182] on div "SearchWithCriteriaae2a9e9f-eeb8-4e44-a3d7-bc0b5655a4a1 Work Title hallelujah go…" at bounding box center [513, 190] width 483 height 62
drag, startPoint x: 444, startPoint y: 160, endPoint x: 299, endPoint y: 183, distance: 146.5
click at [299, 183] on div "SearchWithCriteriaae2a9e9f-eeb8-4e44-a3d7-bc0b5655a4a1 Work Title hallelujah go…" at bounding box center [513, 190] width 483 height 62
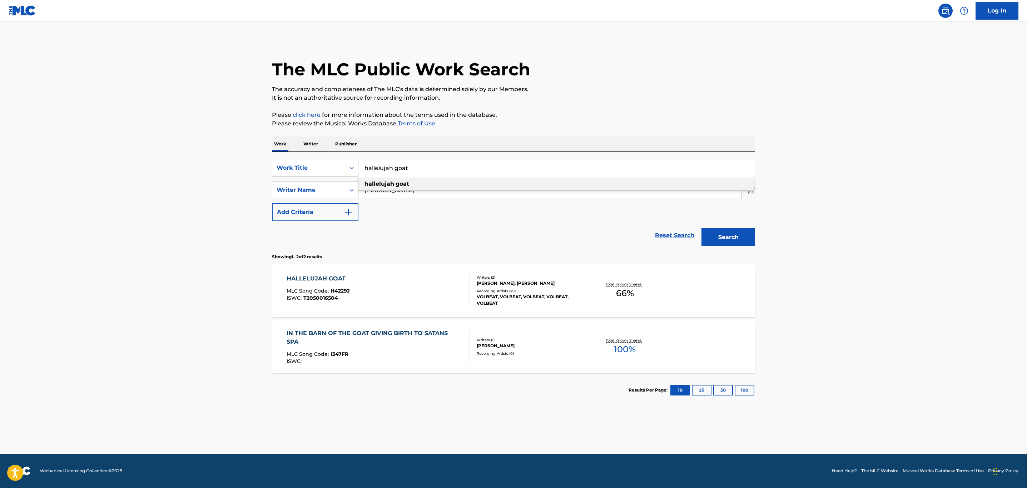
paste input "HEAVEN NOR HELL"
type input "heaven nor hell"
click at [702, 228] on button "Search" at bounding box center [729, 237] width 54 height 18
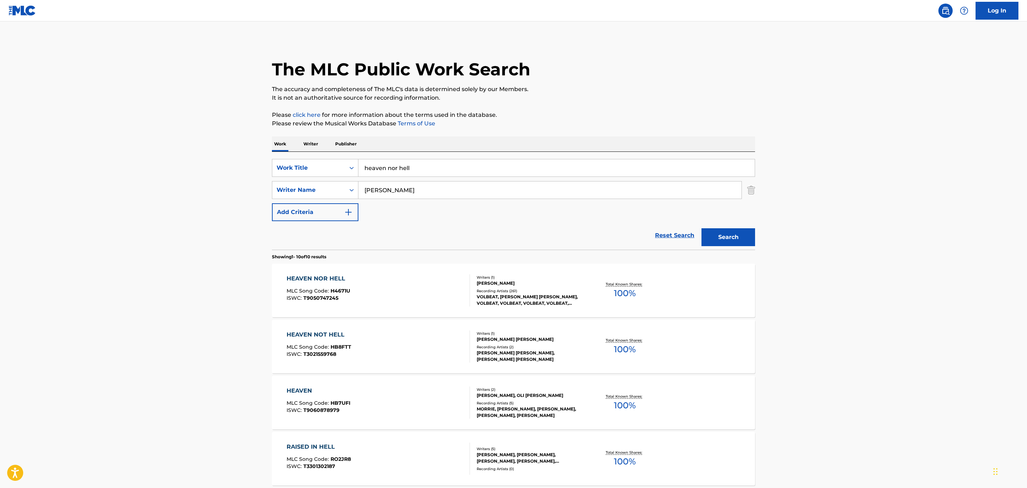
click at [439, 296] on div "HEAVEN NOR HELL MLC Song Code : H4671U ISWC : T9050747245" at bounding box center [379, 291] width 184 height 32
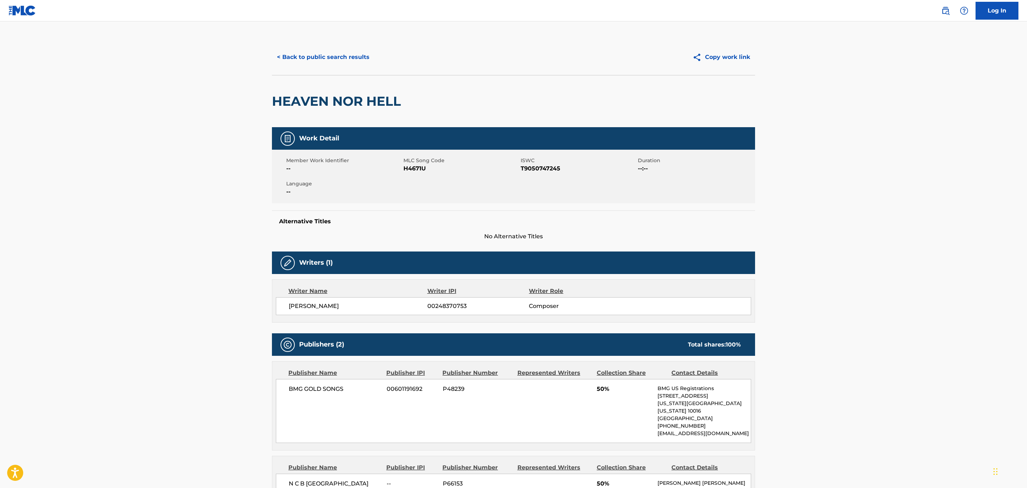
click at [295, 55] on button "< Back to public search results" at bounding box center [323, 57] width 103 height 18
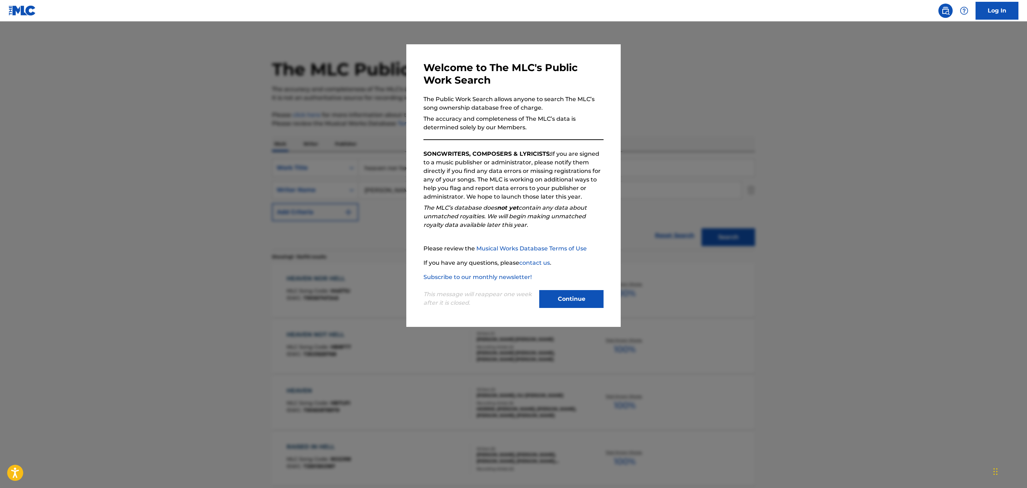
click at [560, 289] on div "This message will reappear one week after it is closed. Continue" at bounding box center [514, 296] width 180 height 28
click at [564, 298] on button "Continue" at bounding box center [571, 299] width 64 height 18
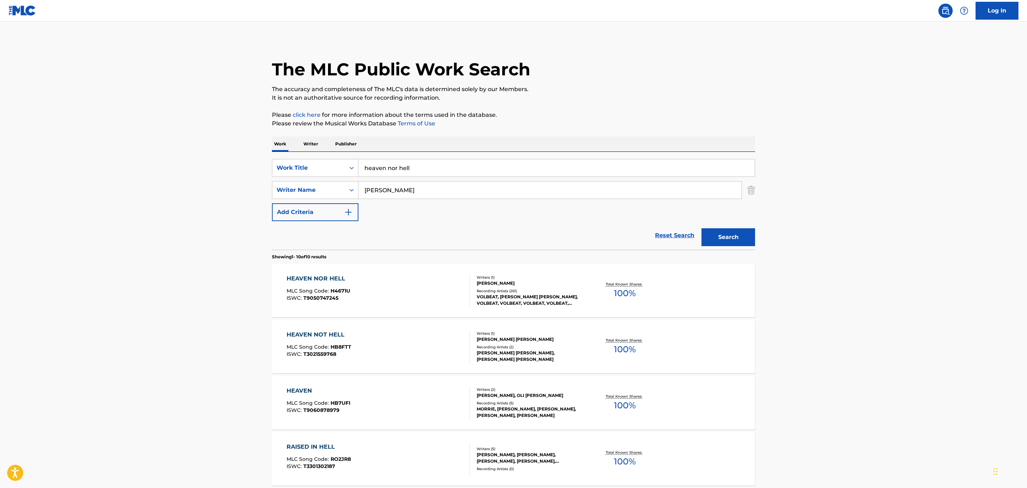
drag, startPoint x: 457, startPoint y: 174, endPoint x: 340, endPoint y: 179, distance: 117.0
click at [340, 179] on div "SearchWithCriteriaae2a9e9f-eeb8-4e44-a3d7-bc0b5655a4a1 Work Title heaven nor he…" at bounding box center [513, 190] width 483 height 62
paste input "IMMORTAL BUT DESTRUCTIBLE"
type input "immortal but destructible"
click at [702, 228] on button "Search" at bounding box center [729, 237] width 54 height 18
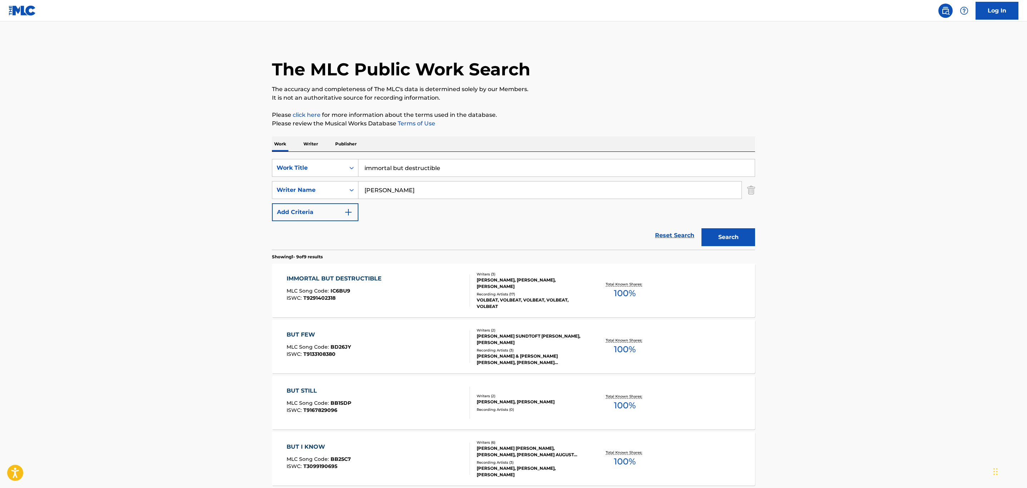
click at [381, 298] on div "ISWC : T9291402318" at bounding box center [336, 298] width 99 height 5
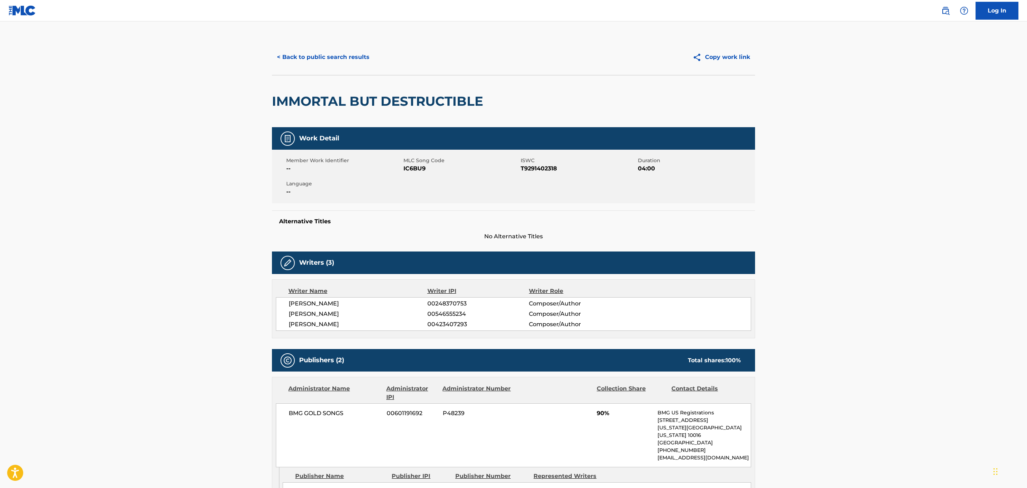
click at [323, 61] on button "< Back to public search results" at bounding box center [323, 57] width 103 height 18
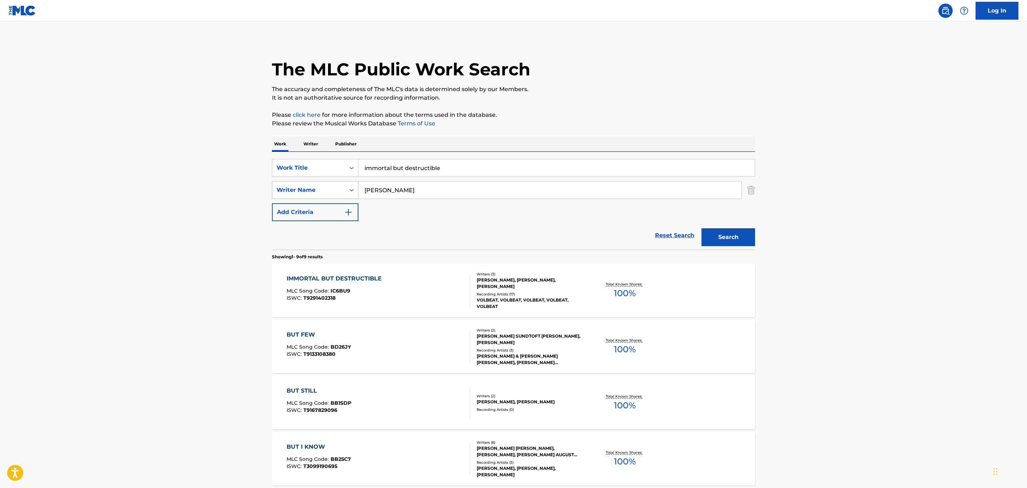
drag, startPoint x: 446, startPoint y: 163, endPoint x: 290, endPoint y: 193, distance: 159.4
click at [290, 193] on div "SearchWithCriteriaae2a9e9f-eeb8-4e44-a3d7-bc0b5655a4a1 Work Title immortal but …" at bounding box center [513, 190] width 483 height 62
paste input "LAST DAY UNDER THE SUN"
type input "last day under the sun"
click at [702, 228] on button "Search" at bounding box center [729, 237] width 54 height 18
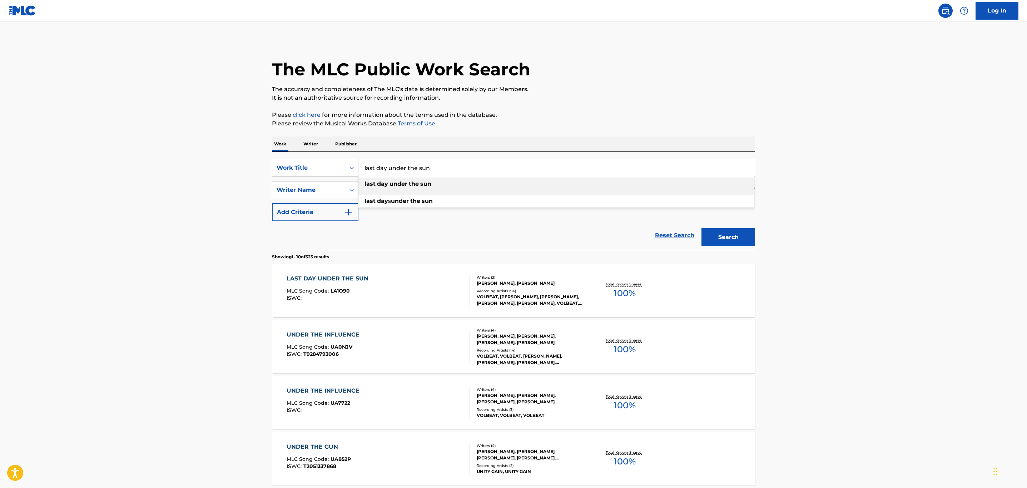
click at [455, 276] on div "LAST DAY UNDER THE SUN MLC Song Code : LA1O90 ISWC :" at bounding box center [379, 291] width 184 height 32
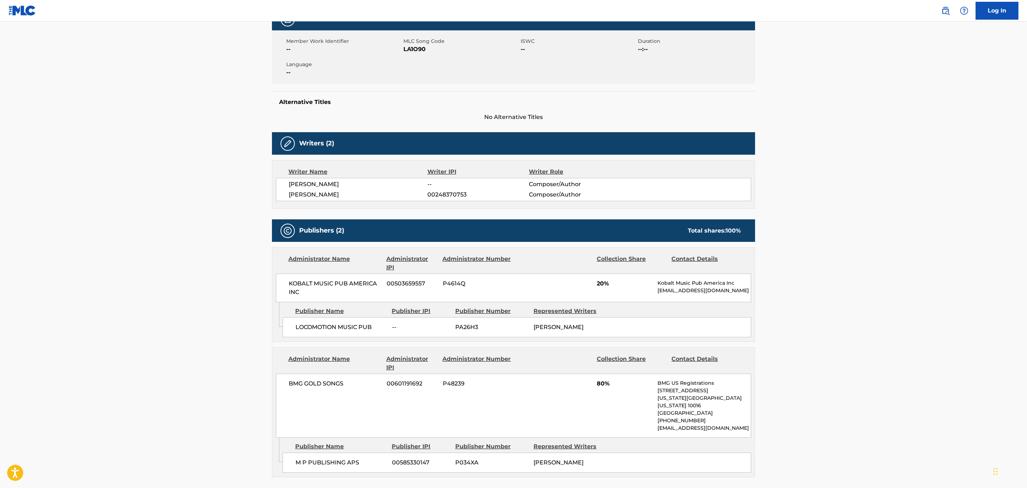
scroll to position [161, 0]
